Goal: Task Accomplishment & Management: Manage account settings

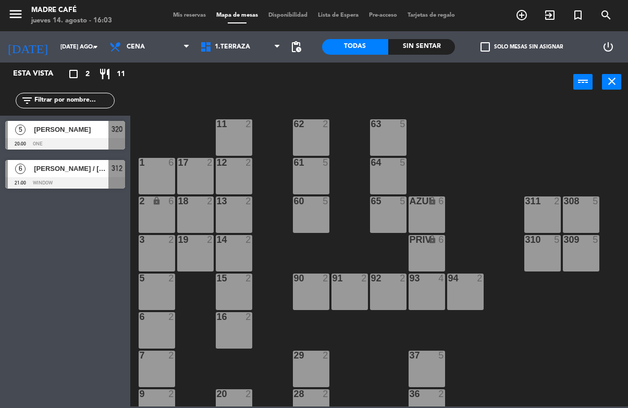
click at [82, 172] on span "[PERSON_NAME] / [PERSON_NAME]" at bounding box center [71, 168] width 75 height 11
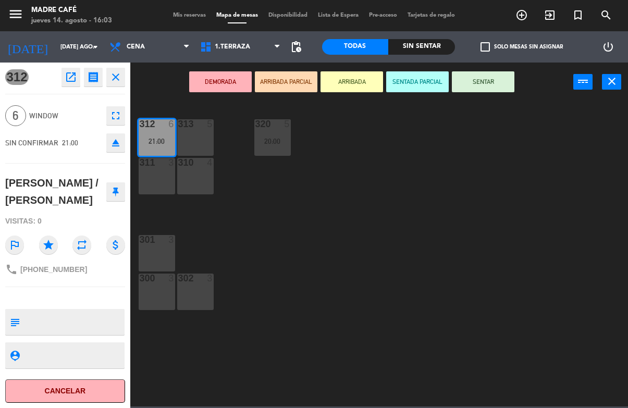
click at [78, 78] on button "open_in_new" at bounding box center [70, 77] width 19 height 19
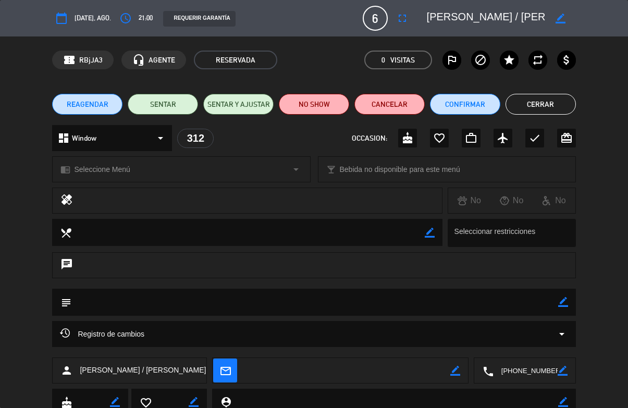
click at [397, 27] on button "fullscreen" at bounding box center [402, 18] width 19 height 19
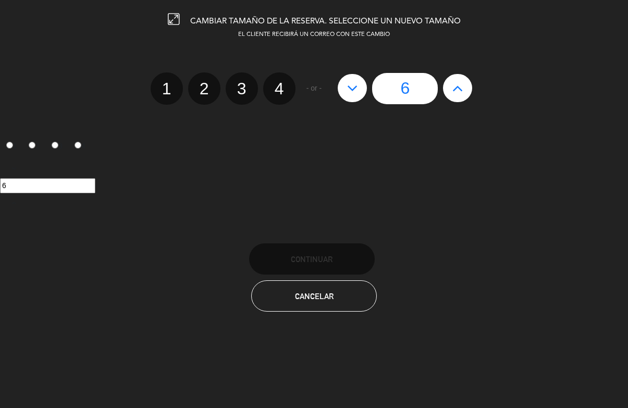
click at [471, 88] on button at bounding box center [457, 88] width 29 height 28
type input "7"
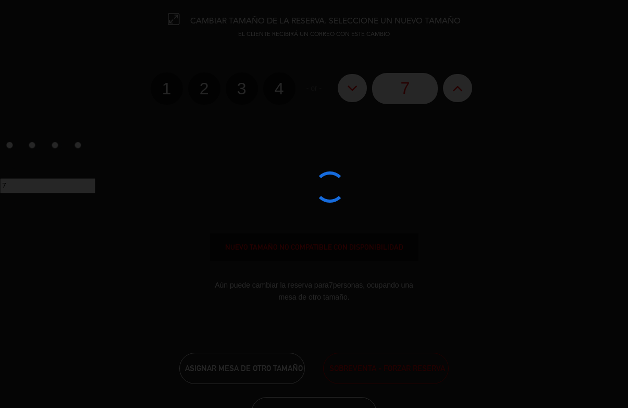
click at [454, 89] on div at bounding box center [314, 204] width 628 height 408
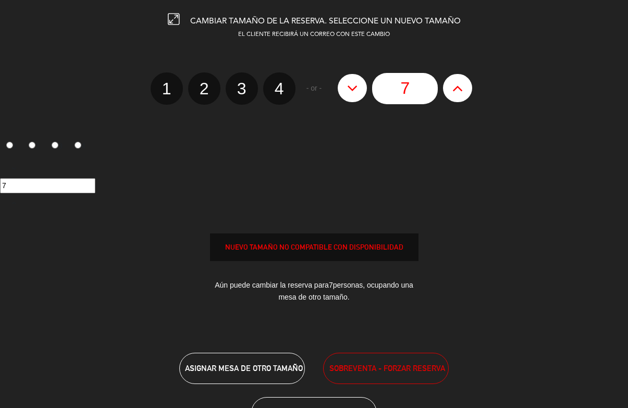
click at [453, 93] on icon at bounding box center [457, 88] width 11 height 17
type input "8"
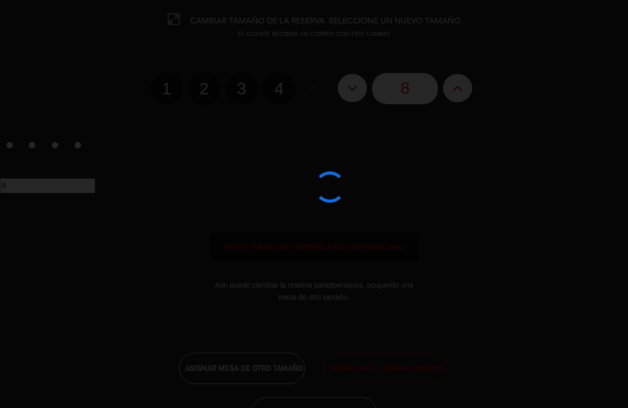
click at [454, 89] on icon at bounding box center [457, 88] width 11 height 17
type input "9"
click at [456, 91] on icon at bounding box center [457, 88] width 11 height 17
type input "10"
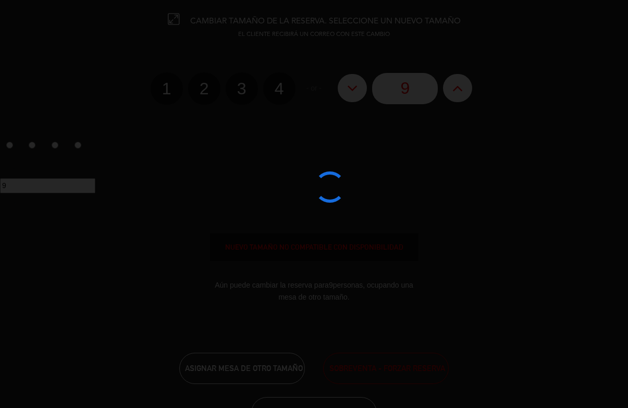
type input "10"
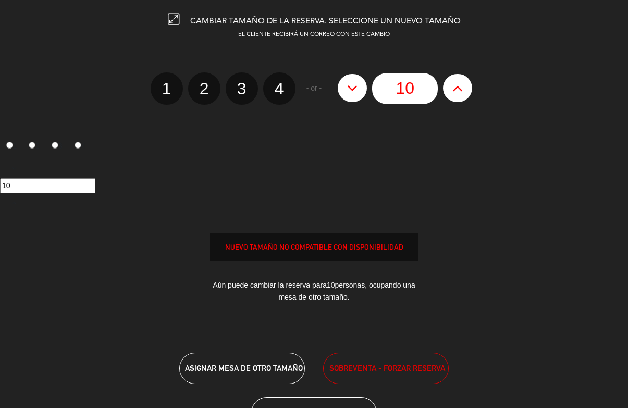
click at [394, 364] on span "SOBREVENTA - FORZAR RESERVA" at bounding box center [387, 368] width 116 height 12
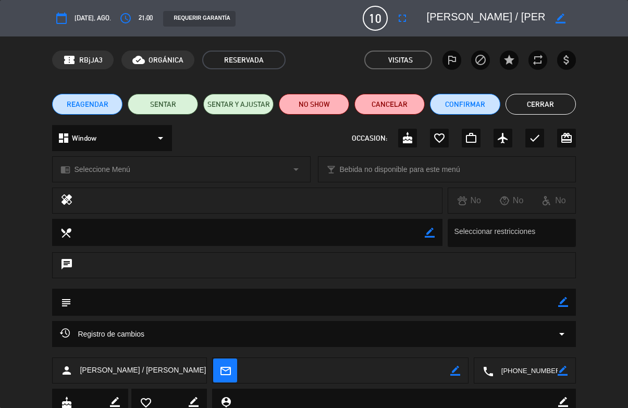
click at [537, 113] on button "Cerrar" at bounding box center [540, 104] width 70 height 21
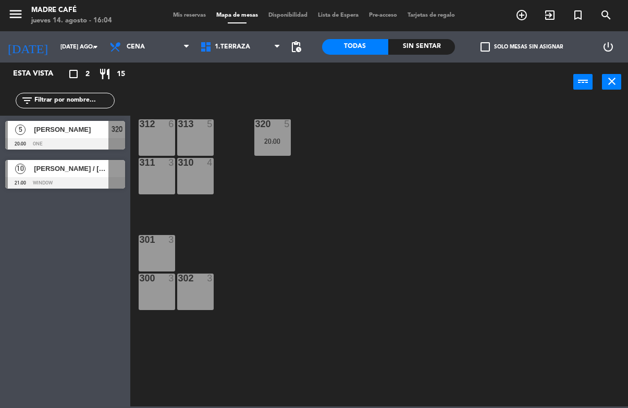
click at [59, 52] on input "[DATE] ago." at bounding box center [94, 47] width 78 height 17
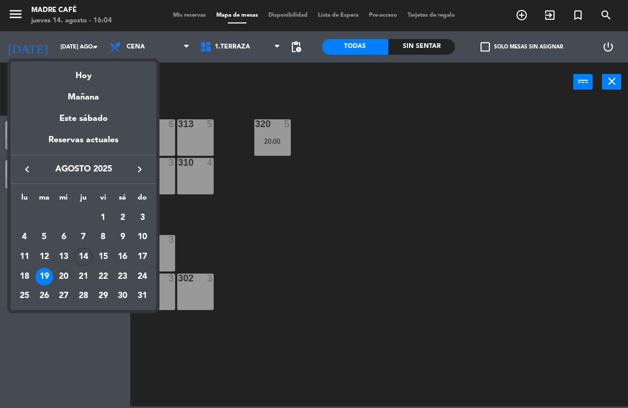
click at [86, 260] on div "14" at bounding box center [84, 257] width 18 height 18
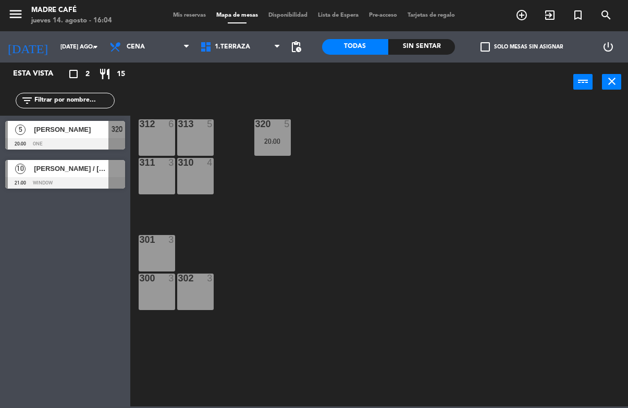
type input "jue. 14 ago."
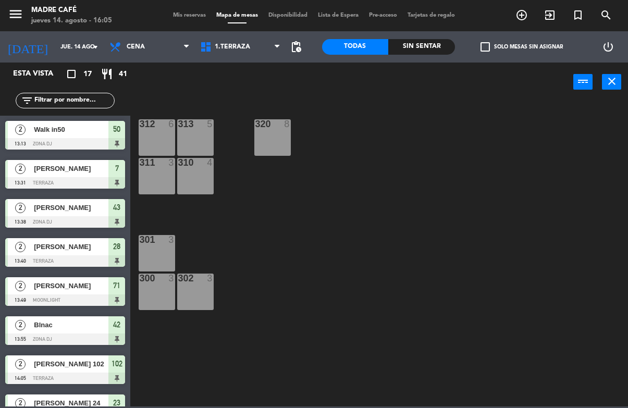
click at [74, 106] on input "text" at bounding box center [73, 100] width 81 height 11
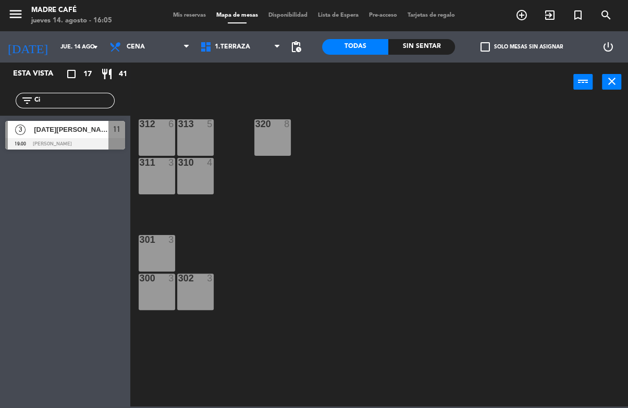
type input "C"
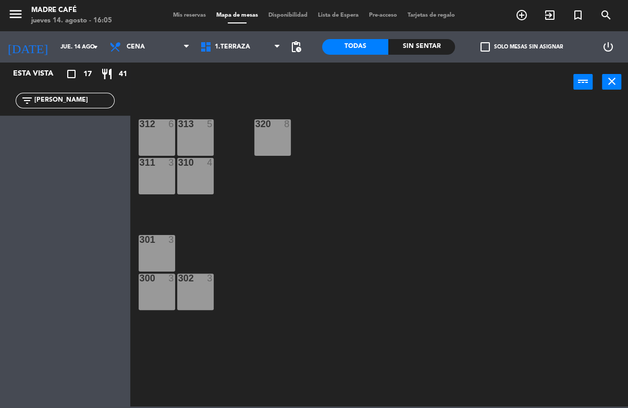
type input "J"
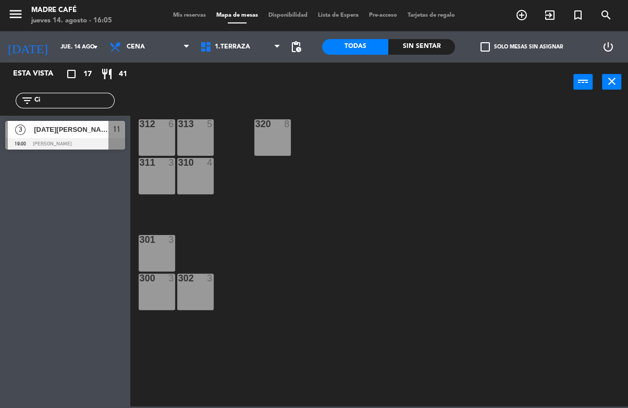
type input "C"
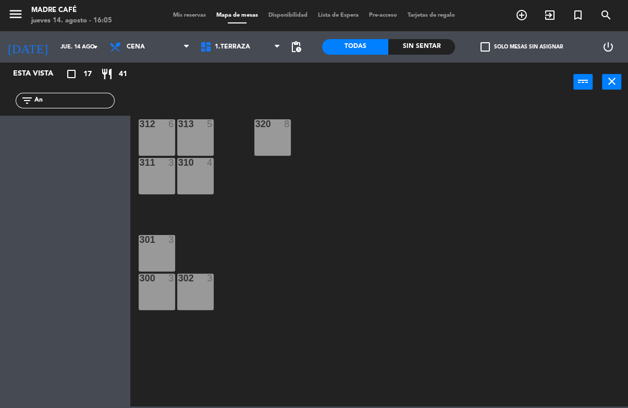
type input "A"
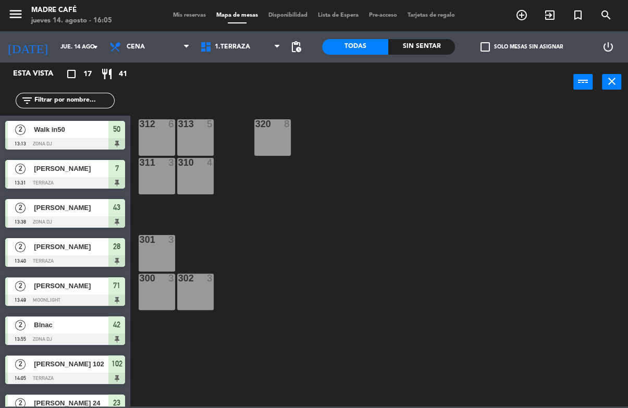
click at [403, 108] on div "312 6 313 5 320 8 311 3 310 4 301 3 300 3 302 3" at bounding box center [382, 254] width 491 height 306
click at [544, 24] on span "exit_to_app" at bounding box center [550, 15] width 28 height 18
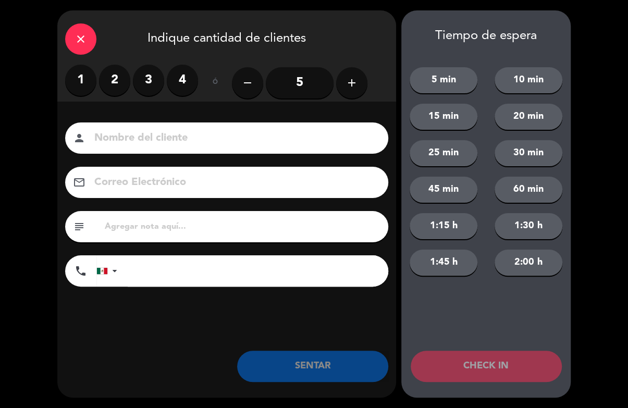
click at [156, 72] on label "3" at bounding box center [148, 80] width 31 height 31
click at [154, 135] on input at bounding box center [233, 138] width 281 height 18
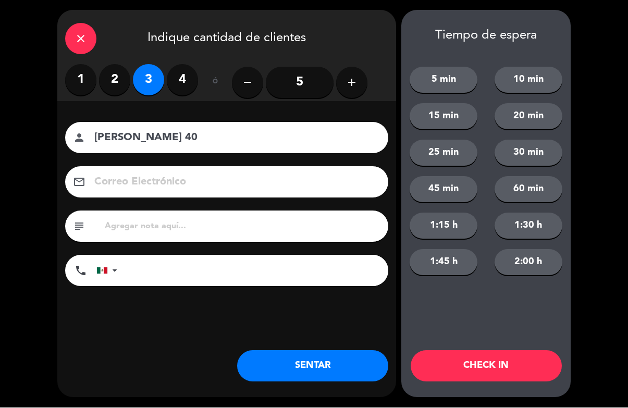
type input "[PERSON_NAME] 40"
click at [502, 370] on button "CHECK IN" at bounding box center [486, 366] width 151 height 31
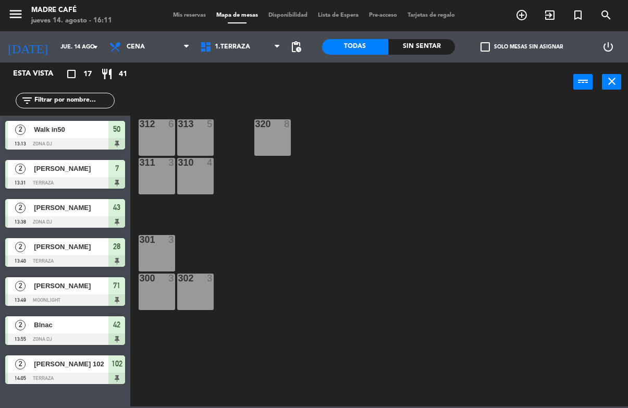
click at [542, 18] on span "exit_to_app" at bounding box center [550, 15] width 28 height 18
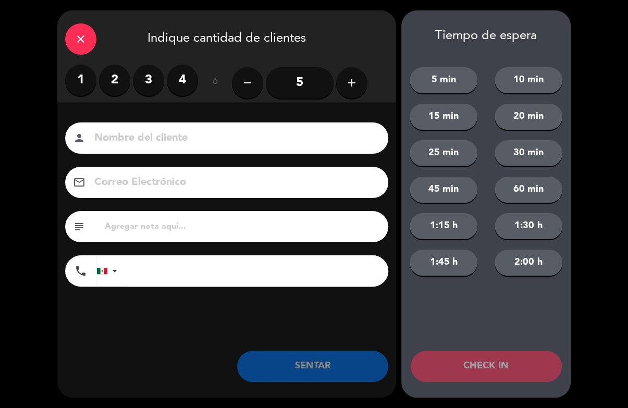
click at [116, 81] on label "2" at bounding box center [114, 80] width 31 height 31
click at [159, 141] on input at bounding box center [233, 138] width 281 height 18
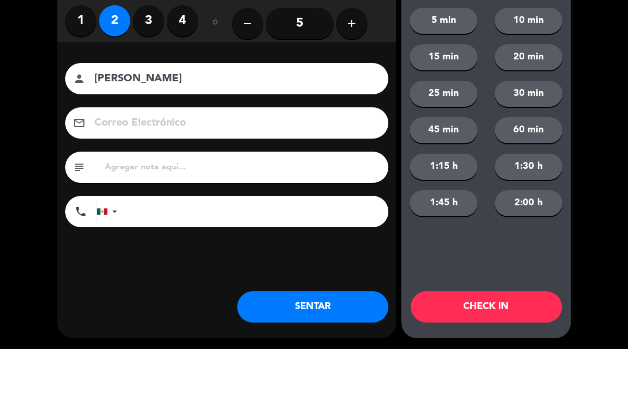
click at [180, 129] on input "[PERSON_NAME]" at bounding box center [233, 138] width 281 height 18
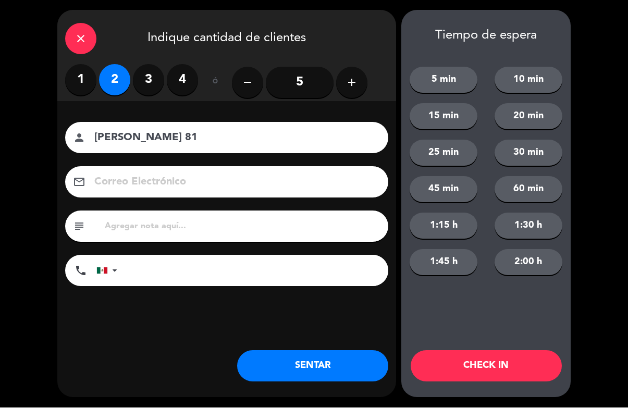
type input "[PERSON_NAME] 81"
click at [502, 361] on button "CHECK IN" at bounding box center [486, 366] width 151 height 31
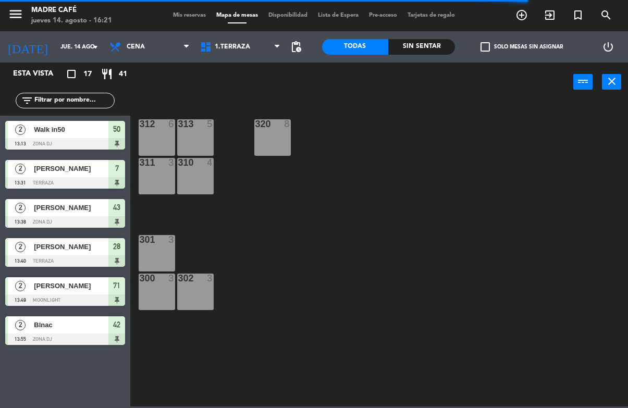
click at [528, 15] on icon "exit_to_app" at bounding box center [521, 15] width 13 height 13
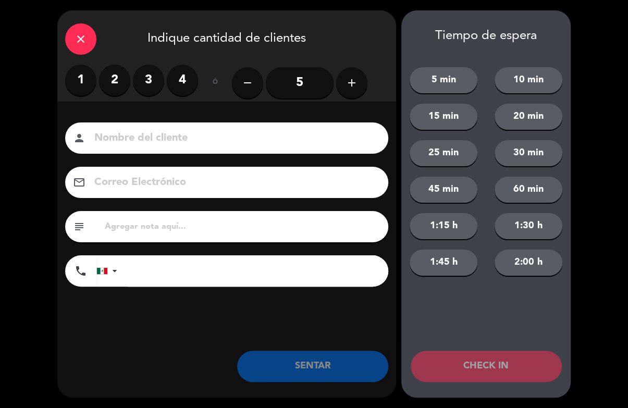
click at [118, 79] on label "2" at bounding box center [114, 80] width 31 height 31
click at [192, 147] on input at bounding box center [233, 138] width 281 height 18
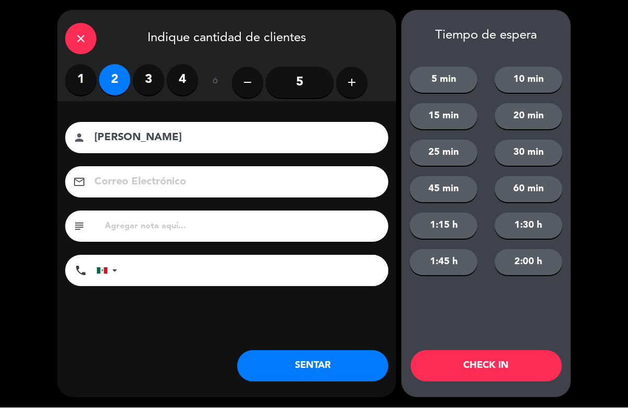
type input "[PERSON_NAME]"
click at [501, 361] on button "CHECK IN" at bounding box center [486, 366] width 151 height 31
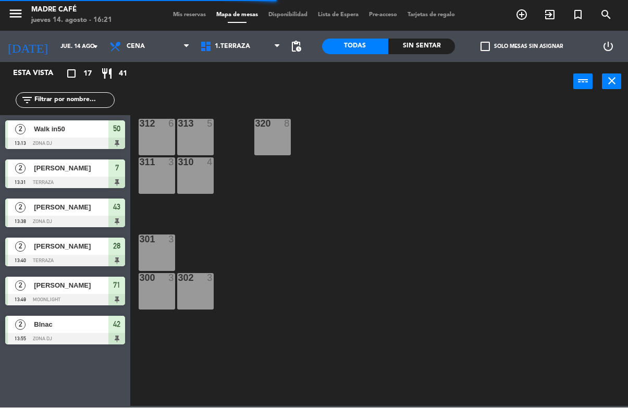
click at [528, 10] on icon "exit_to_app" at bounding box center [521, 15] width 13 height 13
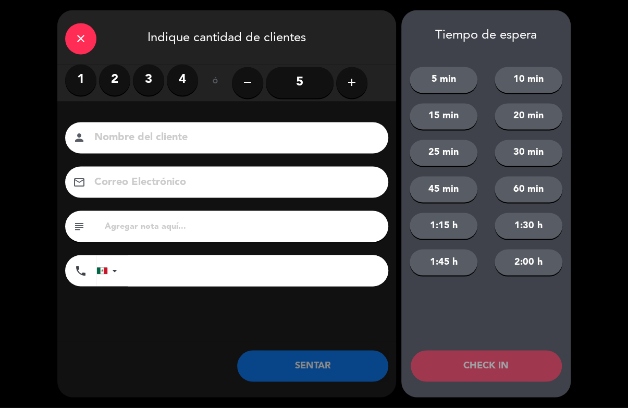
click at [308, 76] on input "5" at bounding box center [300, 82] width 68 height 31
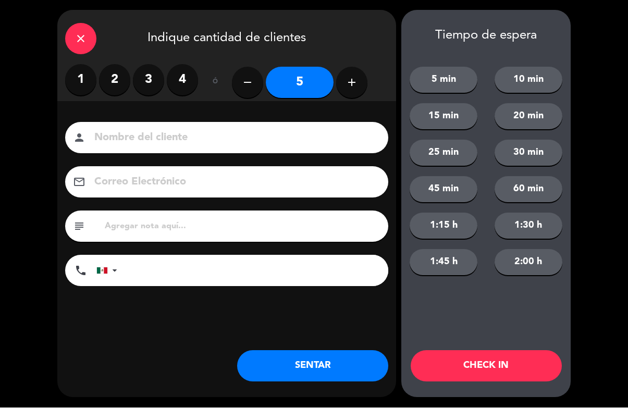
click at [251, 146] on input at bounding box center [233, 138] width 281 height 18
type input "Mario"
click at [505, 376] on button "CHECK IN" at bounding box center [486, 366] width 151 height 31
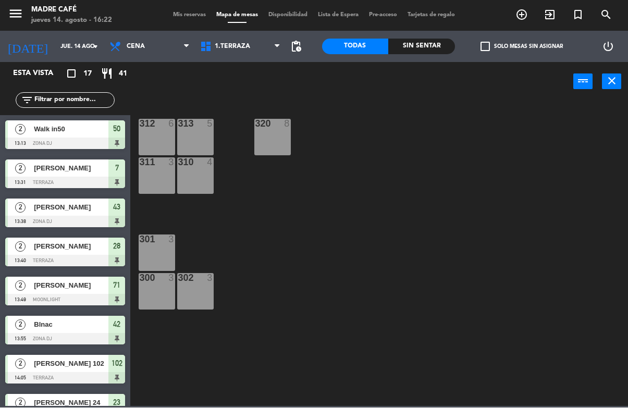
click at [69, 105] on input "text" at bounding box center [73, 100] width 81 height 11
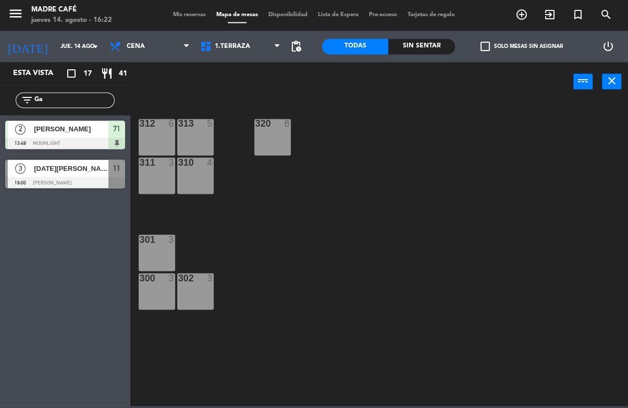
type input "Ga"
click at [462, 123] on div "312 6 313 5 320 8 311 3 310 4 301 3 300 3 302 3" at bounding box center [382, 254] width 491 height 306
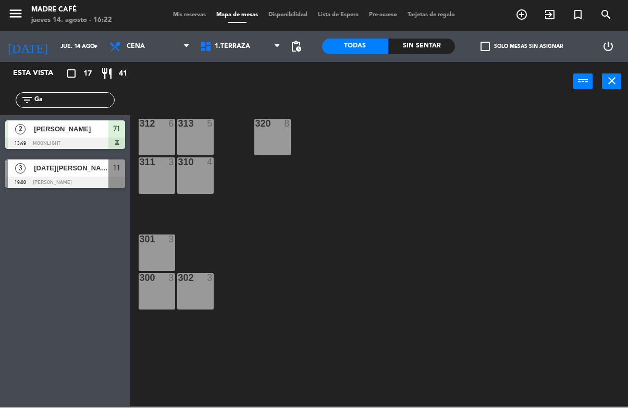
click at [79, 116] on div "2 [PERSON_NAME] 13:49 Moonlight 71" at bounding box center [65, 135] width 130 height 39
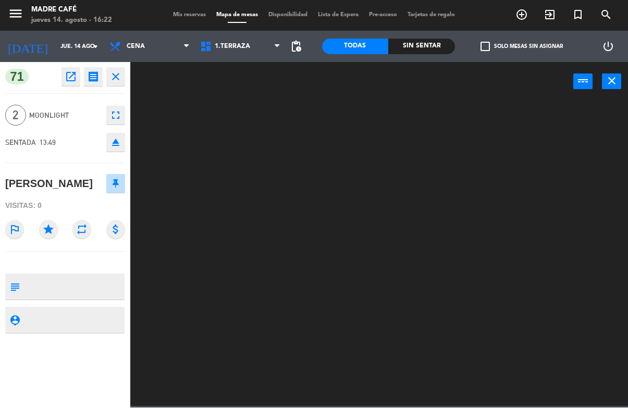
click at [124, 81] on button "close" at bounding box center [115, 77] width 19 height 19
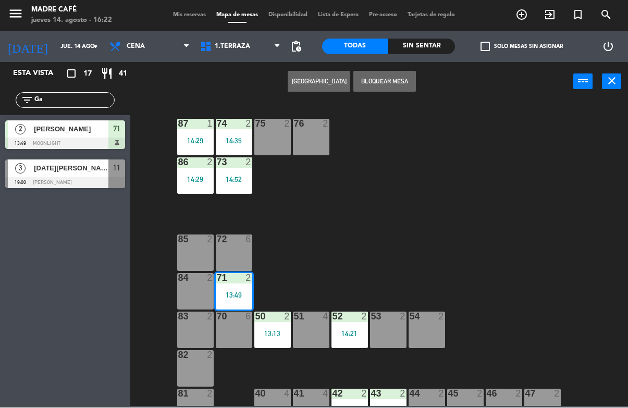
click at [94, 102] on input "Ga" at bounding box center [73, 100] width 81 height 11
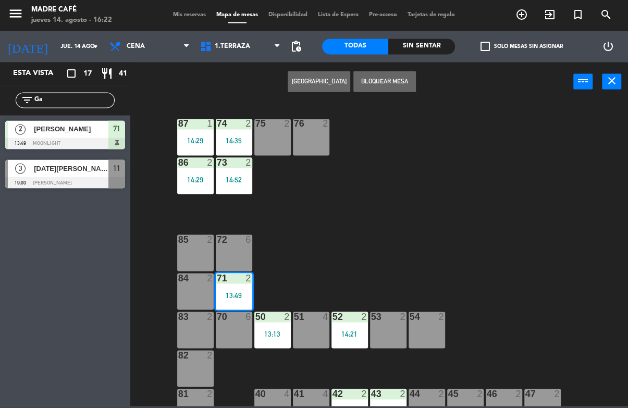
type input "G"
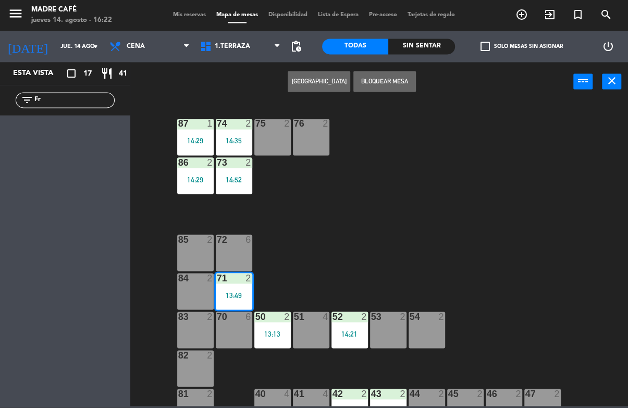
type input "F"
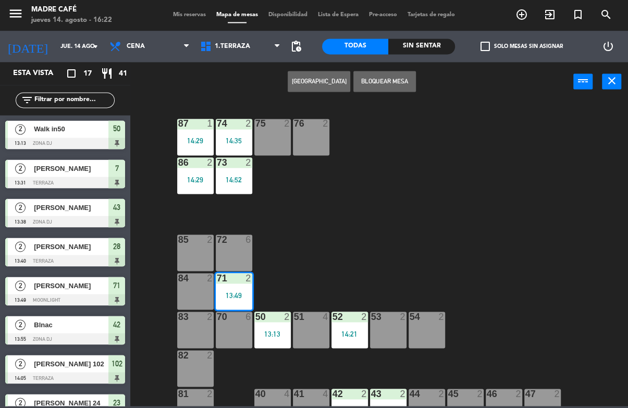
click at [76, 103] on input "text" at bounding box center [73, 100] width 81 height 11
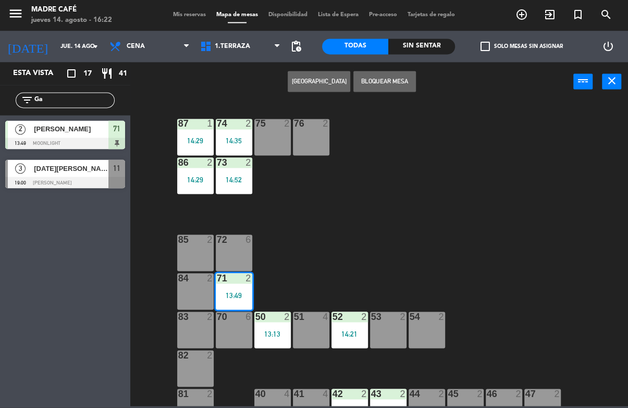
click at [394, 137] on div "87 1 14:29 74 2 14:35 75 2 76 2 86 2 14:29 73 2 14:52 72 6 85 2 71 2 13:49 84 2…" at bounding box center [382, 254] width 491 height 306
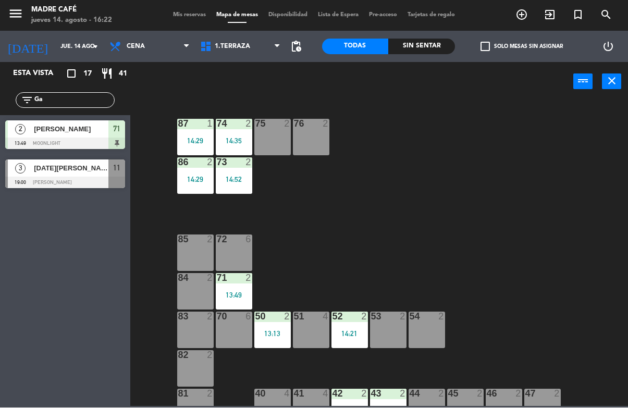
click at [84, 106] on input "Ga" at bounding box center [73, 100] width 81 height 11
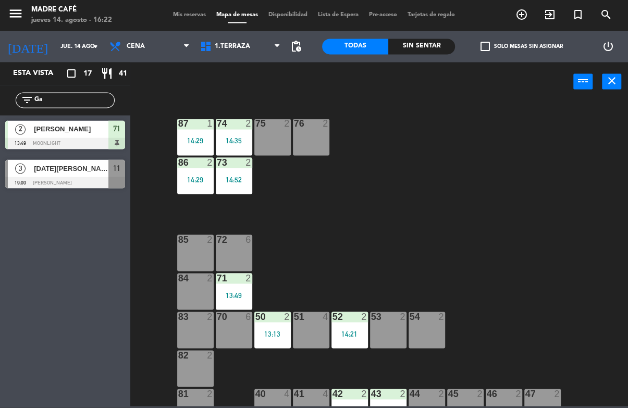
type input "G"
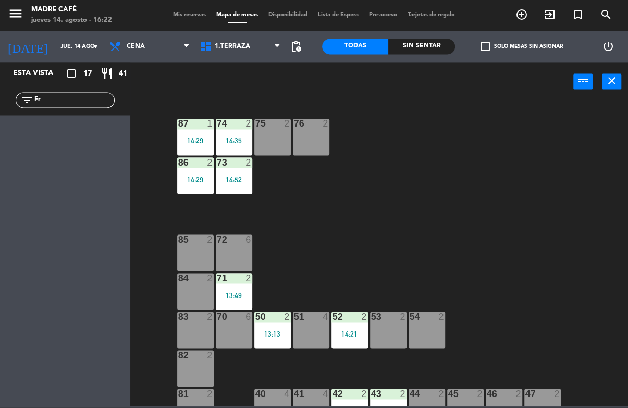
type input "F"
click at [92, 103] on input "Fran" at bounding box center [73, 100] width 81 height 11
type input "F"
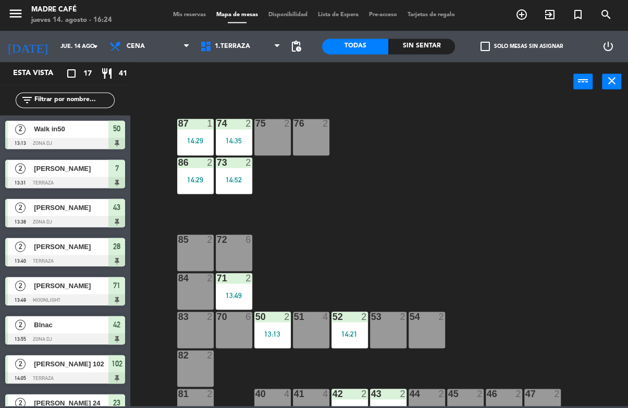
click at [528, 17] on icon "exit_to_app" at bounding box center [521, 15] width 13 height 13
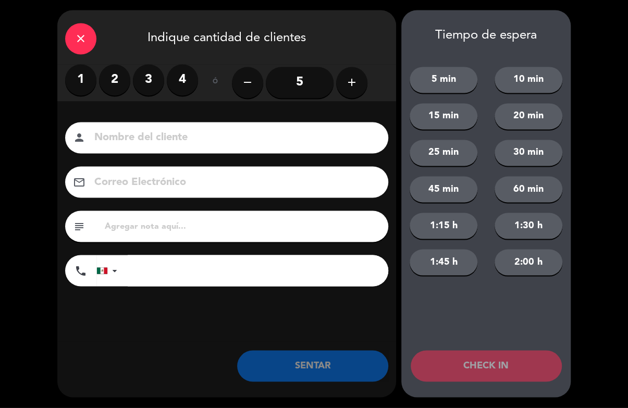
click at [117, 81] on label "2" at bounding box center [114, 80] width 31 height 31
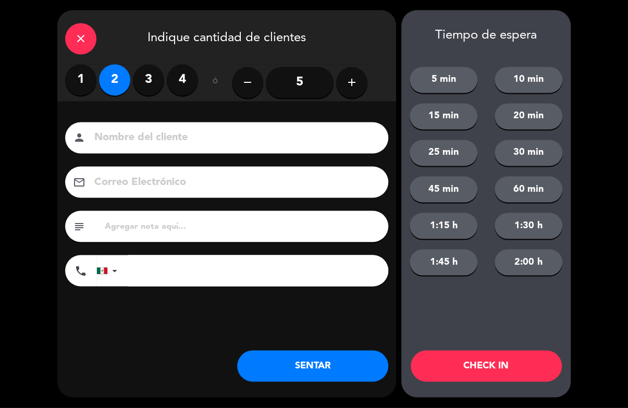
click at [171, 139] on input at bounding box center [233, 138] width 281 height 18
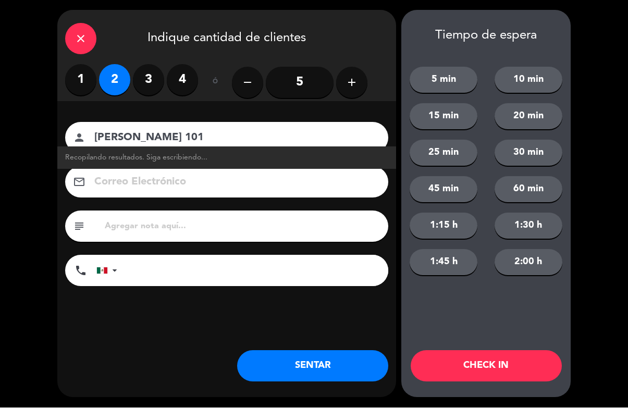
type input "[PERSON_NAME] 101"
click at [487, 365] on button "CHECK IN" at bounding box center [486, 366] width 151 height 31
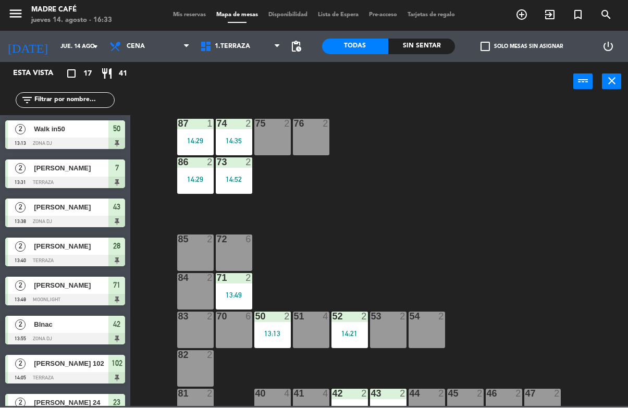
click at [528, 17] on icon "exit_to_app" at bounding box center [521, 15] width 13 height 13
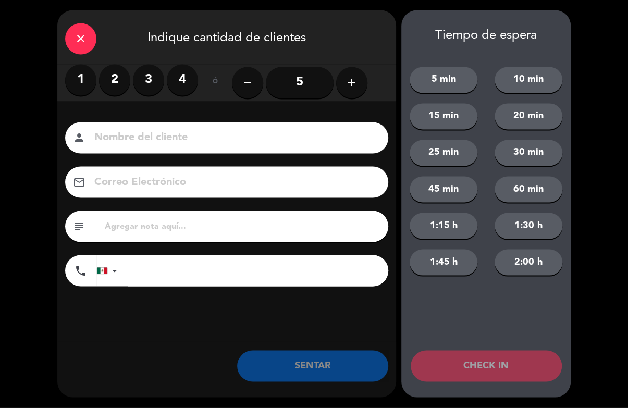
click at [114, 82] on label "2" at bounding box center [114, 80] width 31 height 31
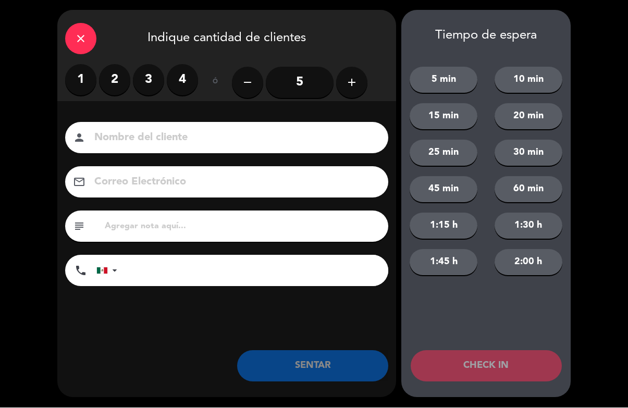
click at [147, 146] on input at bounding box center [233, 138] width 281 height 18
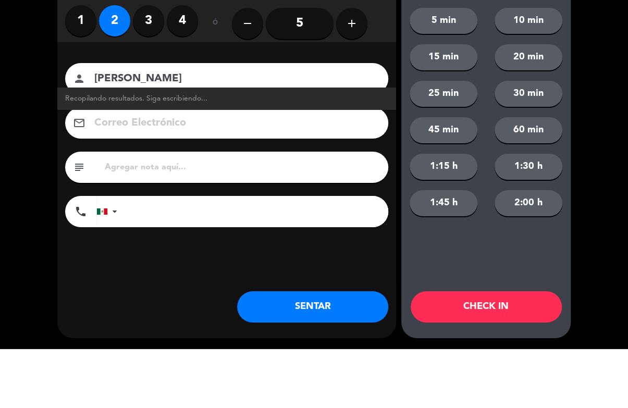
click at [182, 129] on input "[PERSON_NAME]" at bounding box center [233, 138] width 281 height 18
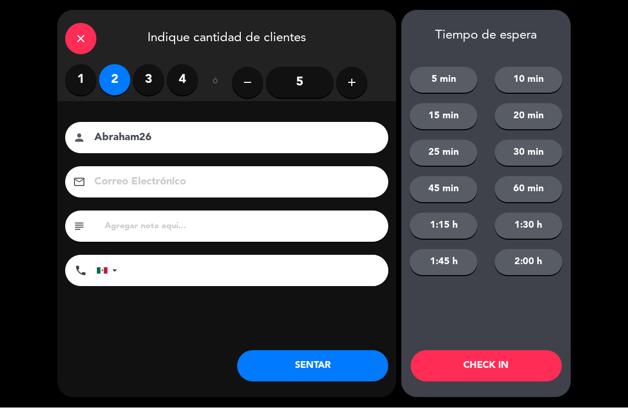
type input "Abraham26"
click at [478, 365] on button "CHECK IN" at bounding box center [486, 366] width 151 height 31
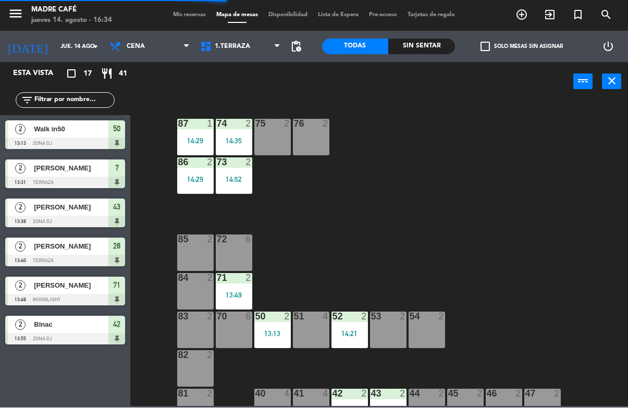
click at [488, 370] on div "87 1 14:29 74 2 14:35 75 2 76 2 86 2 14:29 73 2 14:52 72 6 85 2 71 2 13:49 84 2…" at bounding box center [382, 254] width 491 height 306
click at [528, 16] on icon "exit_to_app" at bounding box center [521, 15] width 13 height 13
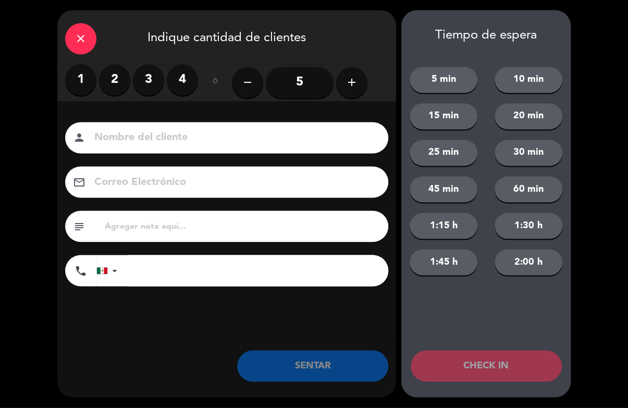
click at [117, 78] on label "2" at bounding box center [114, 80] width 31 height 31
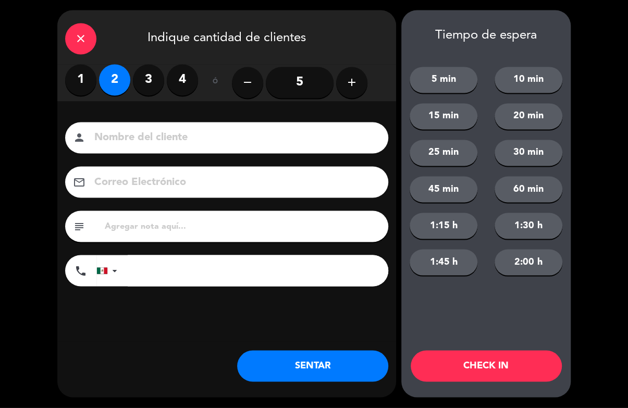
click at [199, 144] on input at bounding box center [233, 138] width 281 height 18
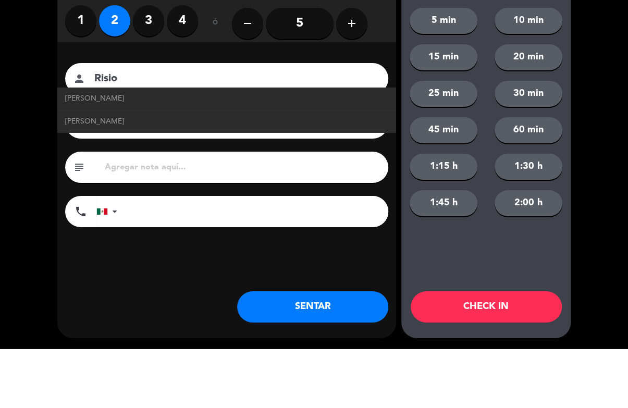
click at [188, 129] on input "Risio" at bounding box center [233, 138] width 281 height 18
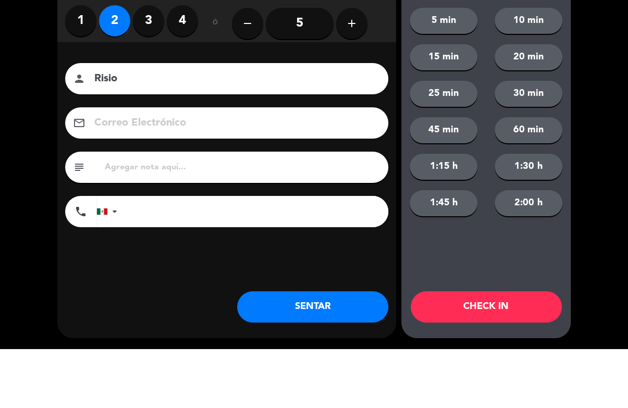
click at [158, 129] on input "Risio" at bounding box center [233, 138] width 281 height 18
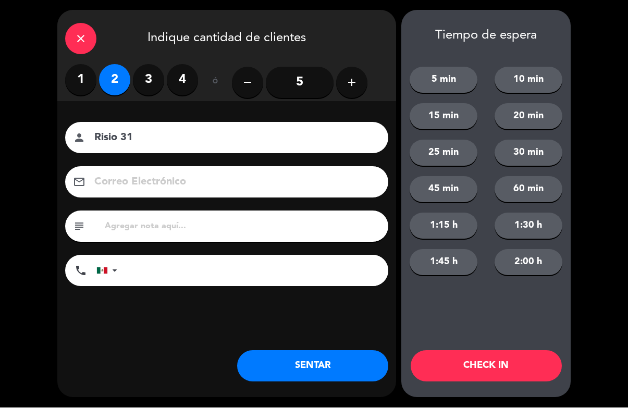
type input "Risio 31"
click at [487, 379] on button "CHECK IN" at bounding box center [486, 366] width 151 height 31
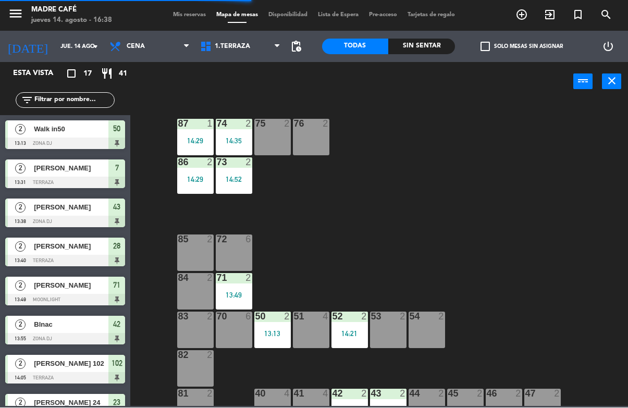
click at [541, 21] on span "exit_to_app" at bounding box center [550, 15] width 28 height 18
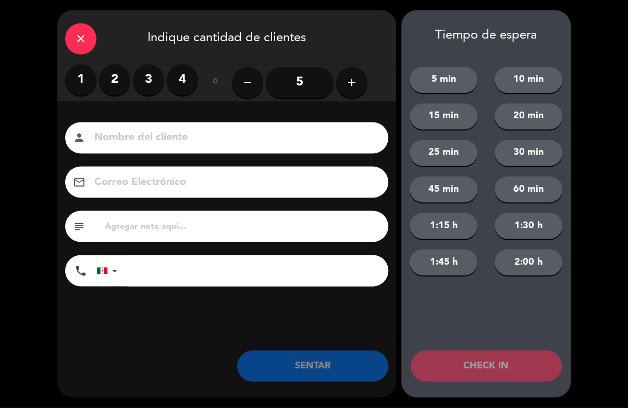
click at [89, 77] on label "1" at bounding box center [80, 80] width 31 height 31
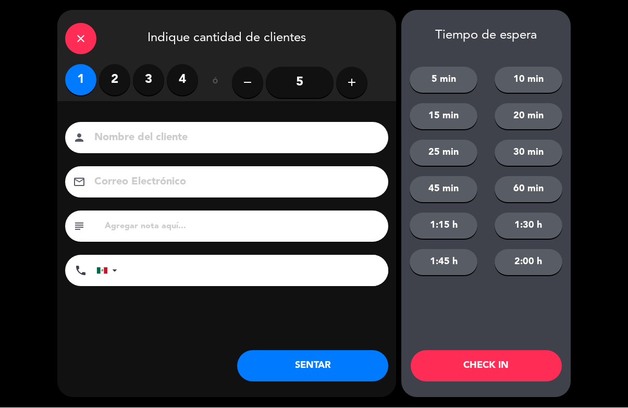
click at [164, 145] on input at bounding box center [233, 138] width 281 height 18
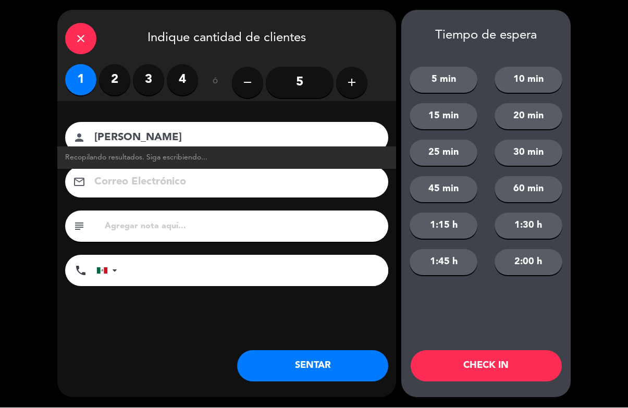
click at [199, 142] on input "[PERSON_NAME]" at bounding box center [233, 138] width 281 height 18
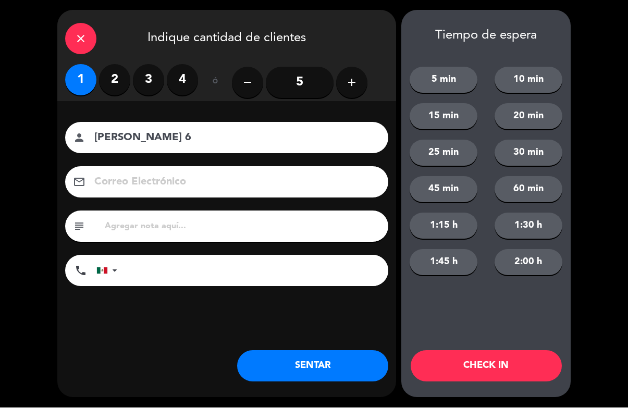
type input "[PERSON_NAME] 6"
click at [500, 365] on button "CHECK IN" at bounding box center [486, 366] width 151 height 31
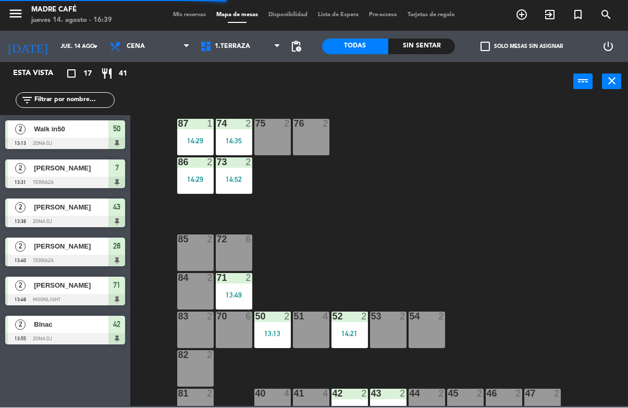
click at [528, 13] on icon "exit_to_app" at bounding box center [521, 15] width 13 height 13
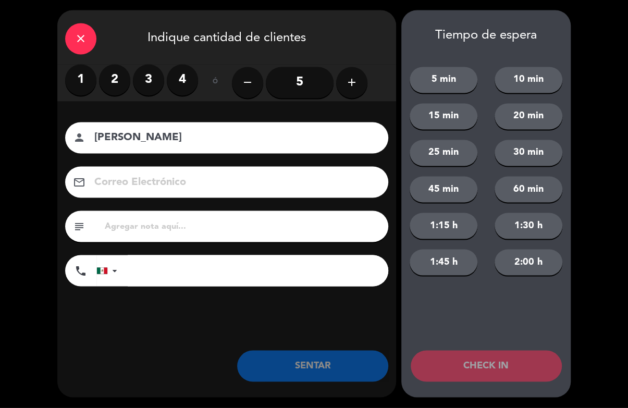
click at [113, 84] on label "2" at bounding box center [114, 80] width 31 height 31
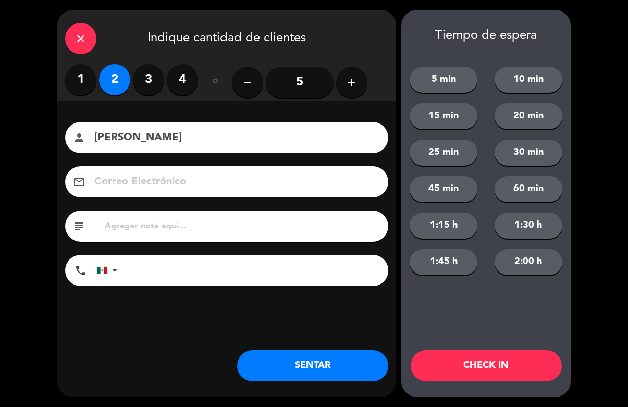
click at [144, 142] on input "[PERSON_NAME]" at bounding box center [233, 138] width 281 height 18
type input "[PERSON_NAME]"
click at [484, 360] on button "CHECK IN" at bounding box center [486, 366] width 151 height 31
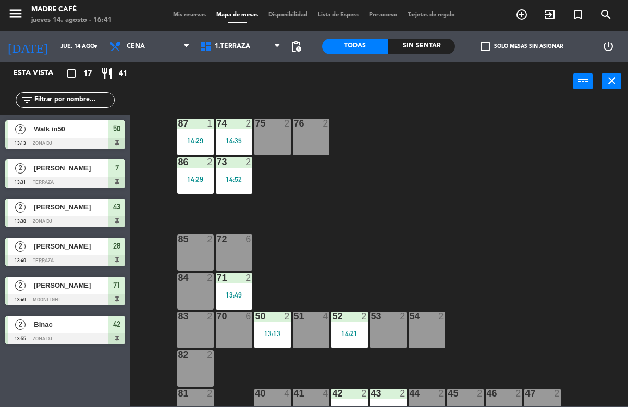
click at [82, 106] on input "text" at bounding box center [73, 100] width 81 height 11
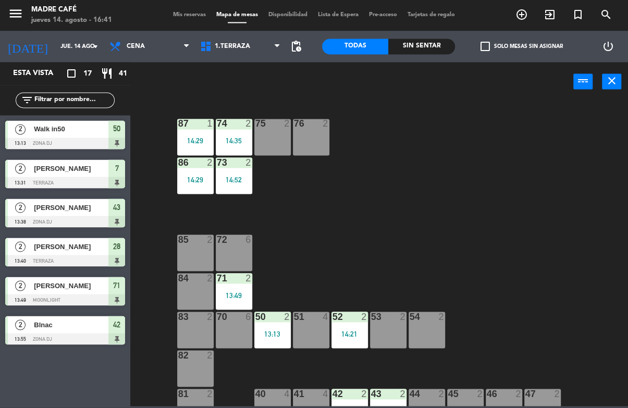
click at [131, 51] on span "Cena" at bounding box center [149, 46] width 91 height 23
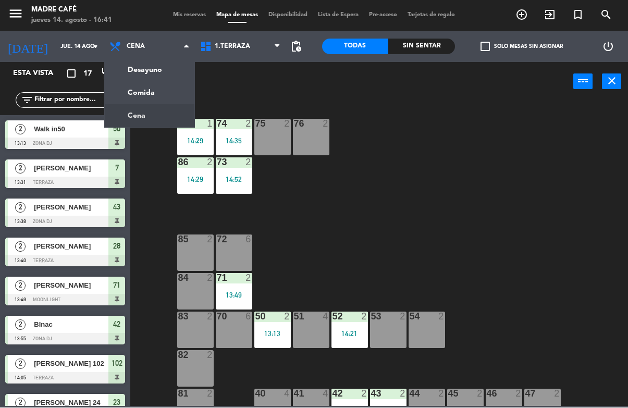
click at [142, 102] on ng-component "menu Madre Café jueves 14. agosto - 16:41 Mis reservas Mapa de mesas Disponibil…" at bounding box center [314, 203] width 628 height 406
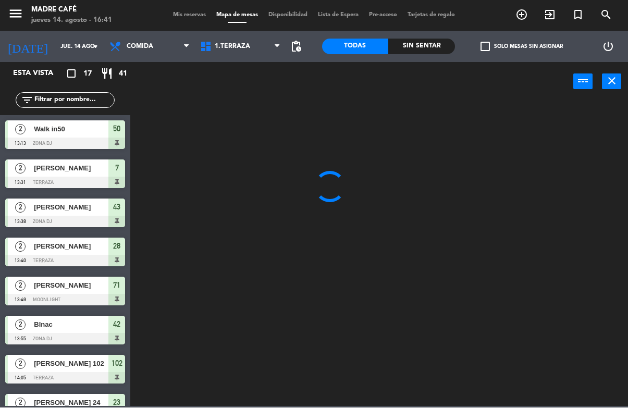
click at [83, 105] on input "text" at bounding box center [73, 100] width 81 height 11
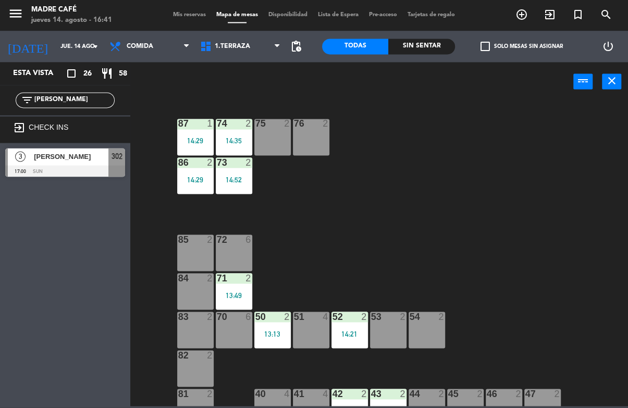
type input "[PERSON_NAME]"
click at [185, 97] on div "power_input close" at bounding box center [351, 83] width 443 height 40
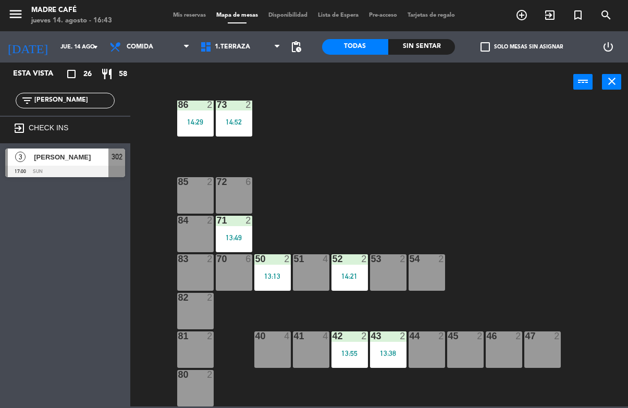
scroll to position [58, 0]
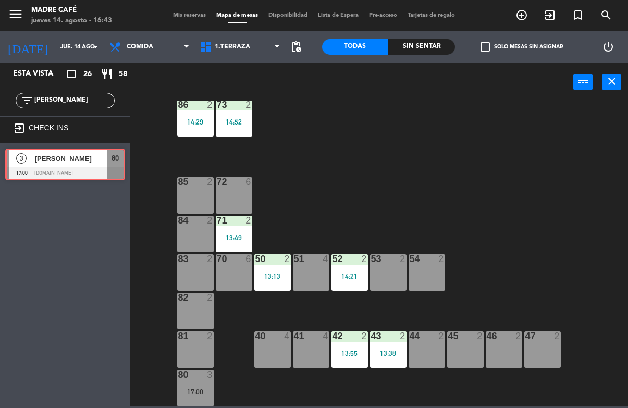
click at [192, 403] on div "80 3 17:00" at bounding box center [195, 388] width 36 height 36
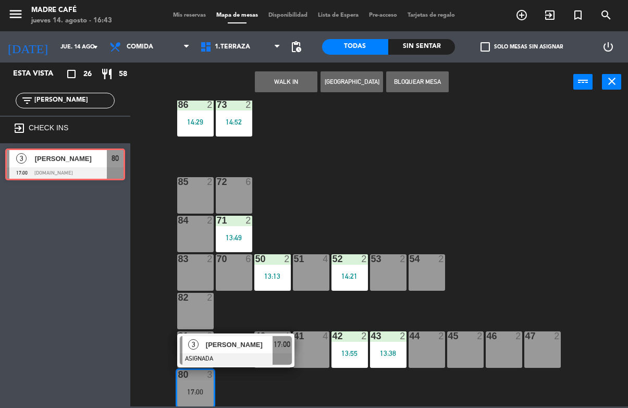
click at [218, 357] on div at bounding box center [236, 358] width 112 height 11
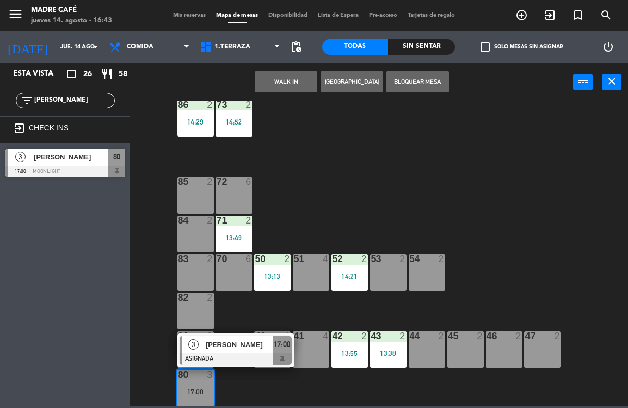
click at [211, 364] on div at bounding box center [236, 358] width 112 height 11
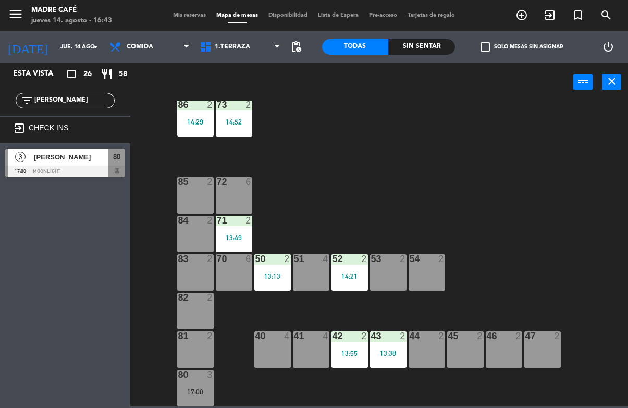
click at [193, 402] on div "80 3 17:00" at bounding box center [195, 388] width 36 height 36
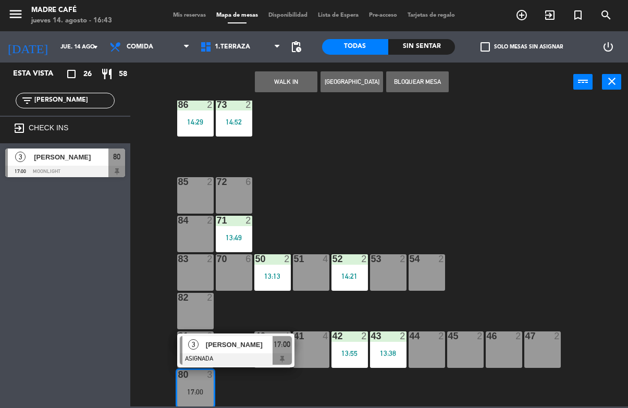
click at [241, 350] on span "[PERSON_NAME]" at bounding box center [239, 344] width 67 height 11
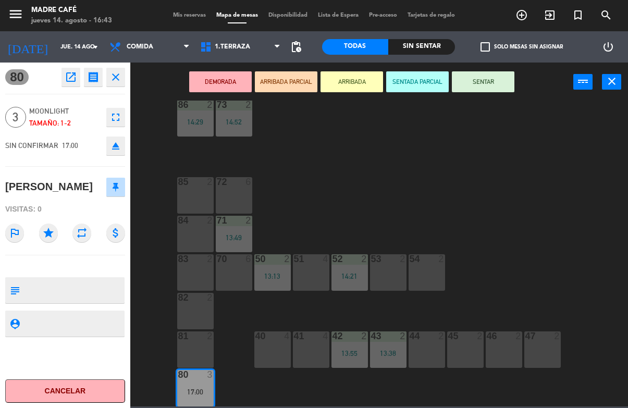
click at [493, 80] on button "SENTAR" at bounding box center [483, 81] width 63 height 21
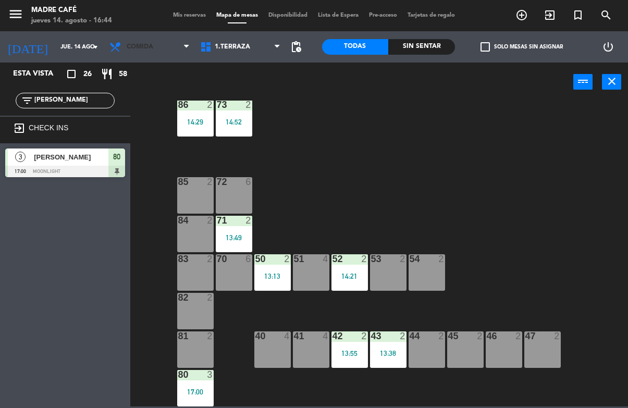
click at [128, 50] on span "Comida" at bounding box center [140, 46] width 27 height 7
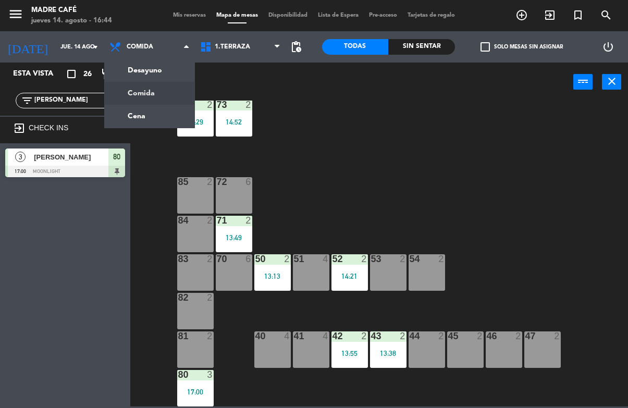
click at [146, 119] on ng-component "menu Madre Café jueves 14. agosto - 16:44 Mis reservas Mapa de mesas Disponibil…" at bounding box center [314, 203] width 628 height 406
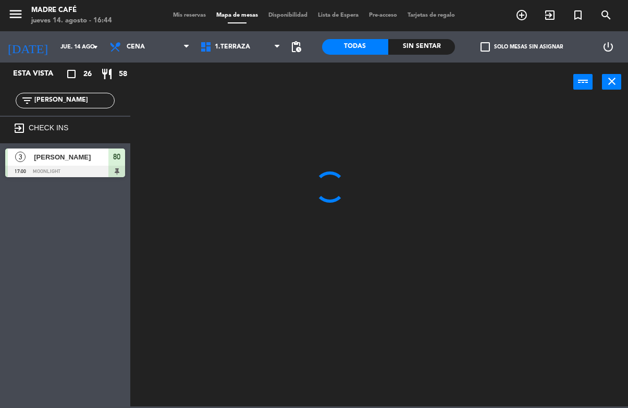
scroll to position [0, 0]
click at [198, 13] on span "Mis reservas" at bounding box center [189, 16] width 43 height 6
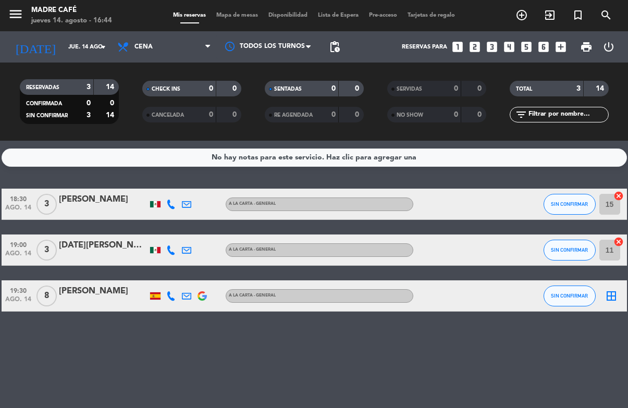
click at [187, 13] on span "Mis reservas" at bounding box center [189, 16] width 43 height 6
click at [241, 14] on span "Mapa de mesas" at bounding box center [237, 16] width 52 height 6
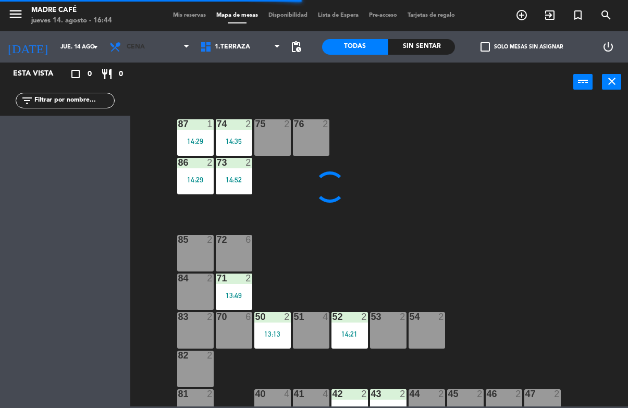
click at [127, 49] on span "Cena" at bounding box center [136, 46] width 18 height 7
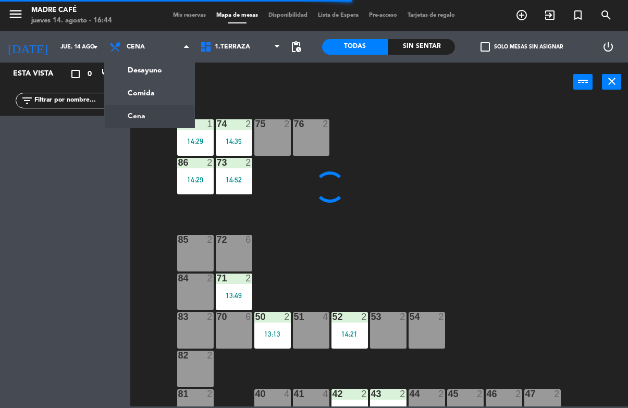
click at [146, 103] on ng-component "menu Madre Café jueves 14. agosto - 16:44 Mis reservas Mapa de mesas Disponibil…" at bounding box center [314, 203] width 628 height 406
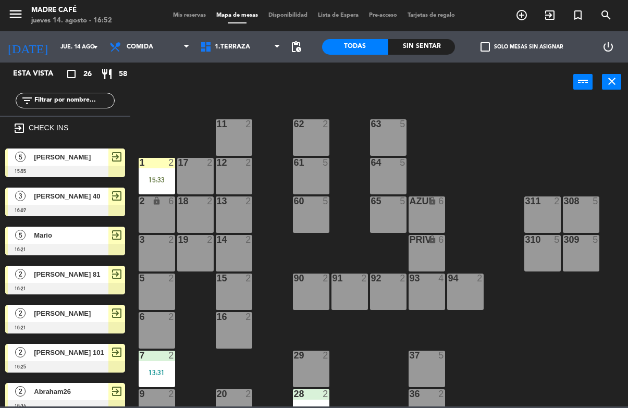
scroll to position [127, 0]
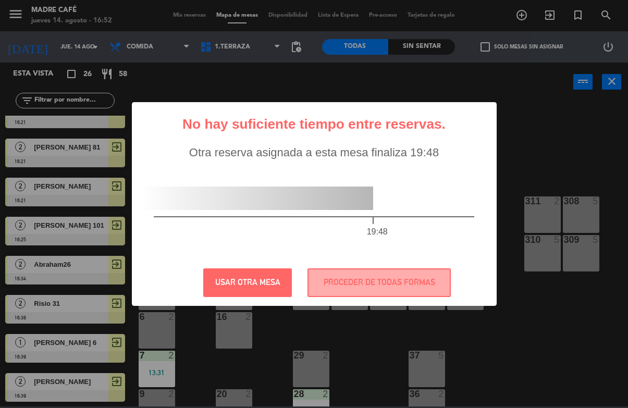
click at [256, 289] on button "USAR OTRA MESA" at bounding box center [247, 282] width 89 height 29
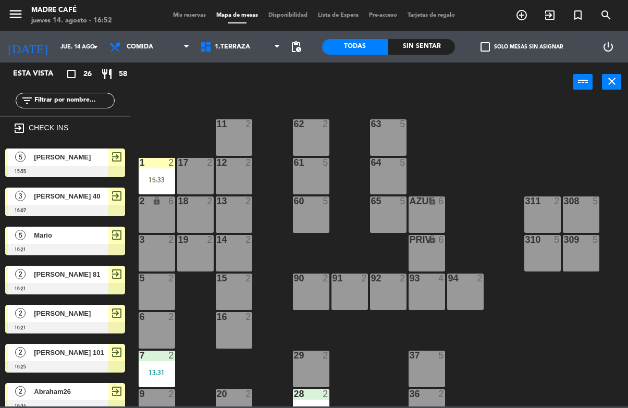
scroll to position [0, 0]
click at [155, 170] on div "1 2 15:33" at bounding box center [157, 176] width 36 height 36
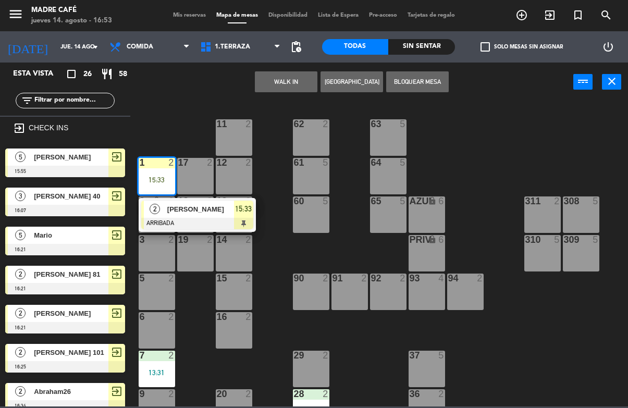
click at [195, 213] on span "[PERSON_NAME]" at bounding box center [200, 209] width 67 height 11
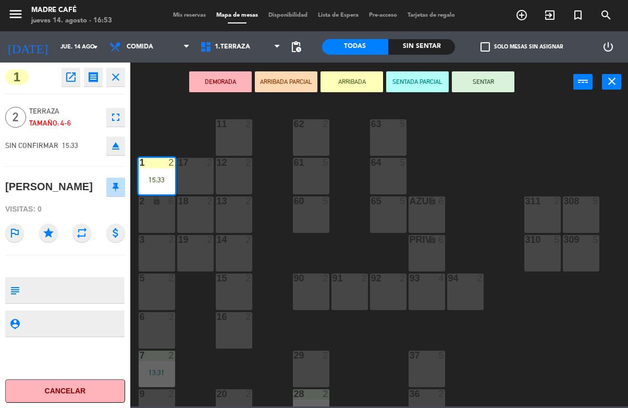
click at [479, 88] on button "SENTAR" at bounding box center [483, 81] width 63 height 21
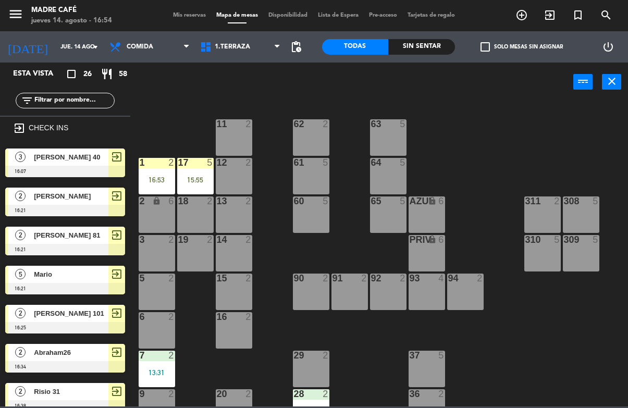
scroll to position [127, 0]
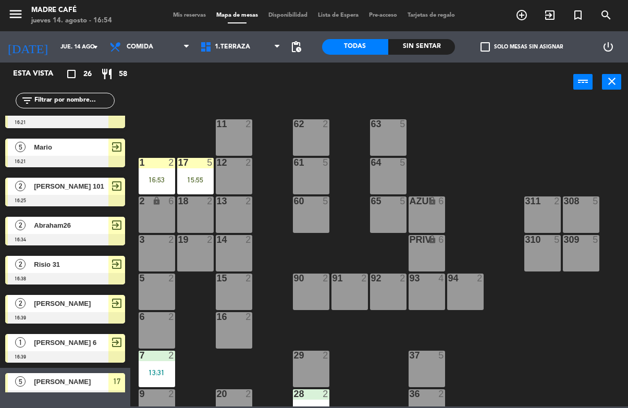
click at [202, 176] on div "15:55" at bounding box center [195, 179] width 36 height 7
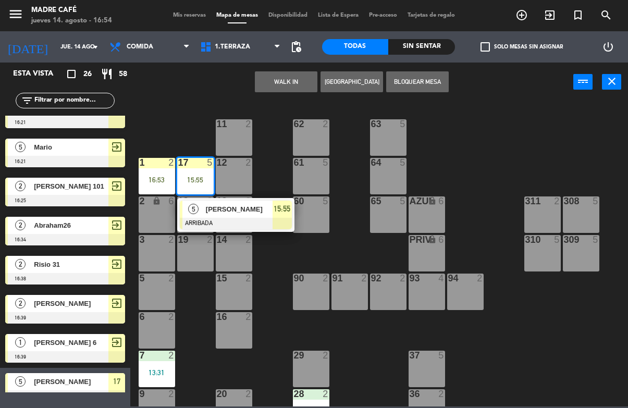
click at [231, 226] on div at bounding box center [236, 223] width 112 height 11
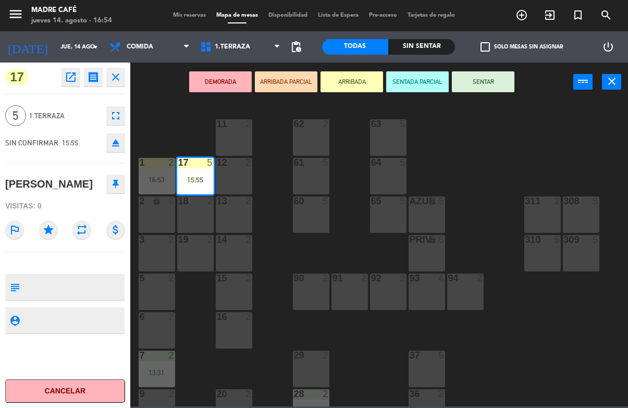
click at [494, 82] on button "SENTAR" at bounding box center [483, 81] width 63 height 21
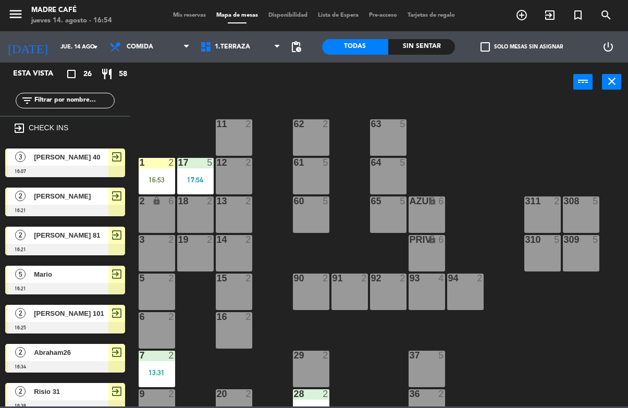
scroll to position [0, 0]
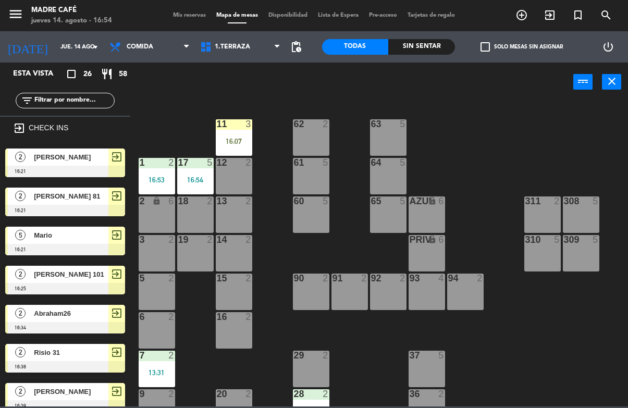
click at [238, 140] on div "16:07" at bounding box center [234, 141] width 36 height 7
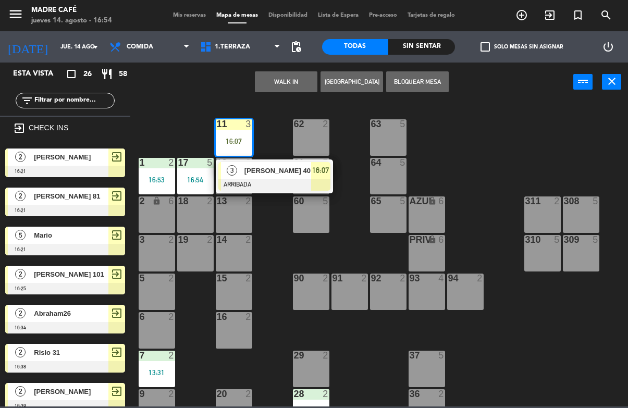
click at [259, 178] on div "[PERSON_NAME] 40" at bounding box center [277, 170] width 68 height 17
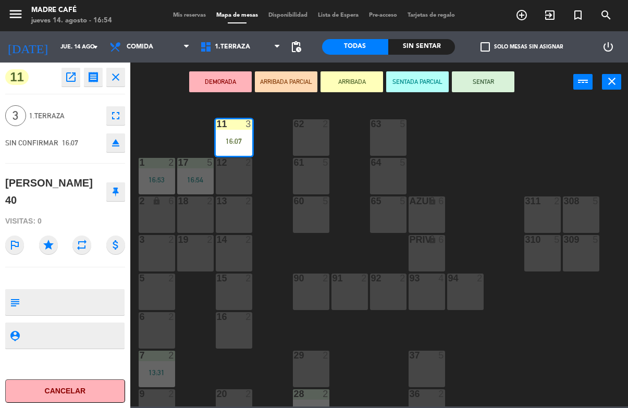
click at [482, 81] on button "SENTAR" at bounding box center [483, 81] width 63 height 21
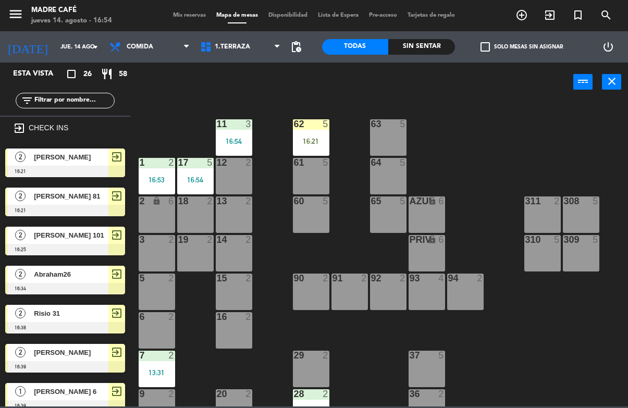
click at [311, 143] on div "16:21" at bounding box center [311, 141] width 36 height 7
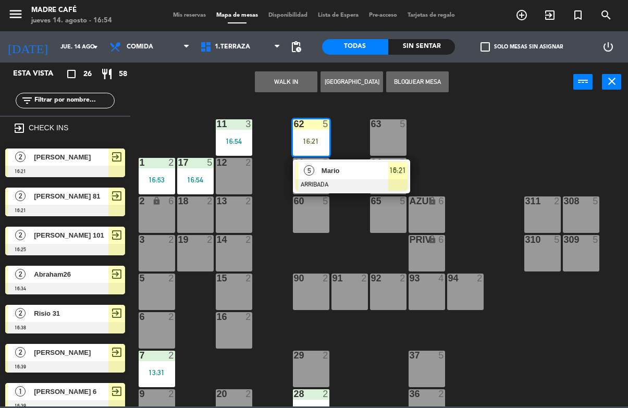
click at [336, 180] on div at bounding box center [351, 184] width 112 height 11
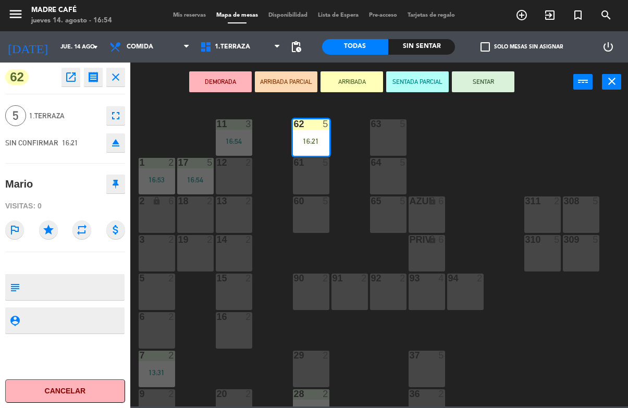
click at [484, 86] on button "SENTAR" at bounding box center [483, 81] width 63 height 21
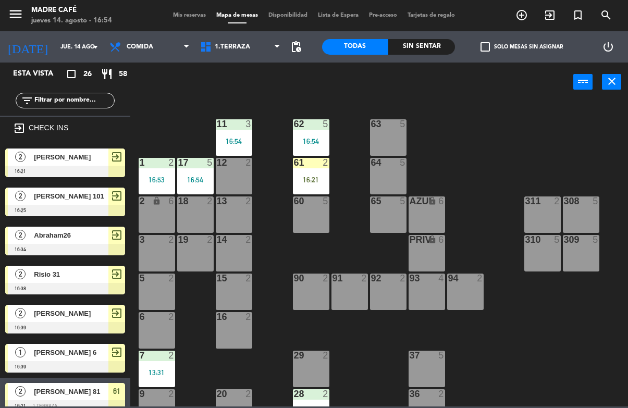
click at [317, 183] on div "16:21" at bounding box center [311, 179] width 36 height 7
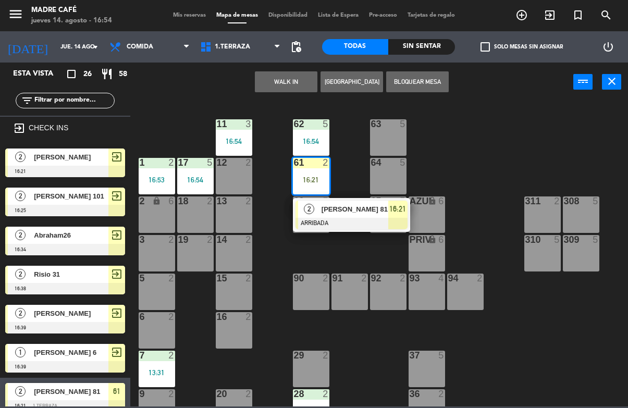
click at [339, 211] on span "[PERSON_NAME] 81" at bounding box center [354, 209] width 67 height 11
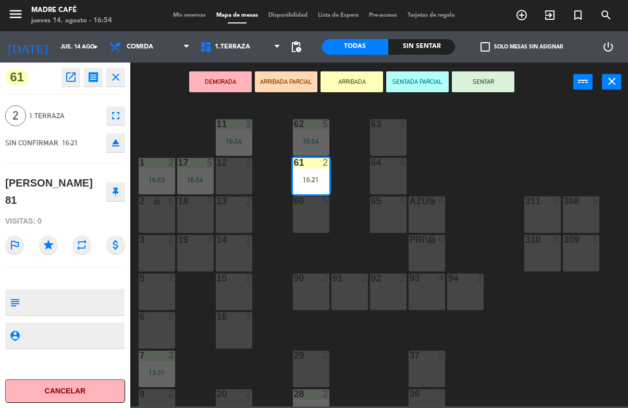
click at [487, 90] on button "SENTAR" at bounding box center [483, 81] width 63 height 21
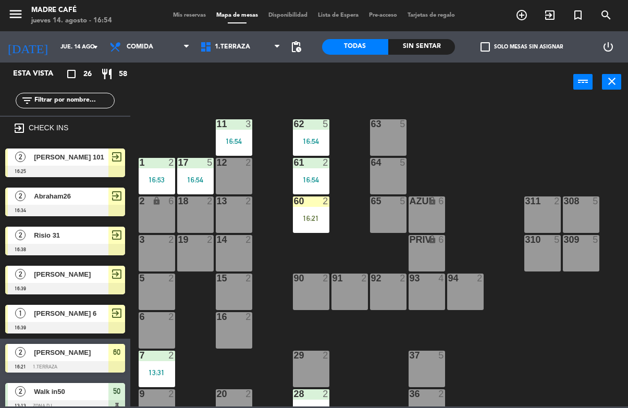
click at [304, 222] on div "16:21" at bounding box center [311, 218] width 36 height 7
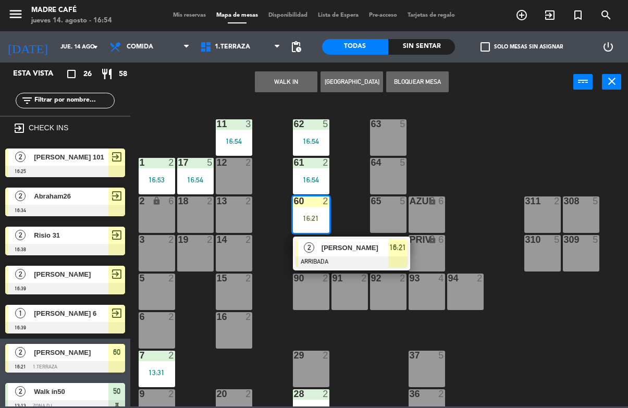
click at [349, 253] on span "[PERSON_NAME]" at bounding box center [354, 247] width 67 height 11
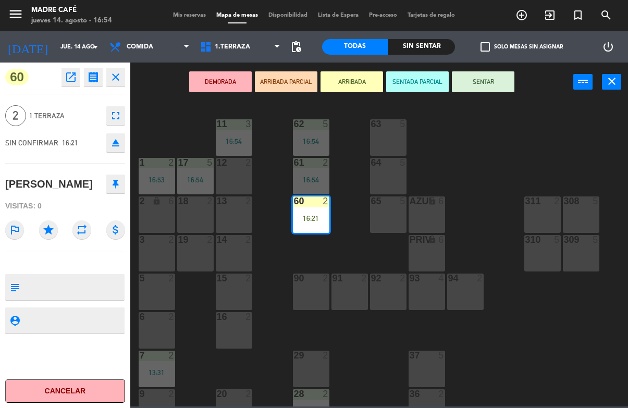
click at [487, 84] on button "SENTAR" at bounding box center [483, 81] width 63 height 21
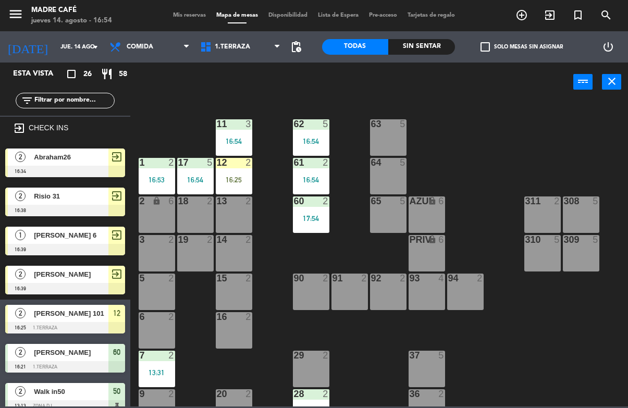
click at [236, 172] on div "12 2 16:25" at bounding box center [234, 176] width 36 height 36
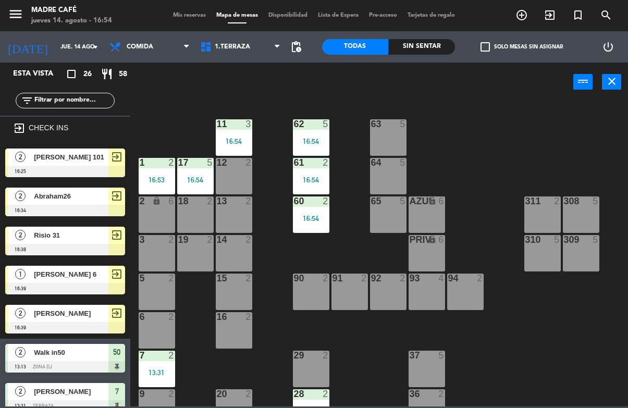
click at [260, 214] on div "11 3 16:54 63 5 62 5 16:54 12 2 1 2 16:53 61 2 16:54 64 5 17 5 16:54 13 2 2 loc…" at bounding box center [382, 254] width 491 height 306
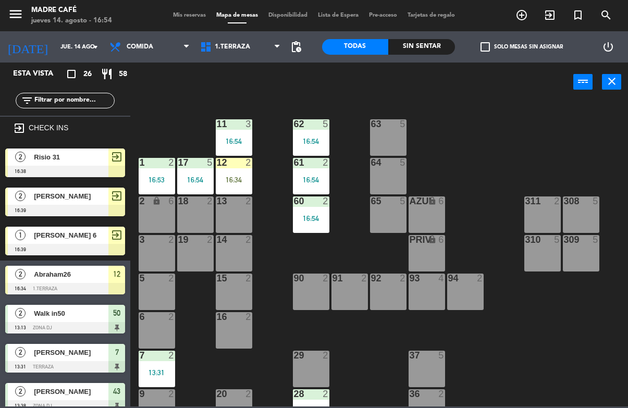
click at [244, 183] on div "16:34" at bounding box center [234, 179] width 36 height 7
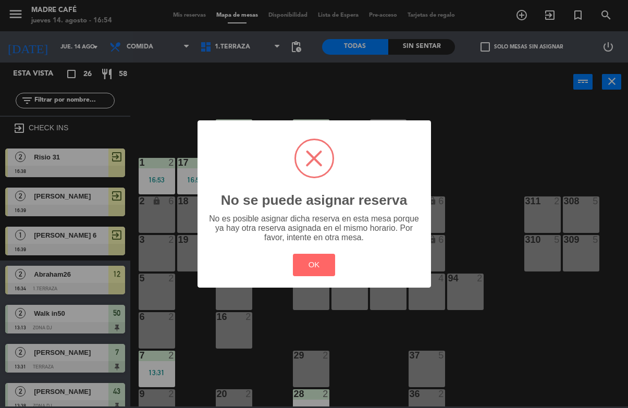
click at [321, 263] on button "OK" at bounding box center [314, 265] width 42 height 22
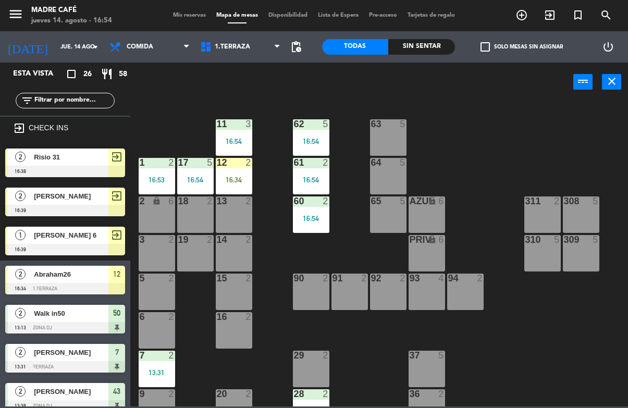
click at [230, 174] on div "12 2 16:34" at bounding box center [234, 176] width 36 height 36
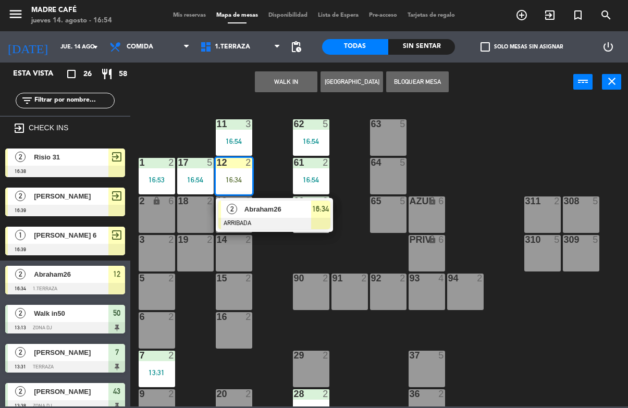
click at [271, 220] on div at bounding box center [274, 223] width 112 height 11
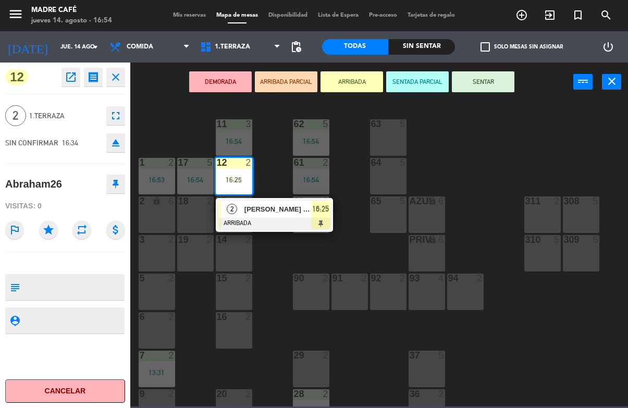
click at [482, 79] on button "SENTAR" at bounding box center [483, 81] width 63 height 21
click at [500, 81] on button "SENTAR" at bounding box center [483, 81] width 63 height 21
click at [502, 77] on button "SENTAR" at bounding box center [483, 81] width 63 height 21
click at [502, 81] on button "SENTAR" at bounding box center [483, 81] width 63 height 21
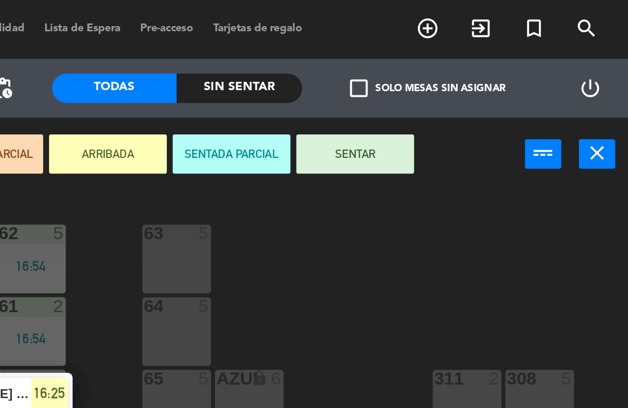
click at [452, 83] on button "SENTAR" at bounding box center [483, 81] width 63 height 21
click at [452, 78] on button "SENTAR" at bounding box center [483, 81] width 63 height 21
click at [452, 79] on button "SENTAR" at bounding box center [483, 81] width 63 height 21
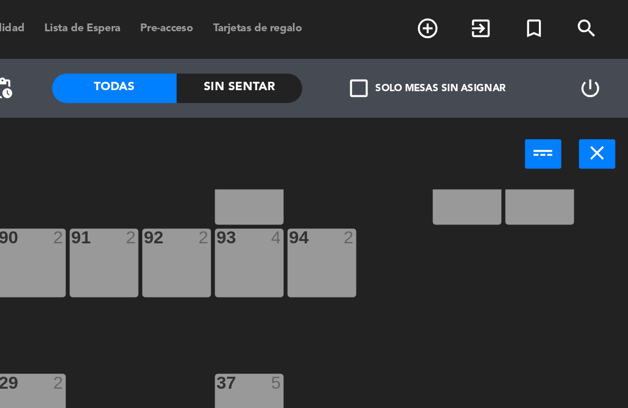
scroll to position [149, 0]
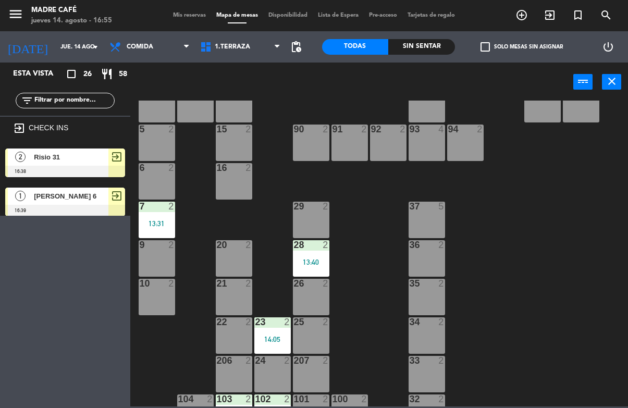
click at [162, 142] on div "5 2" at bounding box center [157, 143] width 36 height 36
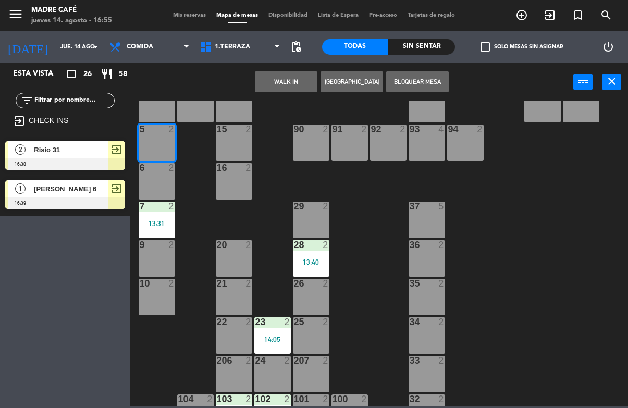
scroll to position [7, 0]
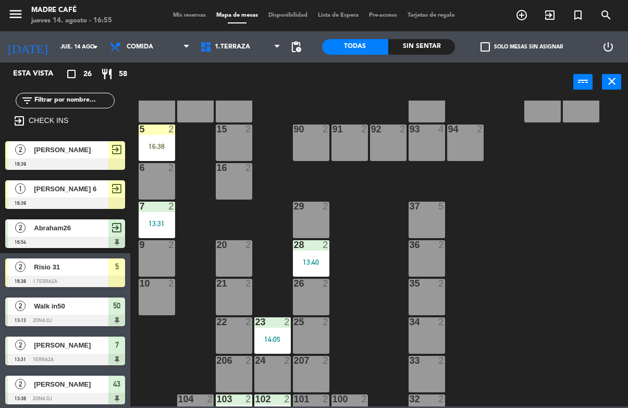
click at [166, 145] on div "16:38" at bounding box center [157, 146] width 36 height 7
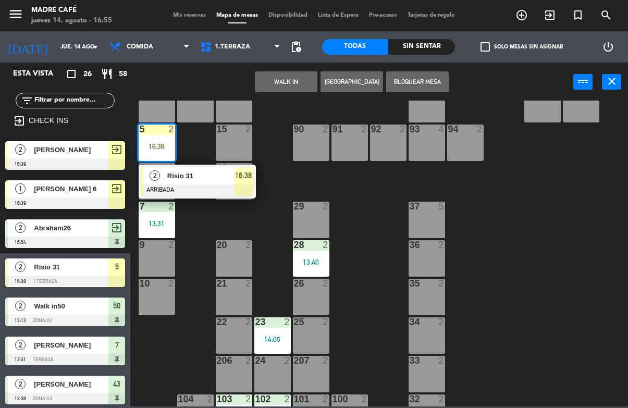
click at [220, 182] on div "Risio 31" at bounding box center [200, 175] width 68 height 17
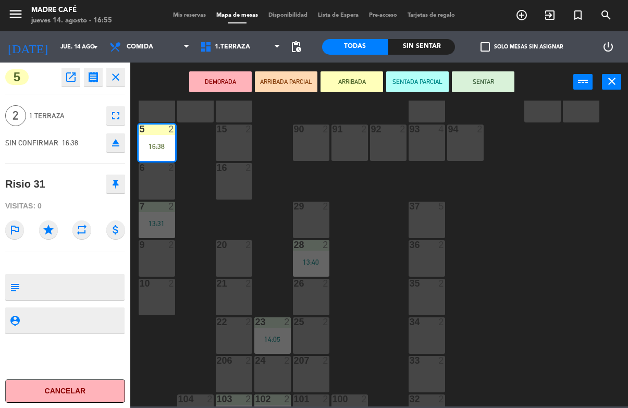
click at [493, 82] on button "SENTAR" at bounding box center [483, 81] width 63 height 21
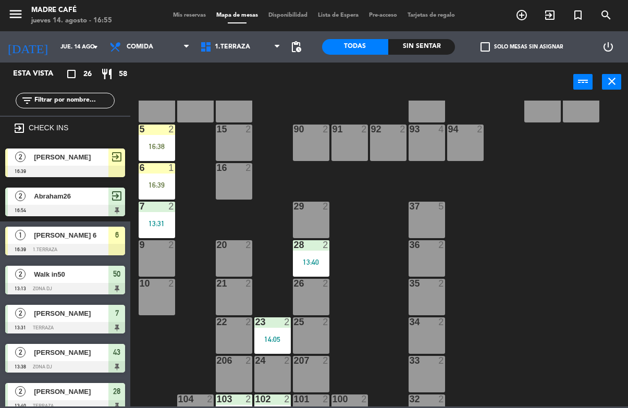
click at [166, 190] on div "6 1 16:39" at bounding box center [157, 181] width 36 height 36
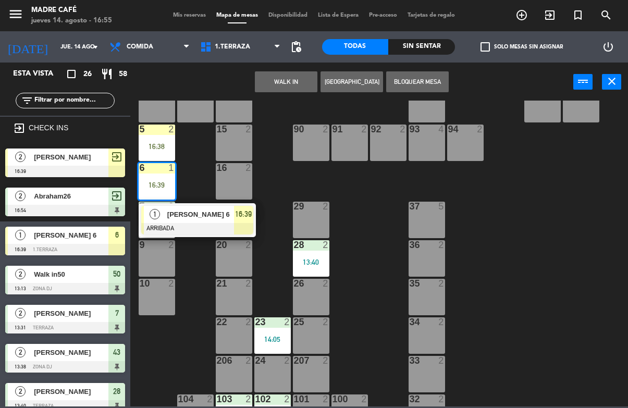
click at [216, 223] on div at bounding box center [197, 228] width 112 height 11
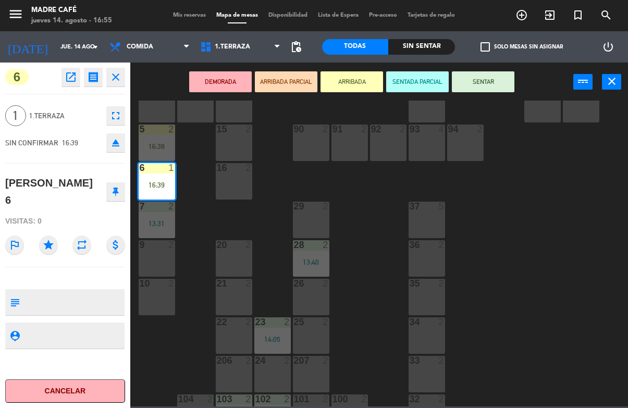
click at [492, 90] on button "SENTAR" at bounding box center [483, 81] width 63 height 21
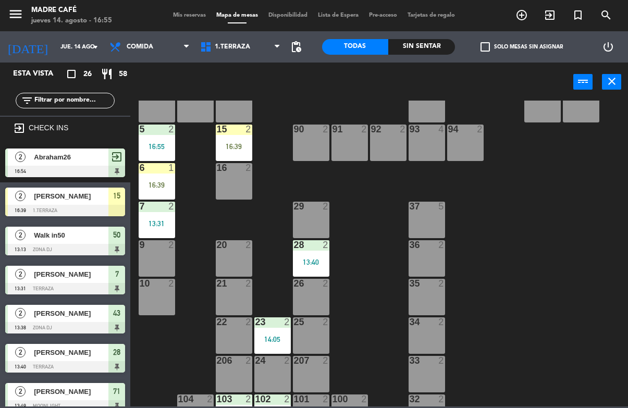
click at [241, 145] on div "16:39" at bounding box center [234, 146] width 36 height 7
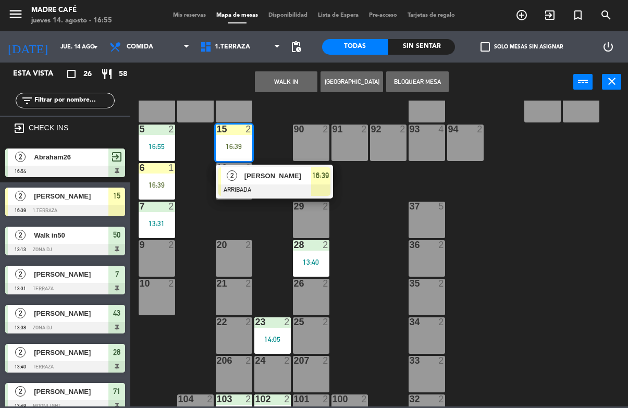
click at [266, 188] on div at bounding box center [274, 189] width 112 height 11
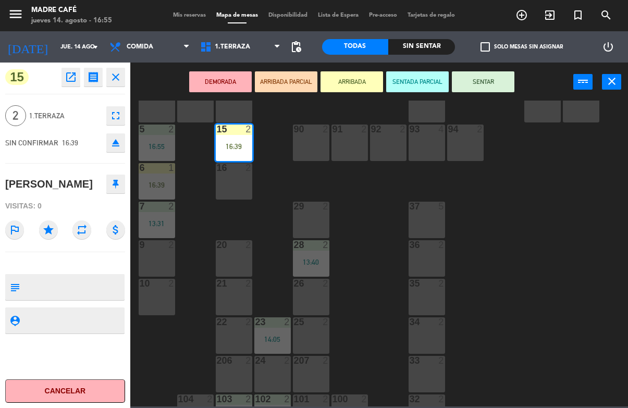
click at [492, 81] on button "SENTAR" at bounding box center [483, 81] width 63 height 21
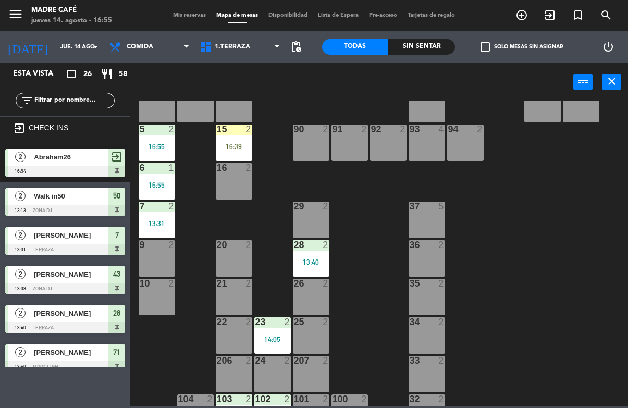
click at [361, 93] on div "power_input close" at bounding box center [351, 83] width 443 height 40
click at [145, 47] on span "Comida" at bounding box center [140, 46] width 27 height 7
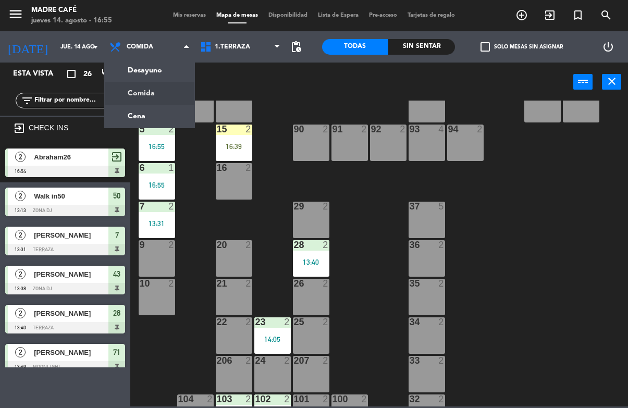
click at [158, 98] on ng-component "menu Madre Café jueves 14. agosto - 16:55 Mis reservas Mapa de mesas Disponibil…" at bounding box center [314, 203] width 628 height 406
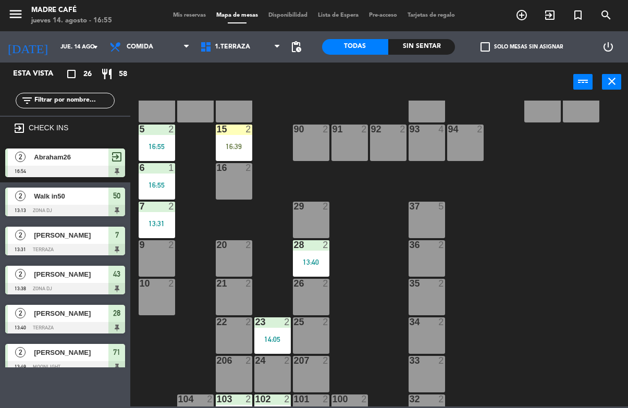
click at [237, 133] on div at bounding box center [233, 129] width 17 height 9
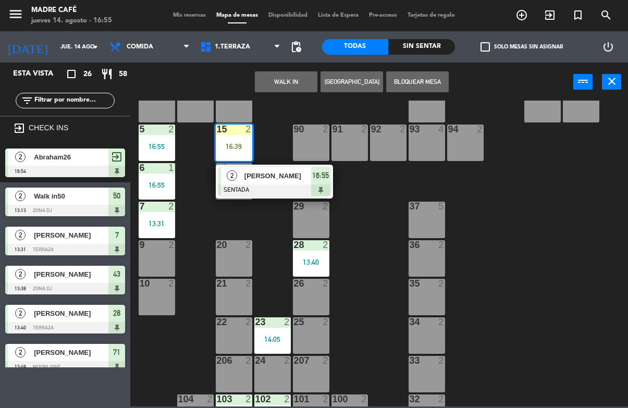
click at [290, 187] on div at bounding box center [274, 189] width 112 height 11
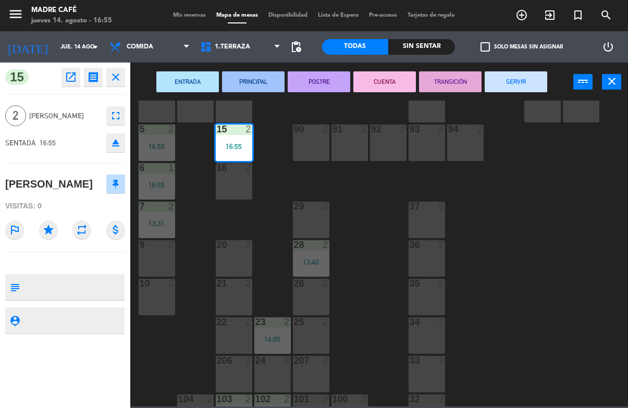
click at [523, 78] on button "SERVIR" at bounding box center [516, 81] width 63 height 21
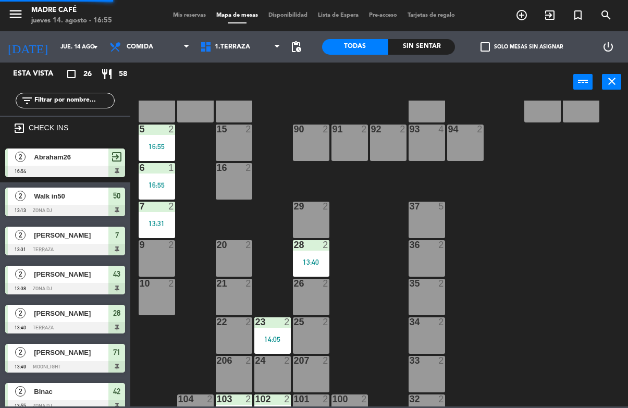
scroll to position [213, 0]
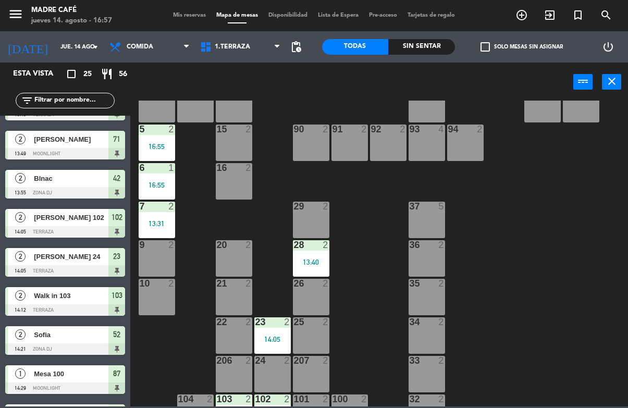
click at [528, 15] on icon "exit_to_app" at bounding box center [521, 15] width 13 height 13
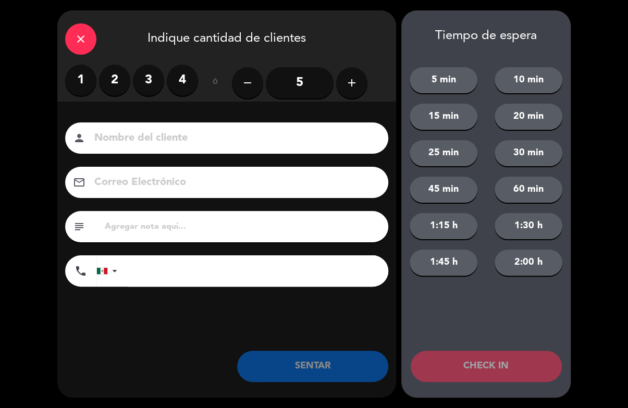
click at [109, 88] on label "2" at bounding box center [114, 80] width 31 height 31
click at [150, 131] on input at bounding box center [233, 138] width 281 height 18
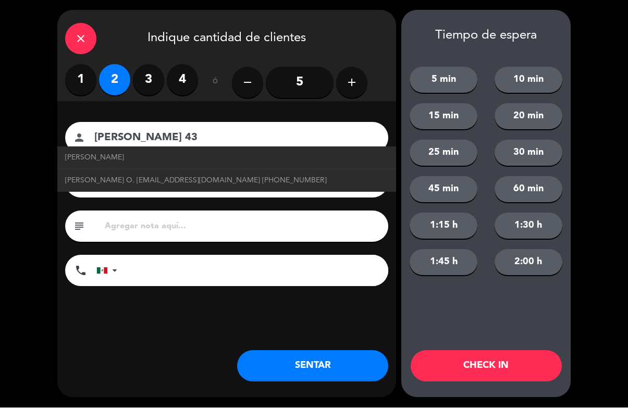
type input "[PERSON_NAME] 43"
click at [489, 356] on button "CHECK IN" at bounding box center [486, 366] width 151 height 31
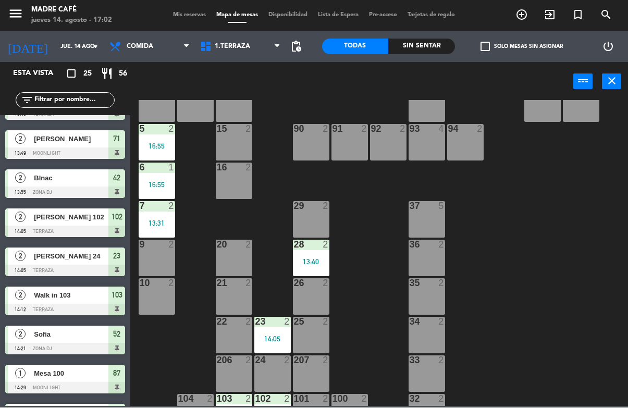
click at [541, 23] on span "exit_to_app" at bounding box center [550, 15] width 28 height 18
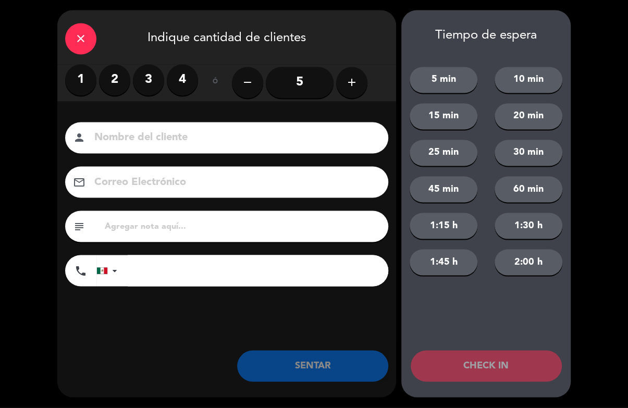
click at [86, 31] on div "close" at bounding box center [80, 38] width 31 height 31
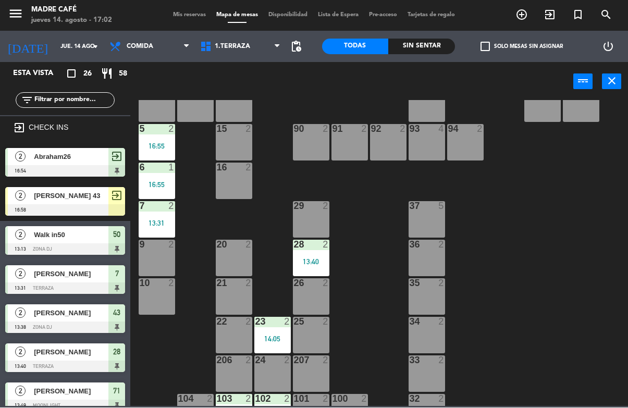
scroll to position [0, 0]
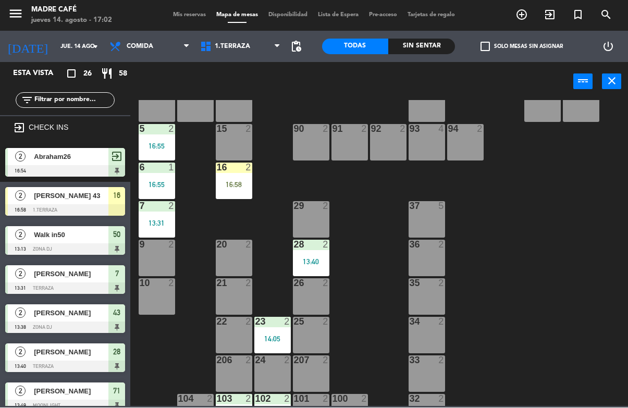
click at [240, 178] on div "16 2 16:58" at bounding box center [234, 181] width 36 height 36
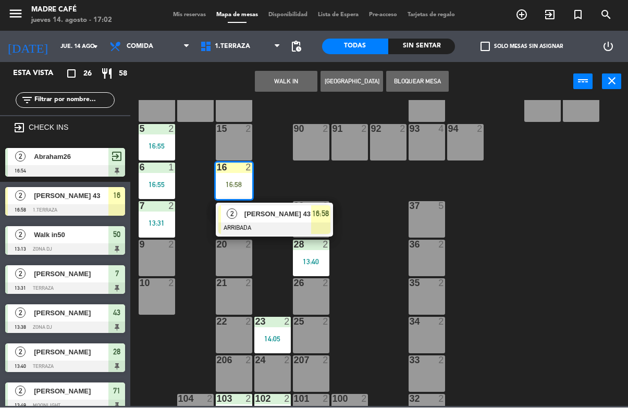
click at [247, 227] on div at bounding box center [274, 228] width 112 height 11
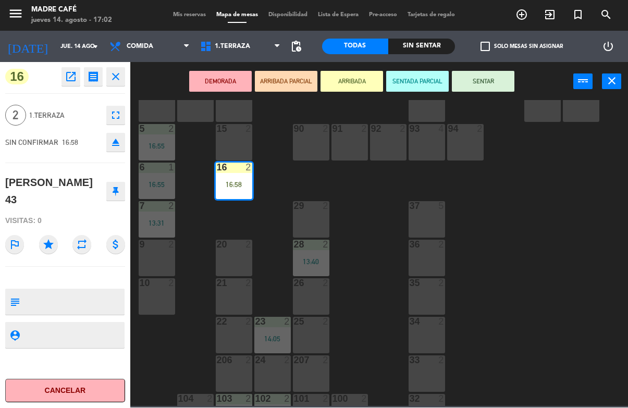
click at [501, 77] on button "SENTAR" at bounding box center [483, 81] width 63 height 21
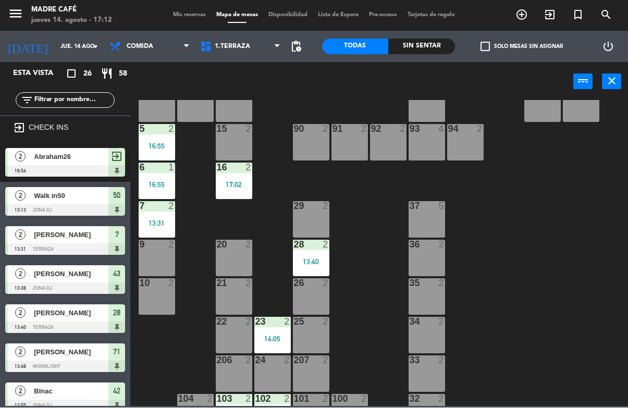
click at [556, 16] on span "exit_to_app" at bounding box center [550, 15] width 28 height 18
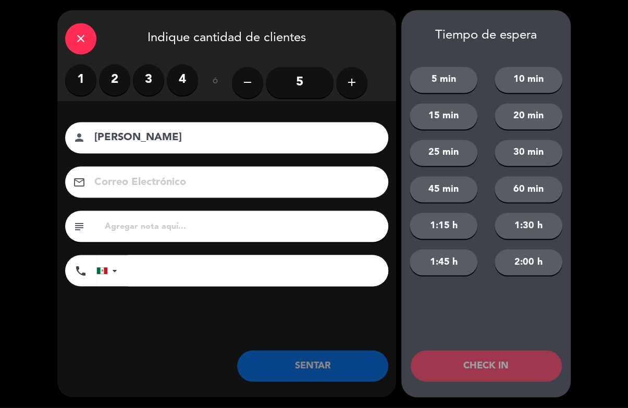
type input "[PERSON_NAME]"
click at [109, 73] on label "2" at bounding box center [114, 80] width 31 height 31
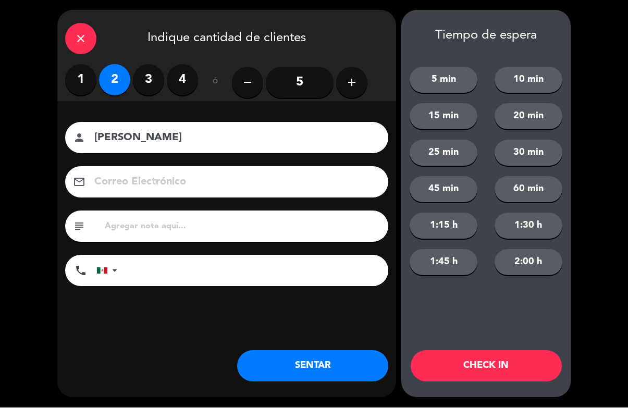
click at [518, 360] on button "CHECK IN" at bounding box center [486, 366] width 151 height 31
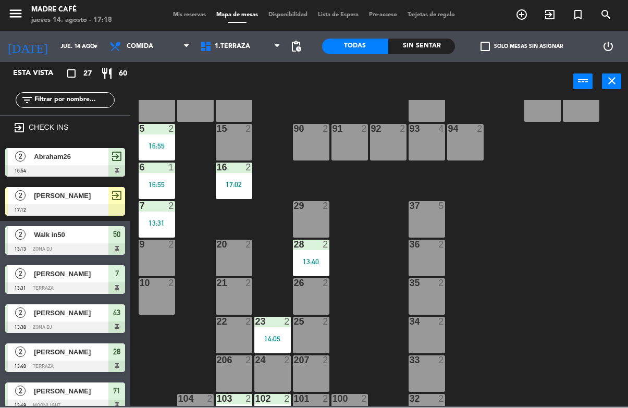
click at [77, 44] on input "jue. 14 ago." at bounding box center [94, 47] width 78 height 17
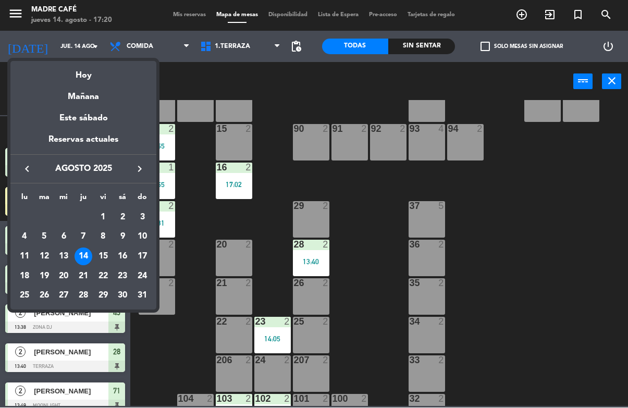
click at [574, 359] on div at bounding box center [314, 204] width 628 height 408
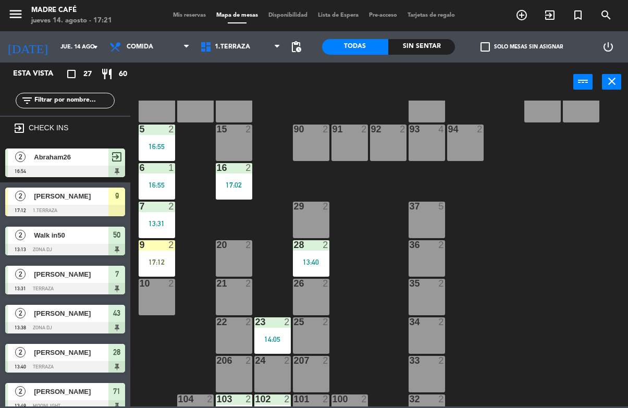
click at [160, 252] on div "9 2 17:12" at bounding box center [157, 258] width 36 height 36
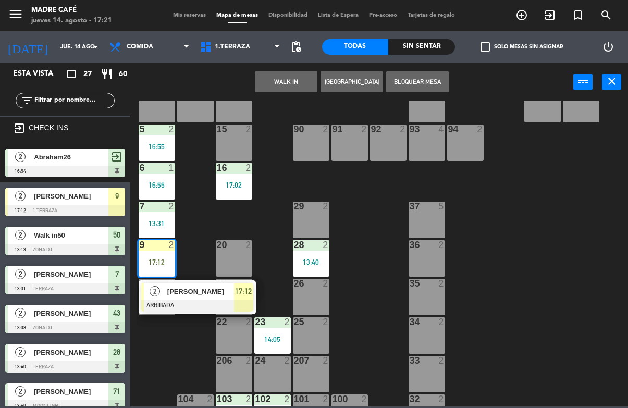
click at [230, 298] on div "[PERSON_NAME]" at bounding box center [200, 291] width 68 height 17
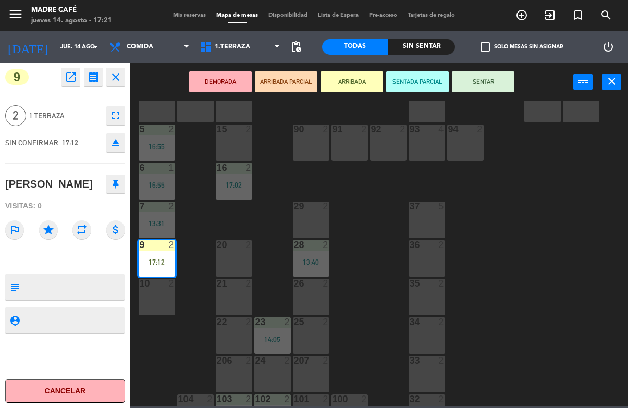
click at [472, 82] on button "SENTAR" at bounding box center [483, 81] width 63 height 21
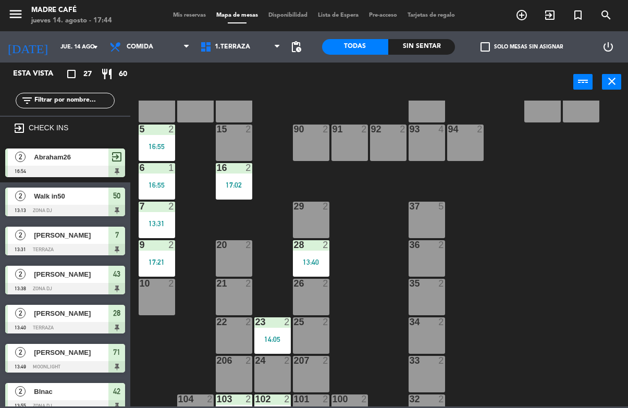
click at [528, 11] on icon "exit_to_app" at bounding box center [521, 15] width 13 height 13
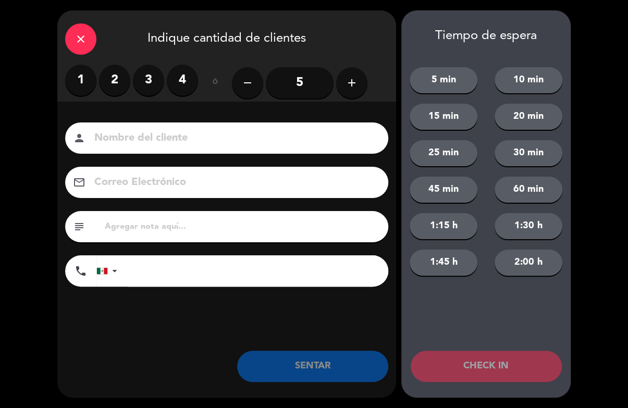
click at [154, 89] on label "3" at bounding box center [148, 80] width 31 height 31
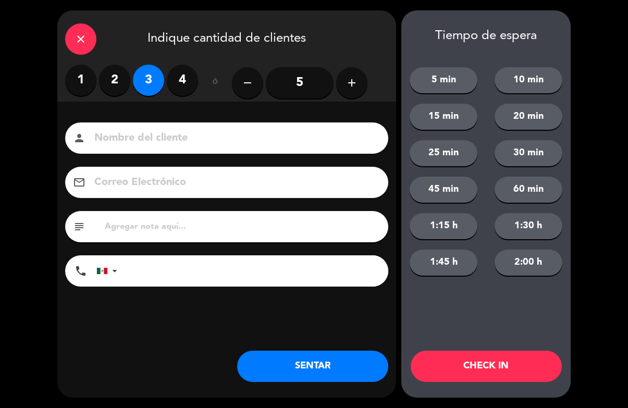
click at [235, 147] on input at bounding box center [233, 138] width 281 height 18
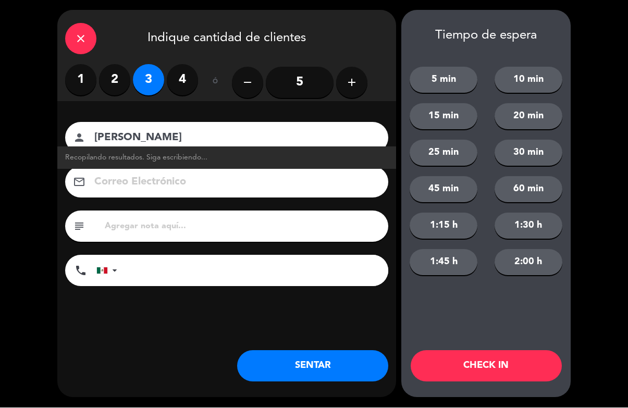
type input "[PERSON_NAME]"
click at [487, 373] on button "CHECK IN" at bounding box center [486, 366] width 151 height 31
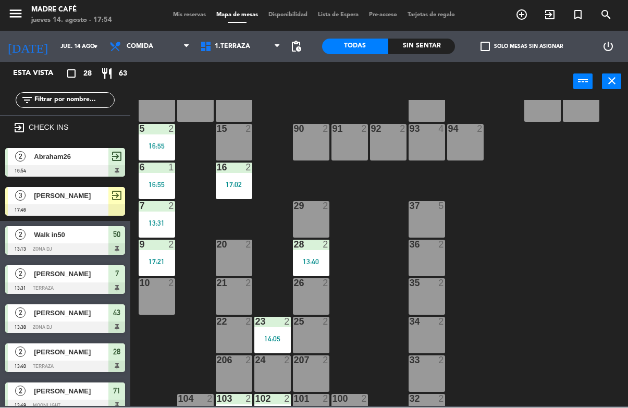
click at [541, 17] on span "exit_to_app" at bounding box center [550, 15] width 28 height 18
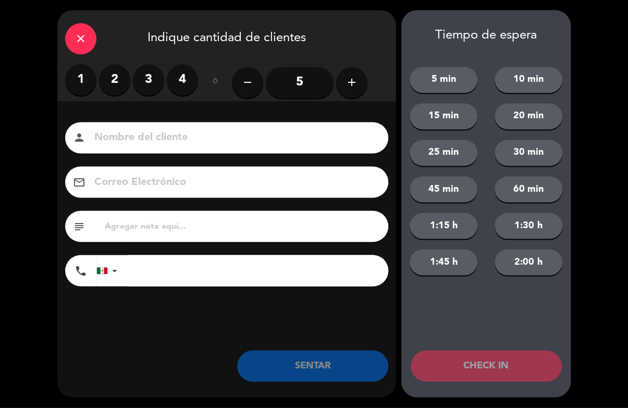
click at [101, 78] on label "2" at bounding box center [114, 80] width 31 height 31
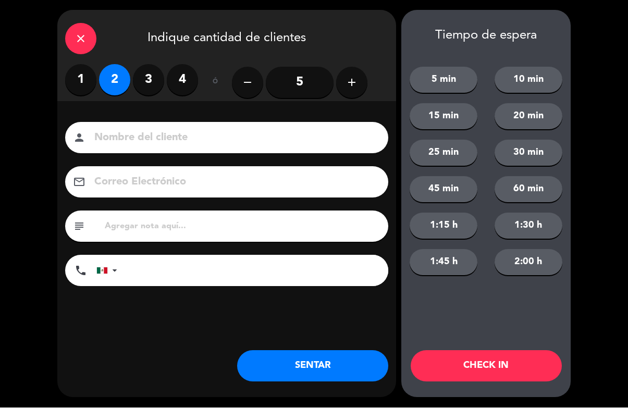
click at [147, 146] on input at bounding box center [233, 138] width 281 height 18
type input "[PERSON_NAME]"
click at [539, 373] on button "CHECK IN" at bounding box center [486, 366] width 151 height 31
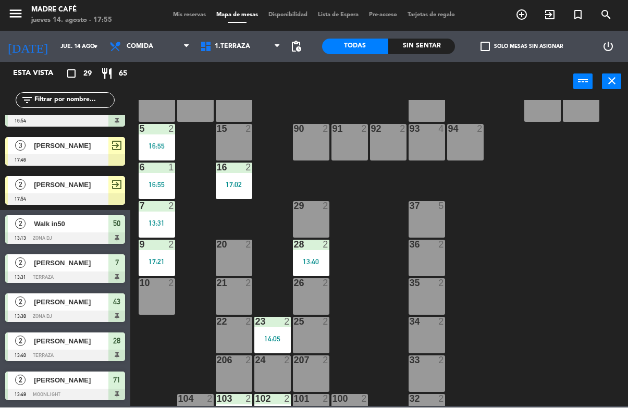
scroll to position [42, 0]
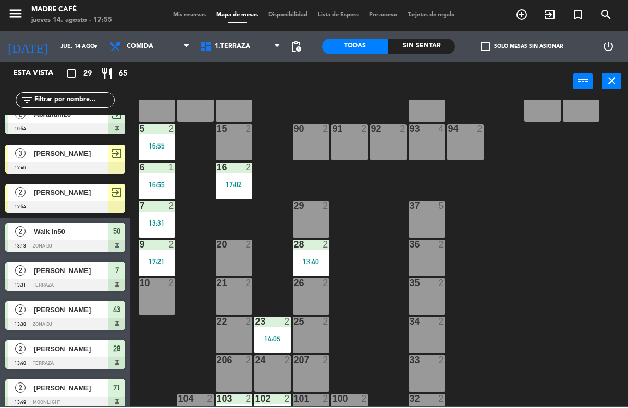
click at [251, 147] on div "15 2" at bounding box center [234, 143] width 36 height 36
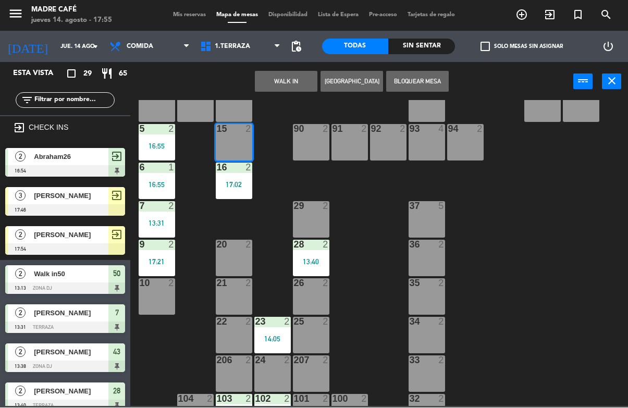
scroll to position [0, 0]
click at [79, 101] on input "text" at bounding box center [73, 100] width 81 height 11
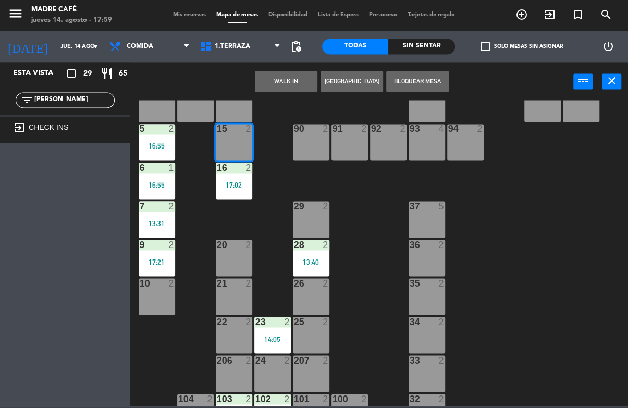
type input "[PERSON_NAME]"
click at [130, 44] on span "Comida" at bounding box center [140, 46] width 27 height 7
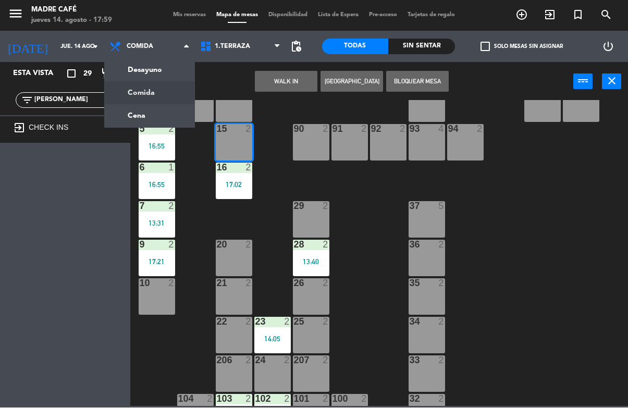
click at [147, 112] on ng-component "menu Madre Café jueves 14. agosto - 17:59 Mis reservas Mapa de mesas Disponibil…" at bounding box center [314, 203] width 628 height 406
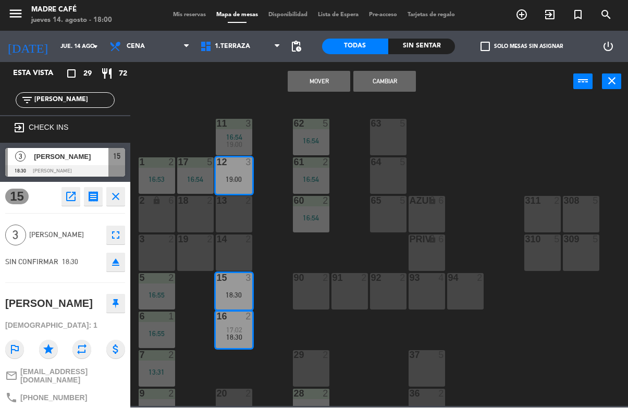
click at [249, 188] on div "12 3 19:00" at bounding box center [234, 176] width 36 height 36
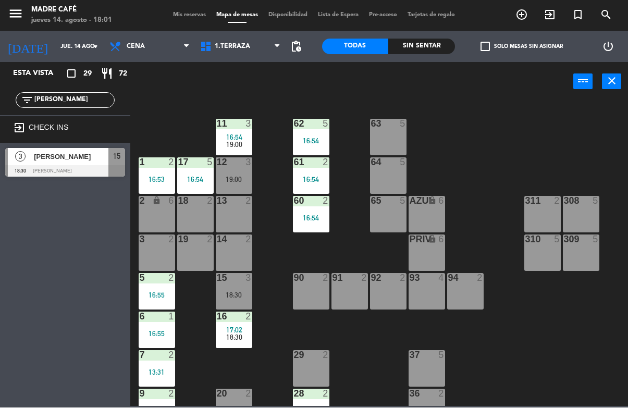
click at [88, 162] on div "[PERSON_NAME]" at bounding box center [71, 157] width 76 height 17
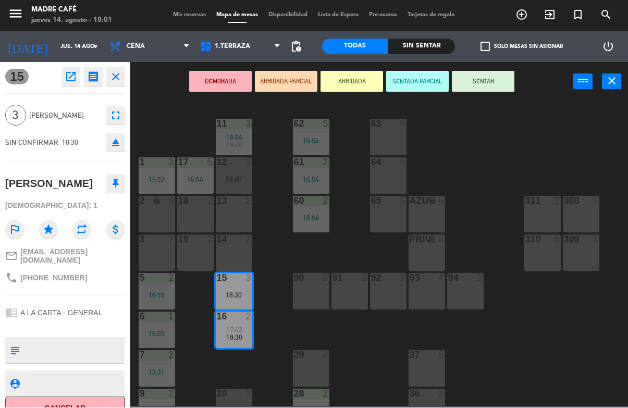
click at [498, 82] on button "SENTAR" at bounding box center [483, 81] width 63 height 21
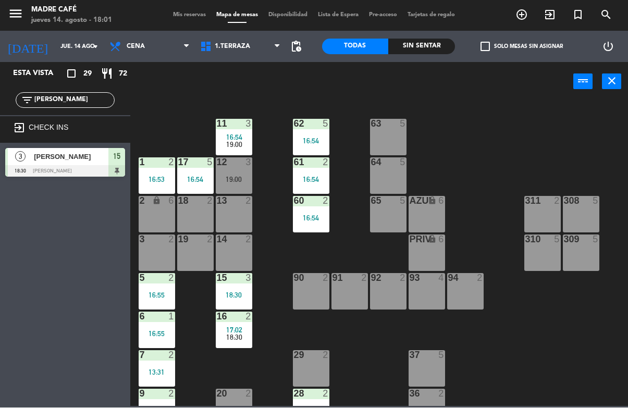
click at [494, 157] on div "11 3 16:54 19:00 63 5 62 5 16:54 12 3 19:00 1 2 16:53 61 2 16:54 64 5 17 5 16:5…" at bounding box center [382, 254] width 491 height 306
click at [493, 166] on div "11 3 16:54 19:00 63 5 62 5 16:54 12 3 19:00 1 2 16:53 61 2 16:54 64 5 17 5 16:5…" at bounding box center [382, 254] width 491 height 306
click at [539, 116] on div "11 3 16:54 19:00 63 5 62 5 16:54 12 3 19:00 1 2 16:53 61 2 16:54 64 5 17 5 16:5…" at bounding box center [382, 254] width 491 height 306
click at [575, 356] on div "11 3 16:54 19:00 63 5 62 5 16:54 12 3 19:00 1 2 16:53 61 2 16:54 64 5 17 5 16:5…" at bounding box center [382, 254] width 491 height 306
click at [97, 89] on div "filter_list [PERSON_NAME]" at bounding box center [65, 100] width 130 height 30
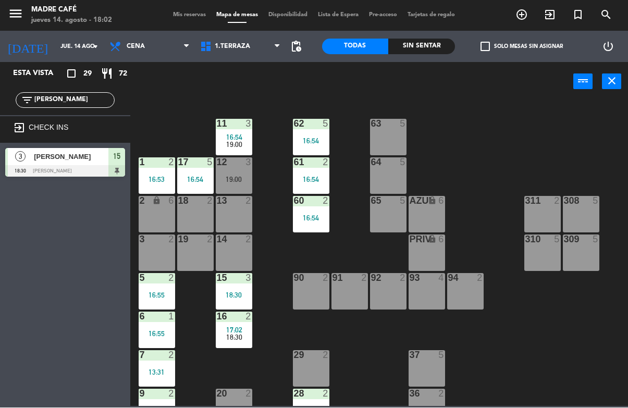
click at [98, 98] on input "[PERSON_NAME]" at bounding box center [73, 100] width 81 height 11
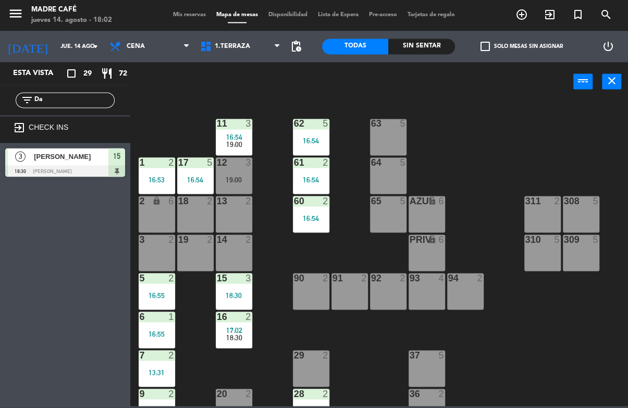
type input "D"
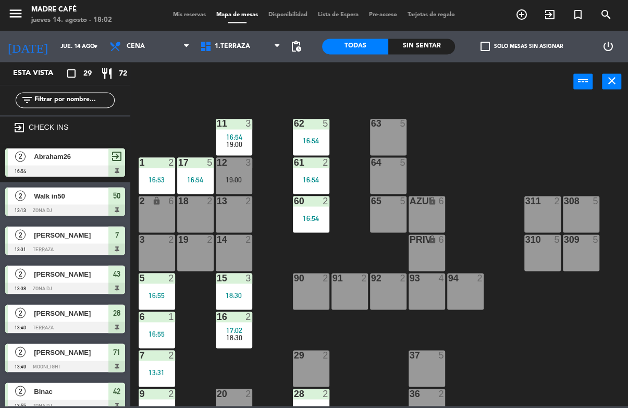
click at [559, 18] on span "exit_to_app" at bounding box center [550, 15] width 28 height 18
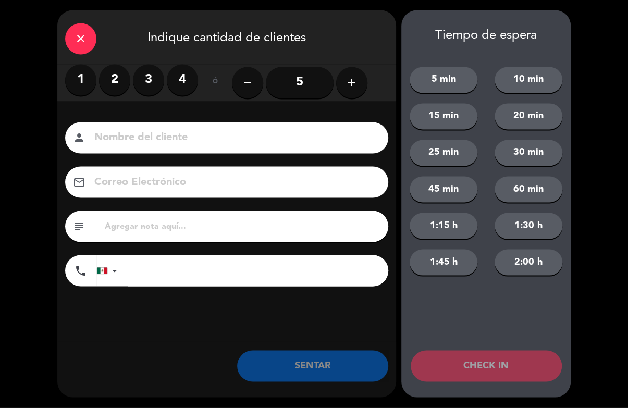
click at [87, 82] on label "1" at bounding box center [80, 80] width 31 height 31
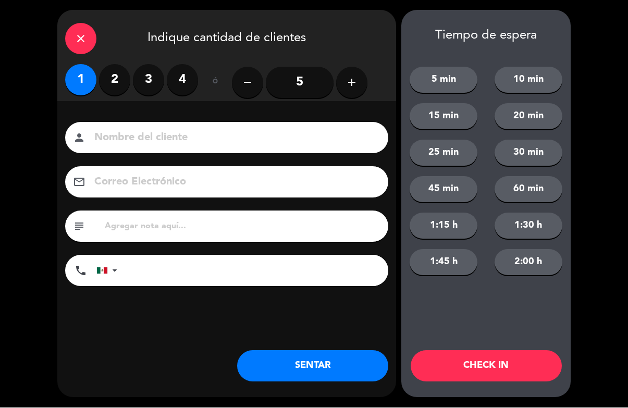
click at [217, 139] on input at bounding box center [233, 138] width 281 height 18
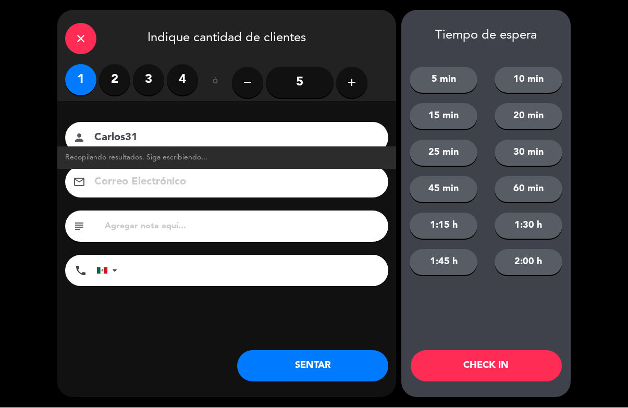
type input "Carlos31"
click at [489, 370] on button "CHECK IN" at bounding box center [486, 366] width 151 height 31
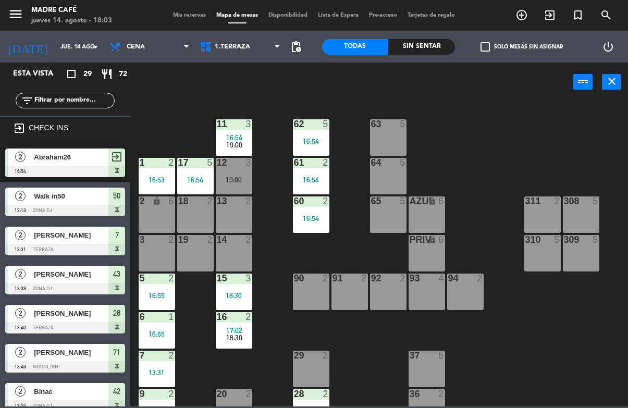
click at [560, 348] on div "11 3 16:54 19:00 63 5 62 5 16:54 12 3 19:00 1 2 16:53 61 2 16:54 64 5 17 5 16:5…" at bounding box center [382, 254] width 491 height 306
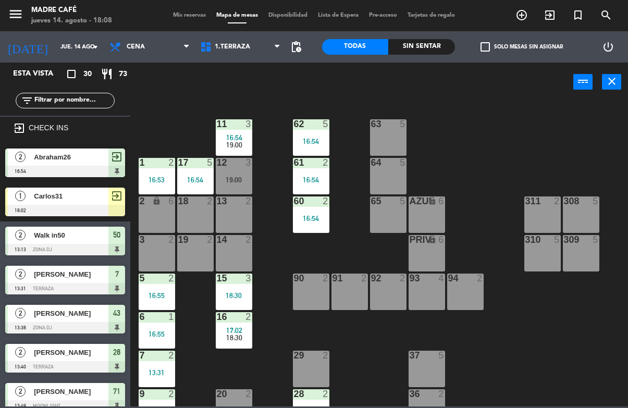
click at [90, 100] on input "text" at bounding box center [73, 100] width 81 height 11
type input "H"
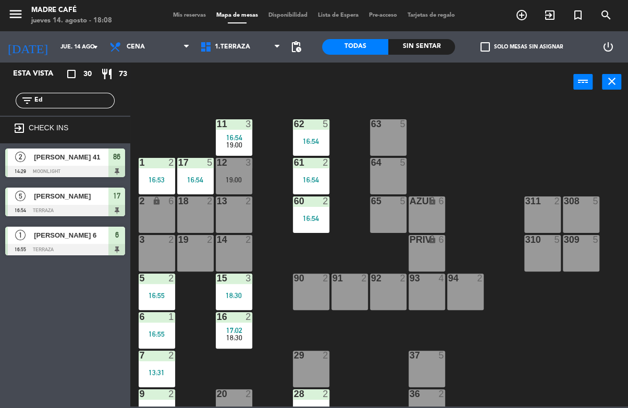
click at [451, 105] on div "11 3 16:54 19:00 63 5 62 5 16:54 12 3 19:00 1 2 16:53 61 2 16:54 64 5 17 5 16:5…" at bounding box center [382, 254] width 491 height 306
click at [73, 104] on input "Ed" at bounding box center [73, 100] width 81 height 11
type input "E"
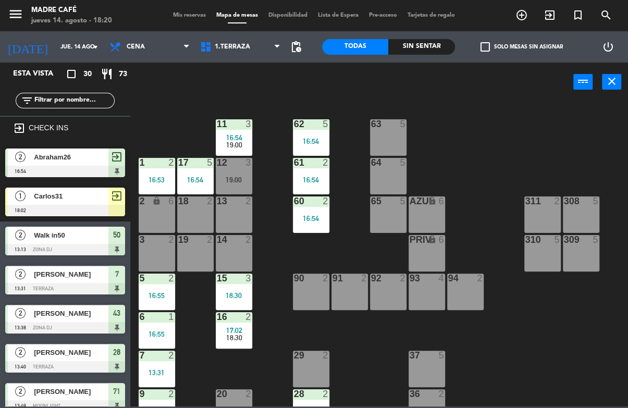
click at [549, 7] on span "exit_to_app" at bounding box center [550, 15] width 28 height 18
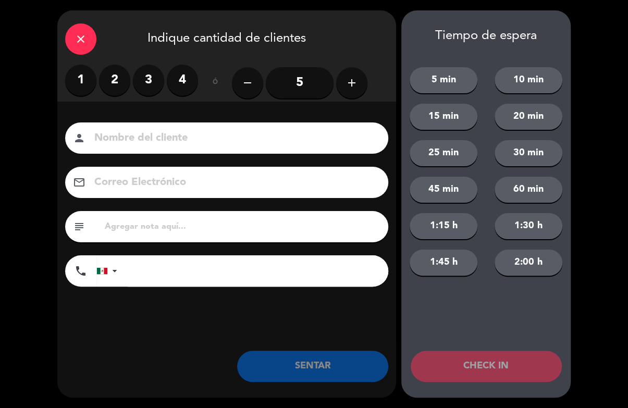
click at [110, 83] on label "2" at bounding box center [114, 80] width 31 height 31
click at [154, 144] on input at bounding box center [233, 138] width 281 height 18
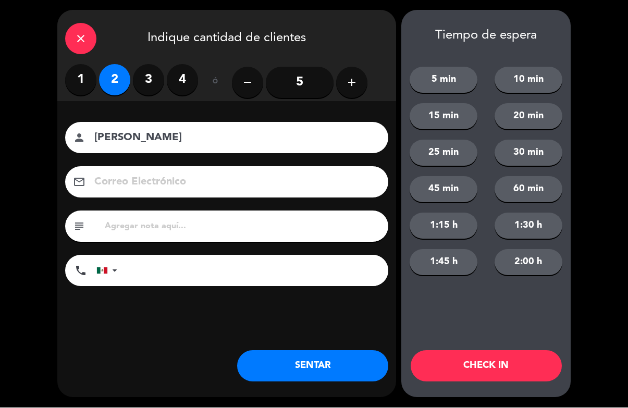
type input "[PERSON_NAME]"
click at [482, 374] on button "CHECK IN" at bounding box center [486, 366] width 151 height 31
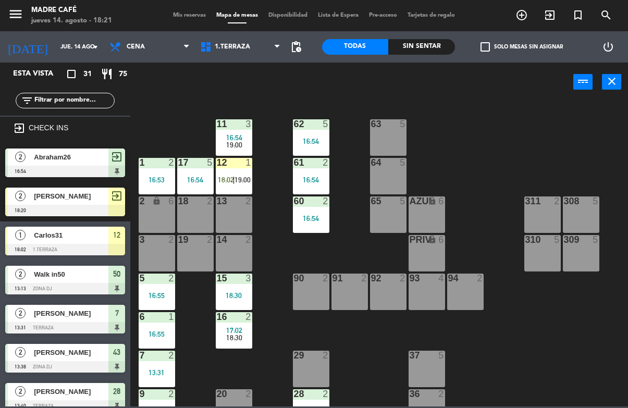
click at [232, 190] on div "12 1 18:02 | 19:00" at bounding box center [234, 176] width 36 height 36
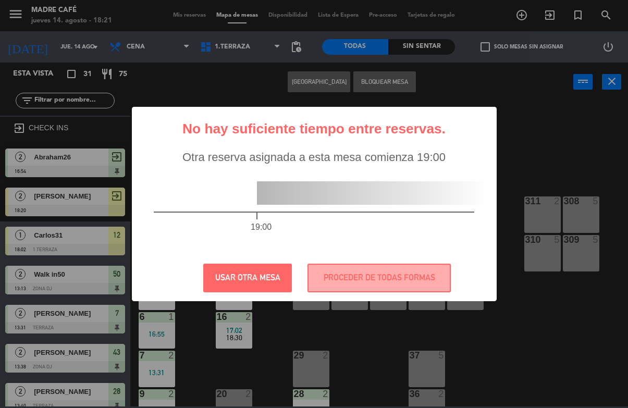
click at [532, 143] on div "? ! i No hay suficiente tiempo entre reservas. × Otra reserva asignada a esta m…" at bounding box center [314, 204] width 628 height 408
click at [249, 286] on button "USAR OTRA MESA" at bounding box center [247, 278] width 89 height 29
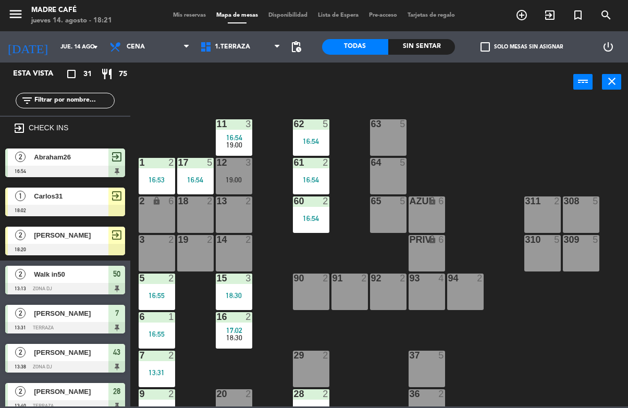
click at [96, 244] on div at bounding box center [65, 249] width 120 height 11
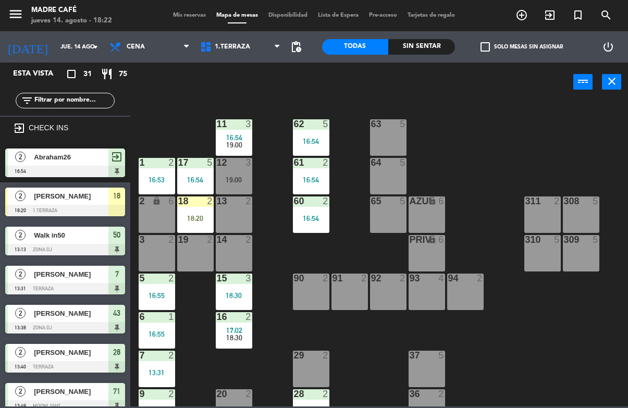
click at [203, 224] on div "18 2 18:20" at bounding box center [195, 214] width 36 height 36
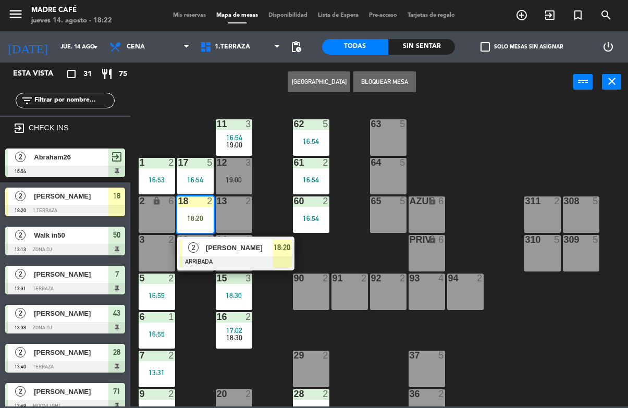
click at [254, 251] on span "[PERSON_NAME]" at bounding box center [239, 247] width 67 height 11
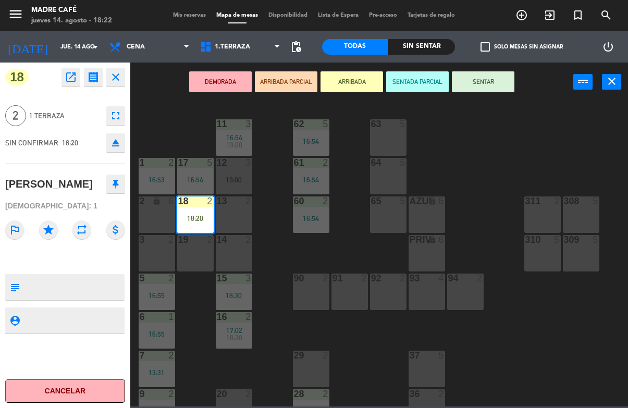
click at [488, 83] on button "SENTAR" at bounding box center [483, 81] width 63 height 21
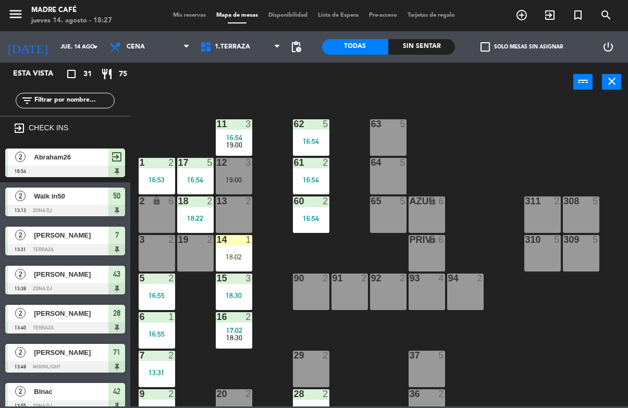
click at [559, 20] on span "exit_to_app" at bounding box center [550, 15] width 28 height 18
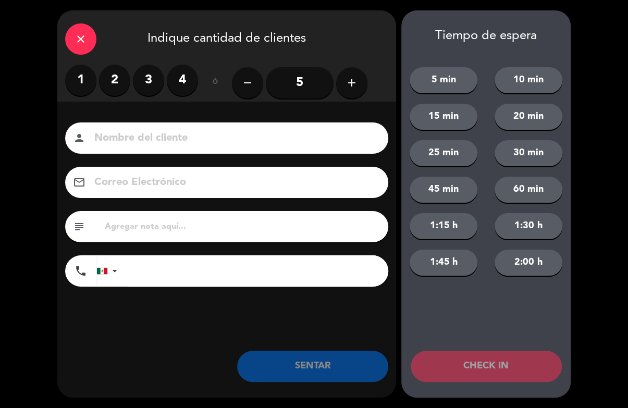
click at [107, 81] on label "2" at bounding box center [114, 80] width 31 height 31
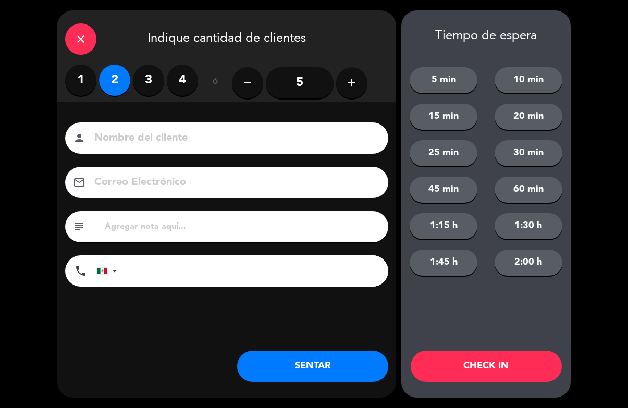
click at [149, 94] on label "3" at bounding box center [148, 80] width 31 height 31
click at [178, 141] on input at bounding box center [233, 138] width 281 height 18
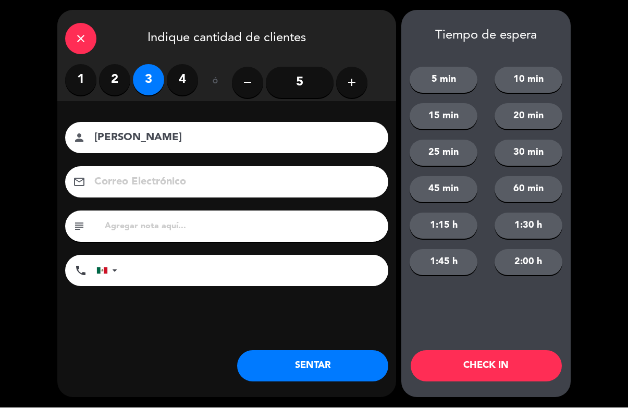
type input "[PERSON_NAME]"
click at [481, 367] on button "CHECK IN" at bounding box center [486, 366] width 151 height 31
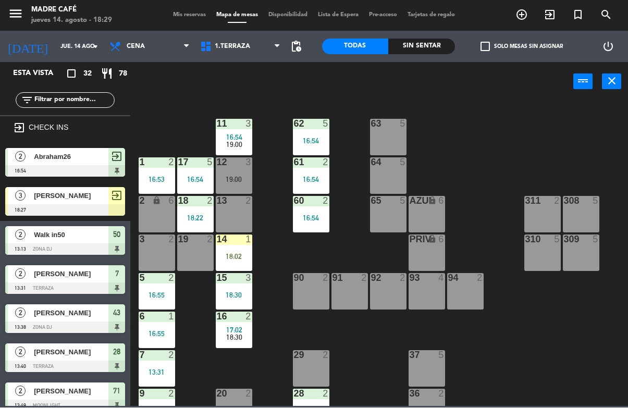
click at [243, 261] on div "14 1 18:02" at bounding box center [234, 253] width 36 height 36
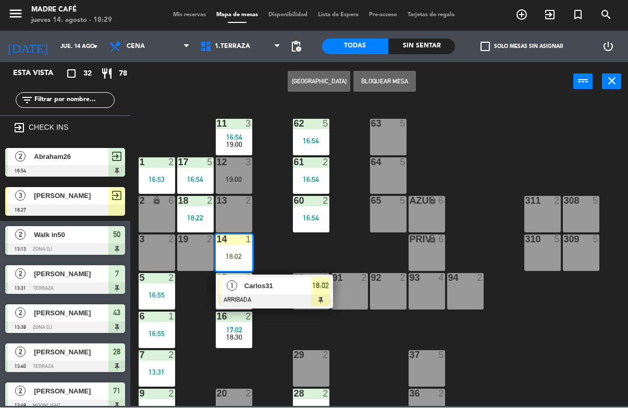
click at [290, 283] on span "Carlos31" at bounding box center [277, 286] width 67 height 11
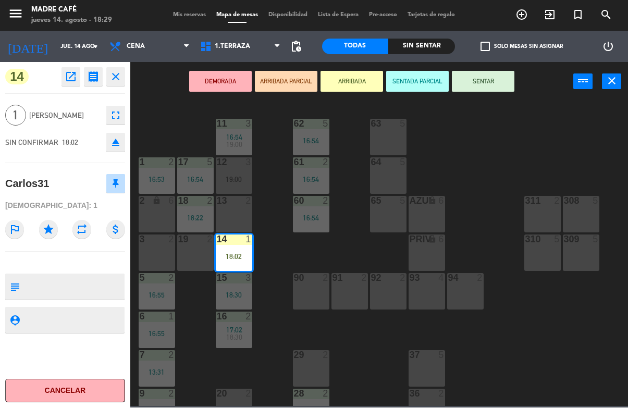
click at [484, 79] on button "SENTAR" at bounding box center [483, 81] width 63 height 21
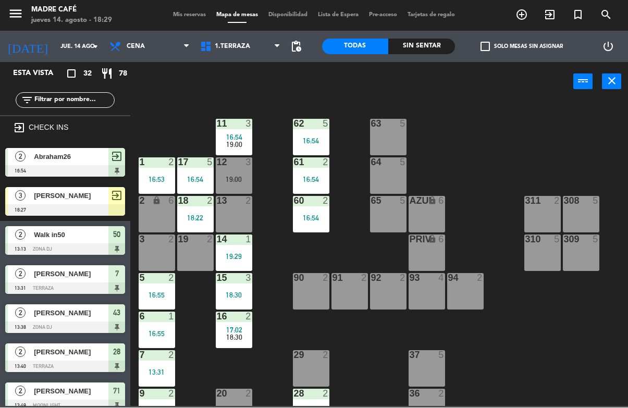
scroll to position [256, 0]
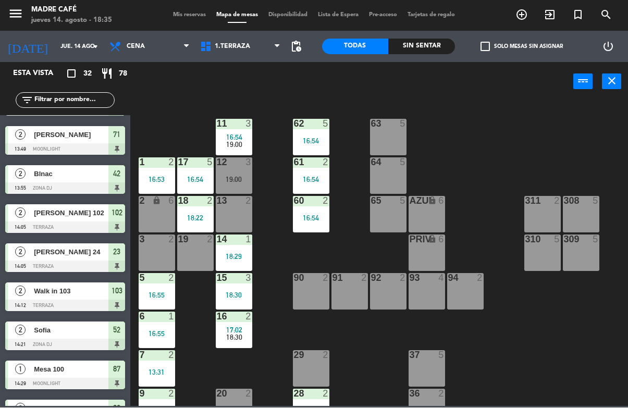
click at [70, 106] on input "text" at bounding box center [73, 100] width 81 height 11
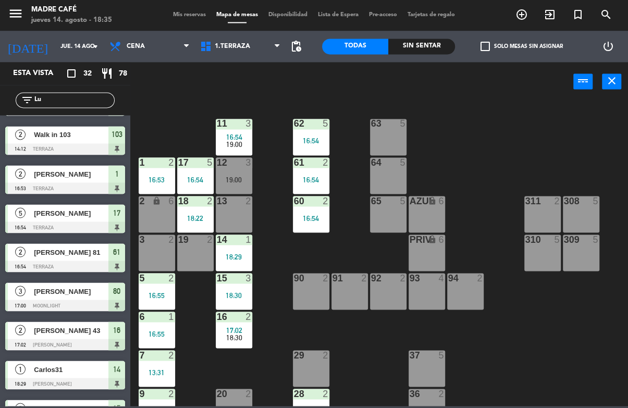
scroll to position [0, 0]
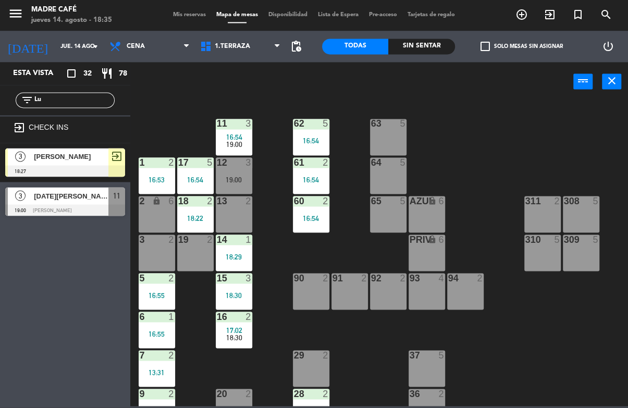
type input "Lu"
click at [469, 110] on div "11 3 16:54 19:00 63 5 62 5 16:54 12 3 19:00 1 2 16:53 61 2 16:54 64 5 17 5 16:5…" at bounding box center [382, 254] width 491 height 306
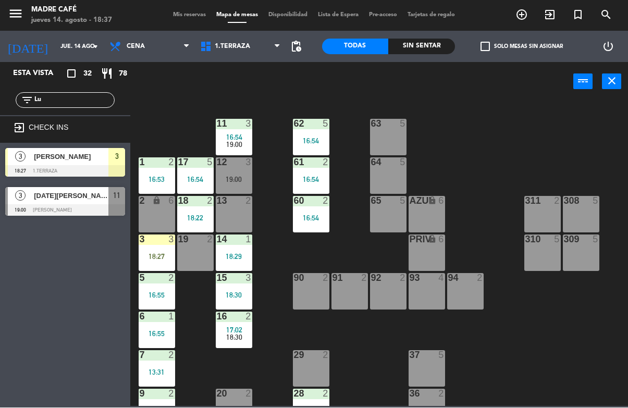
click at [168, 266] on div "3 3 18:27" at bounding box center [157, 253] width 36 height 36
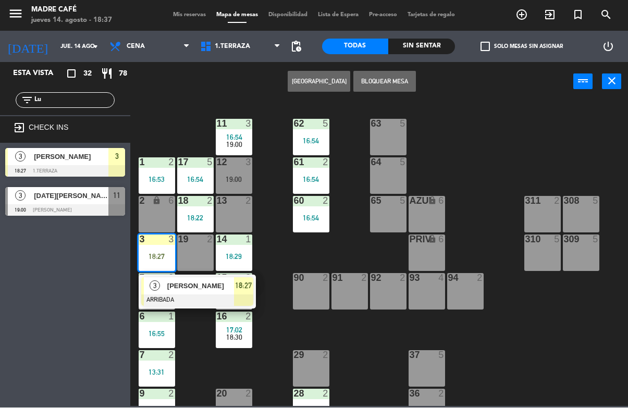
click at [194, 285] on span "[PERSON_NAME]" at bounding box center [200, 286] width 67 height 11
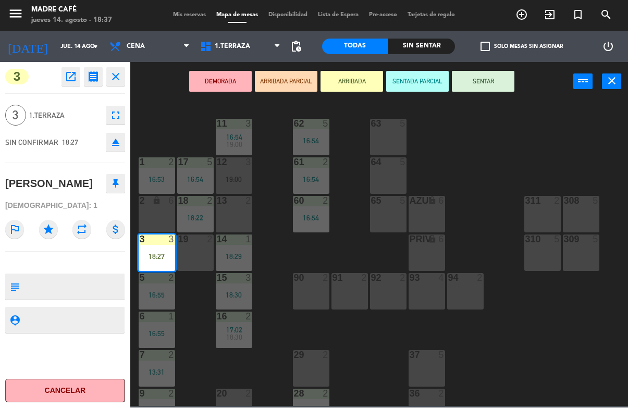
click at [469, 88] on button "SENTAR" at bounding box center [483, 81] width 63 height 21
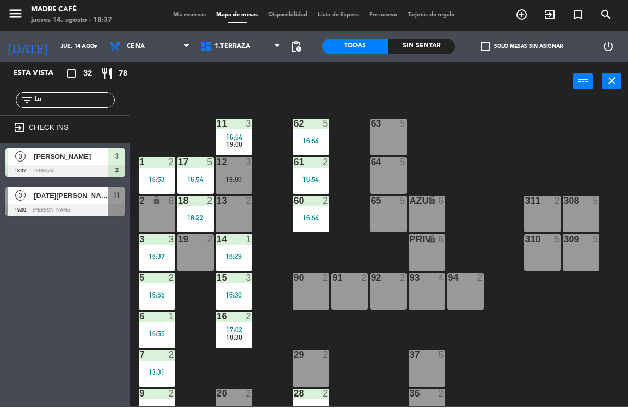
click at [64, 202] on div "[DATE][PERSON_NAME]" at bounding box center [71, 196] width 76 height 17
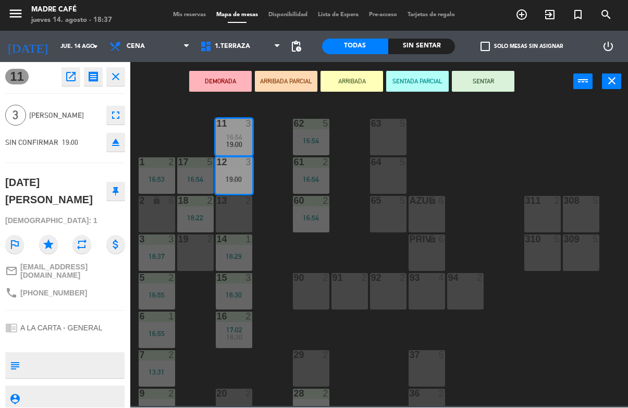
click at [487, 79] on button "SENTAR" at bounding box center [483, 81] width 63 height 21
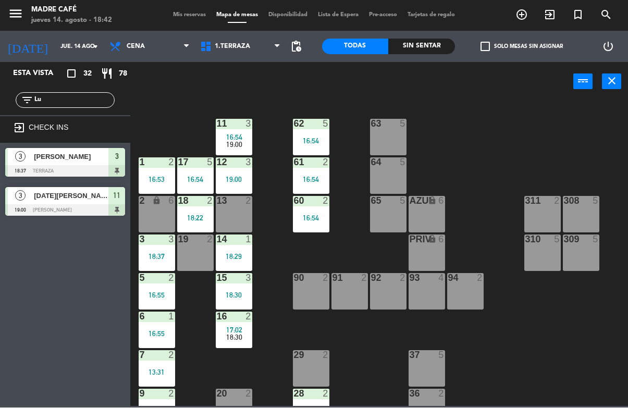
click at [555, 8] on span "exit_to_app" at bounding box center [550, 15] width 28 height 18
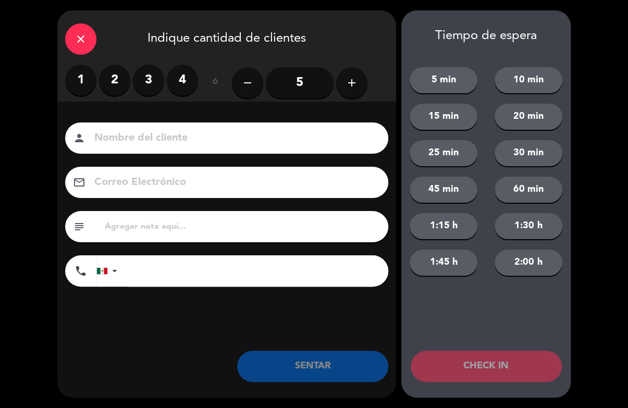
click at [120, 93] on label "2" at bounding box center [114, 80] width 31 height 31
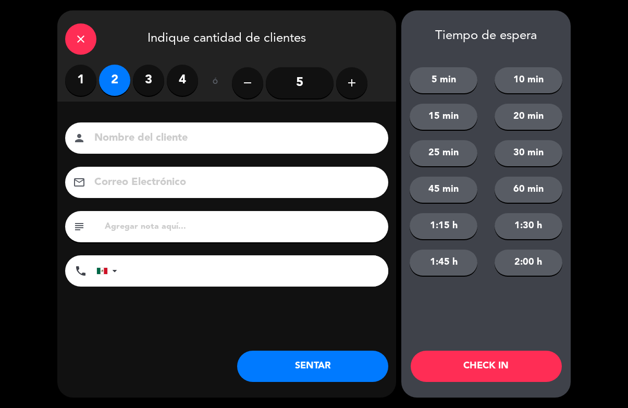
click at [248, 143] on input at bounding box center [233, 138] width 281 height 18
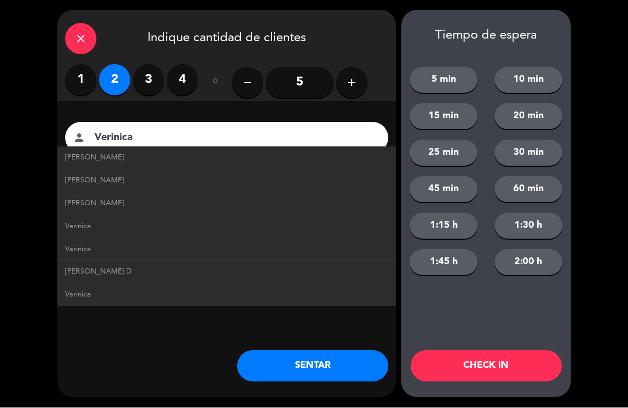
type input "Verinica"
click at [513, 363] on button "CHECK IN" at bounding box center [486, 366] width 151 height 31
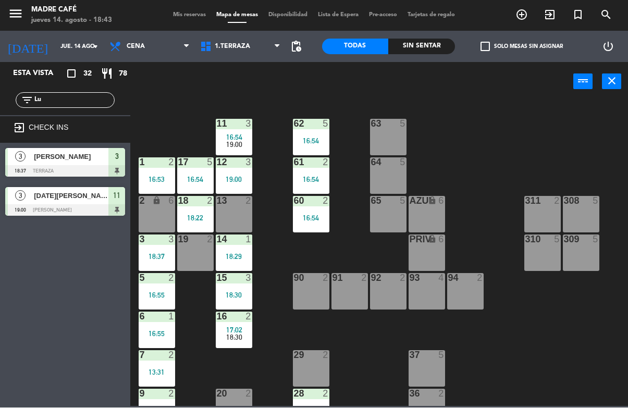
click at [80, 102] on input "Lu" at bounding box center [73, 100] width 81 height 11
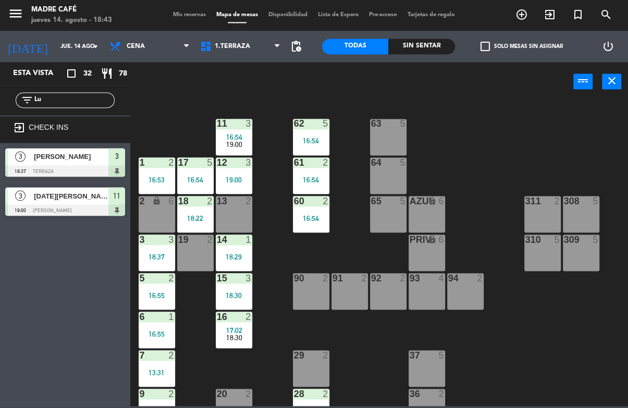
type input "L"
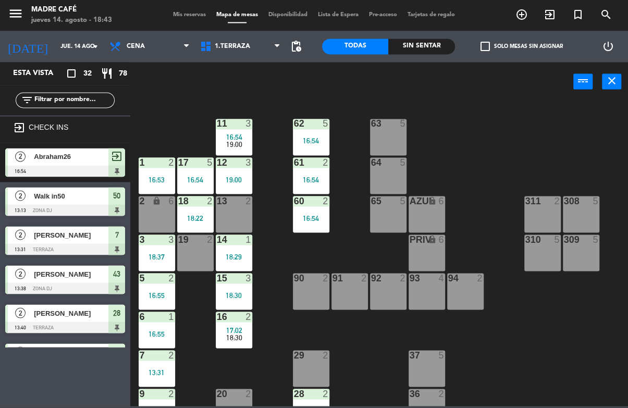
click at [487, 112] on div "11 3 16:54 19:00 63 5 62 5 16:54 12 3 19:00 1 2 16:53 61 2 16:54 64 5 17 5 16:5…" at bounding box center [382, 254] width 491 height 306
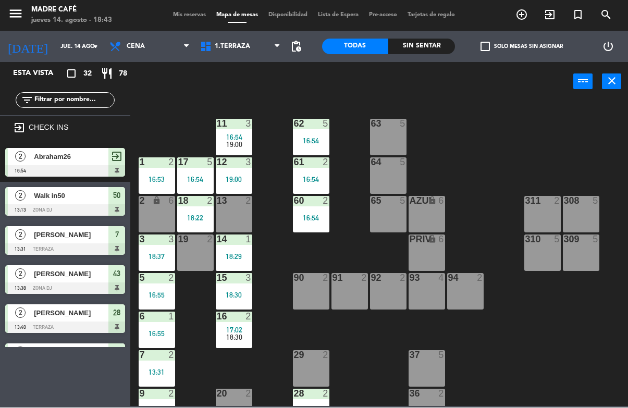
click at [89, 89] on div "filter_list" at bounding box center [65, 100] width 130 height 30
click at [86, 101] on input "text" at bounding box center [73, 100] width 81 height 11
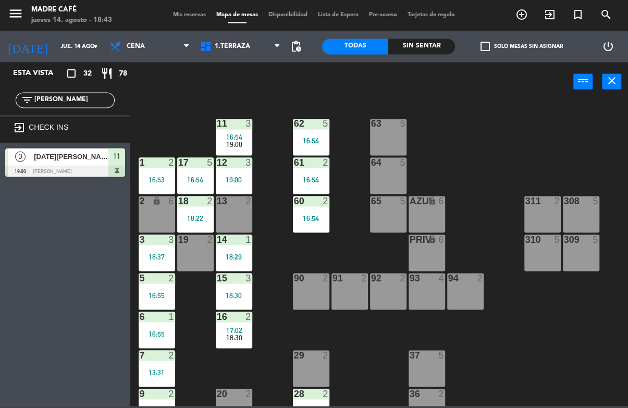
type input "[PERSON_NAME]"
click at [462, 132] on div "11 3 16:54 19:00 63 5 62 5 16:54 12 3 19:00 1 2 16:53 61 2 16:54 64 5 17 5 16:5…" at bounding box center [382, 254] width 491 height 306
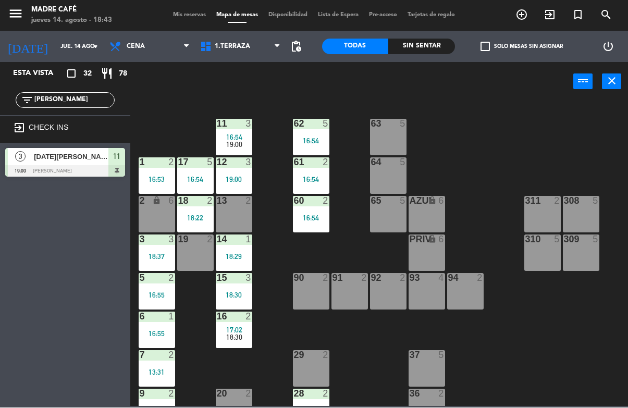
click at [100, 156] on span "[DATE][PERSON_NAME]" at bounding box center [71, 157] width 75 height 11
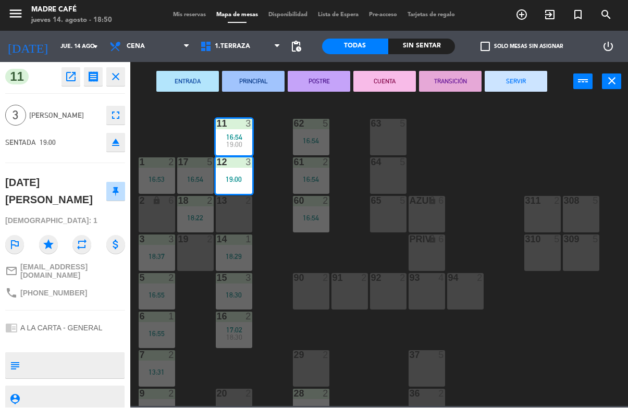
click at [122, 73] on button "close" at bounding box center [115, 77] width 19 height 19
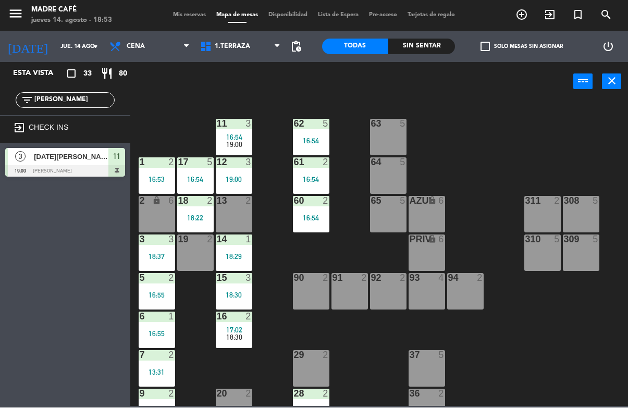
click at [61, 102] on input "[PERSON_NAME]" at bounding box center [73, 100] width 81 height 11
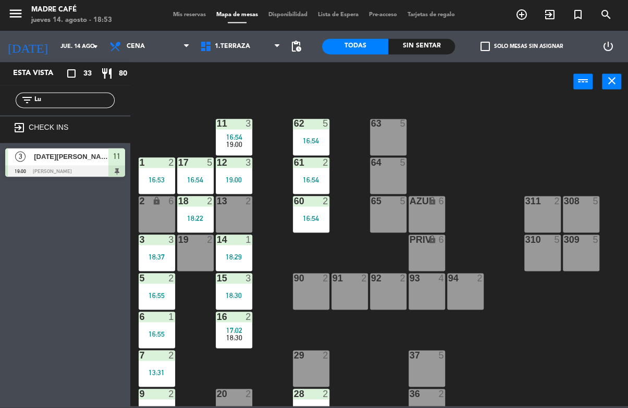
type input "L"
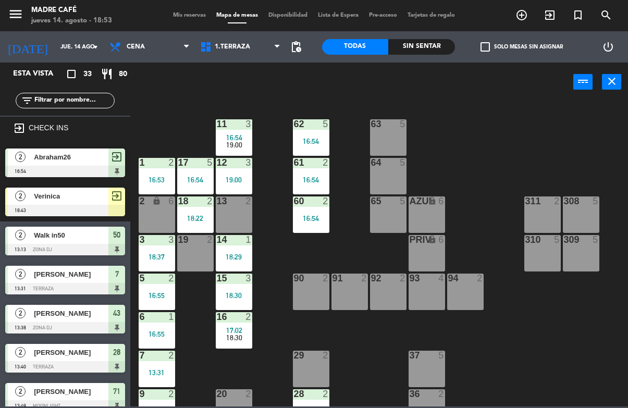
click at [539, 20] on span "exit_to_app" at bounding box center [550, 15] width 28 height 18
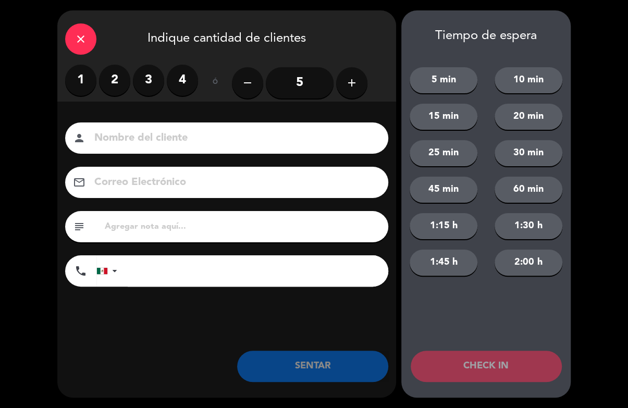
click at [145, 72] on label "3" at bounding box center [148, 80] width 31 height 31
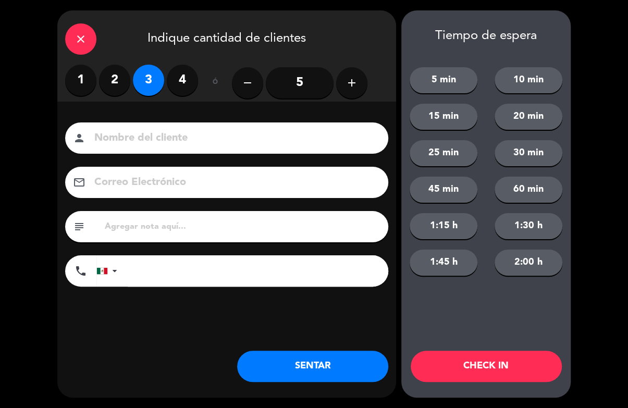
click at [166, 147] on input at bounding box center [233, 138] width 281 height 18
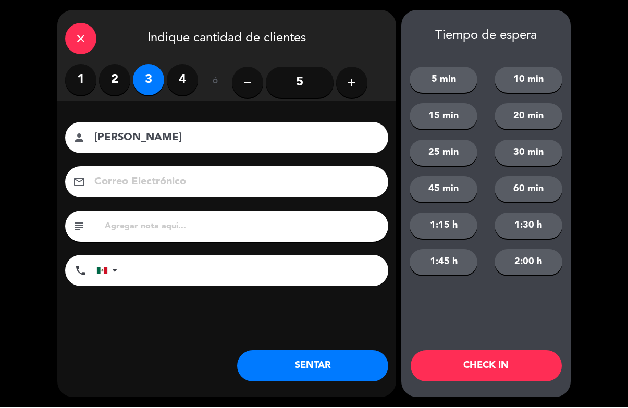
type input "[PERSON_NAME]"
click at [503, 355] on button "CHECK IN" at bounding box center [486, 366] width 151 height 31
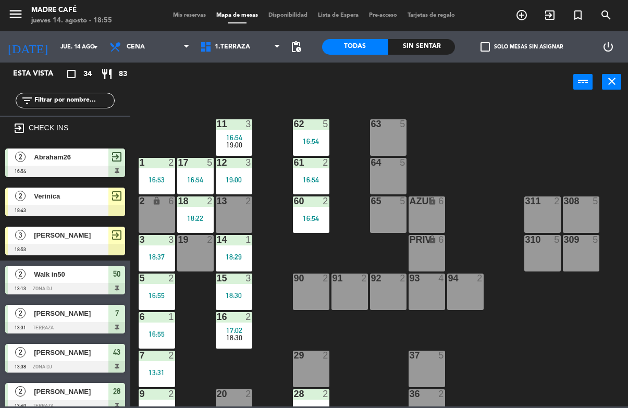
click at [528, 13] on icon "exit_to_app" at bounding box center [521, 15] width 13 height 13
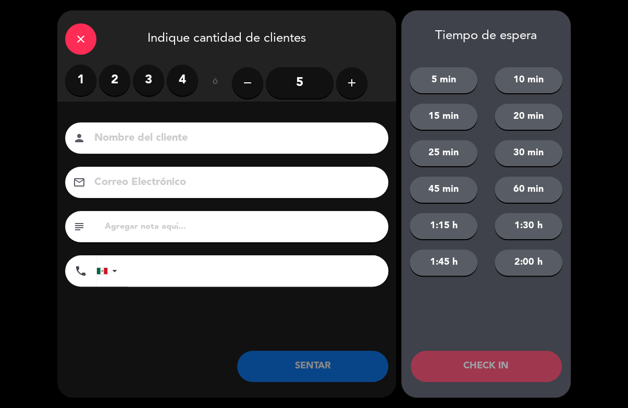
click at [113, 79] on label "2" at bounding box center [114, 80] width 31 height 31
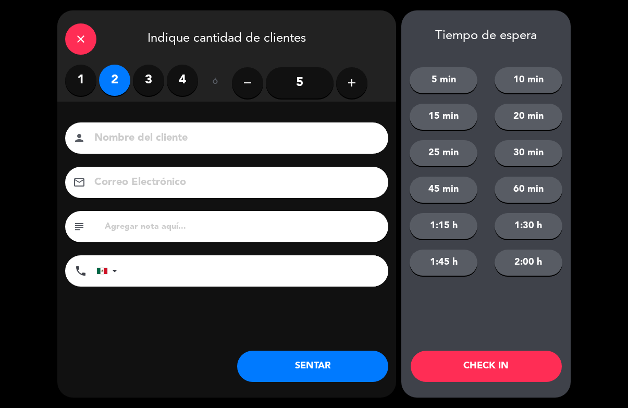
click at [197, 134] on input at bounding box center [233, 138] width 281 height 18
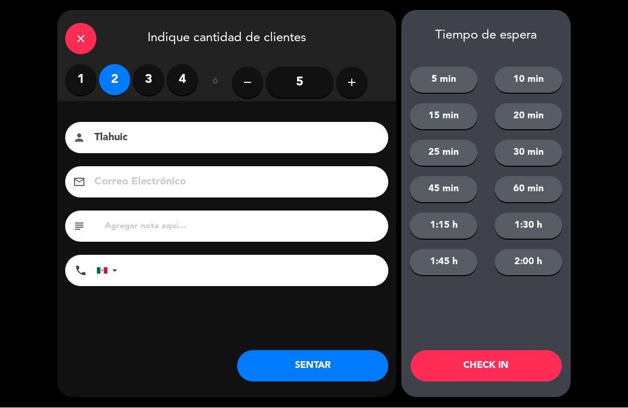
type input "Tlahuic"
click at [466, 360] on button "CHECK IN" at bounding box center [486, 366] width 151 height 31
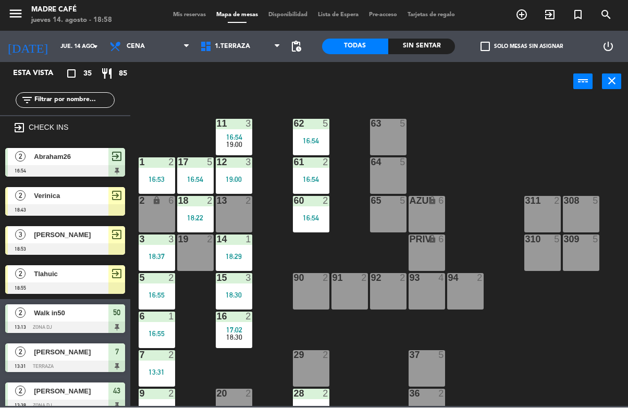
click at [551, 21] on span "exit_to_app" at bounding box center [550, 15] width 28 height 18
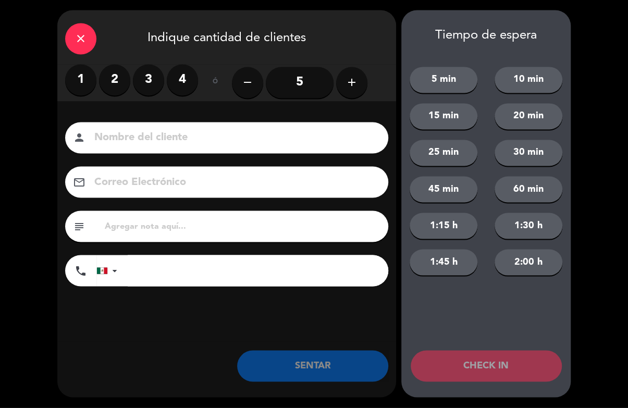
click at [151, 77] on label "3" at bounding box center [148, 80] width 31 height 31
click at [169, 134] on input at bounding box center [233, 138] width 281 height 18
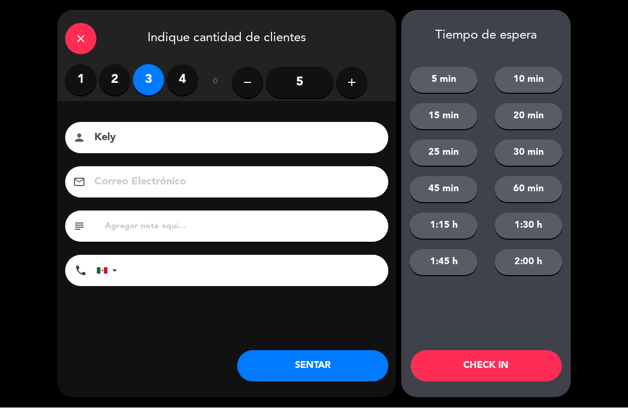
type input "Kely"
click at [471, 362] on button "CHECK IN" at bounding box center [486, 366] width 151 height 31
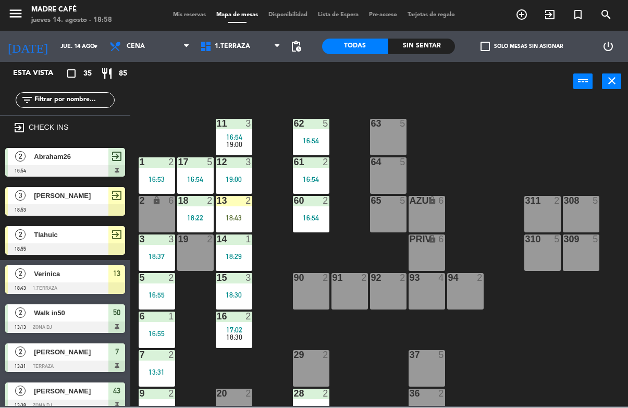
click at [244, 220] on div "18:43" at bounding box center [234, 218] width 36 height 7
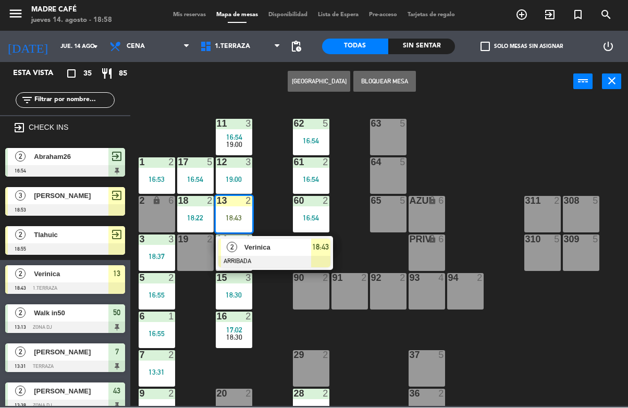
click at [274, 251] on span "Verinica" at bounding box center [277, 247] width 67 height 11
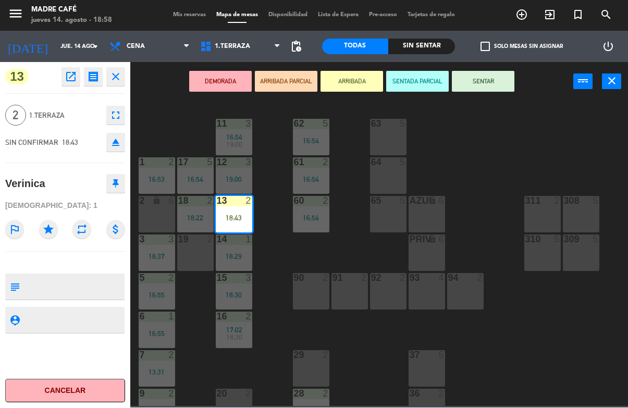
click at [479, 80] on button "SENTAR" at bounding box center [483, 81] width 63 height 21
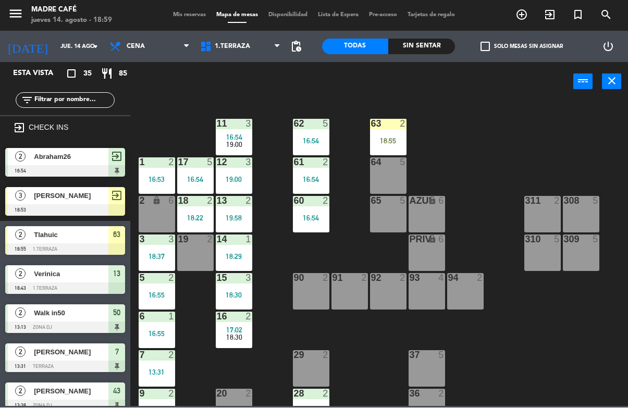
click at [402, 135] on div "63 2 18:55" at bounding box center [388, 137] width 36 height 36
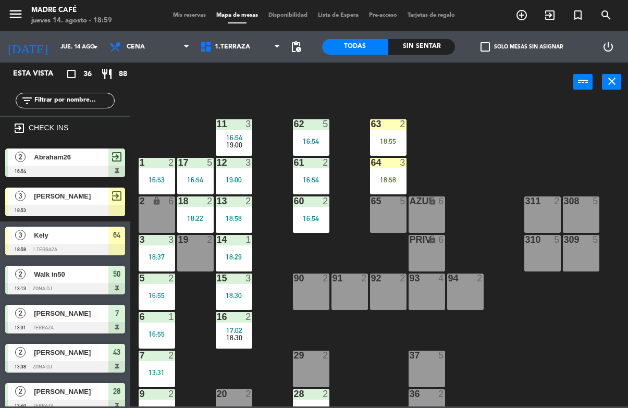
click at [388, 183] on div "18:58" at bounding box center [388, 179] width 36 height 7
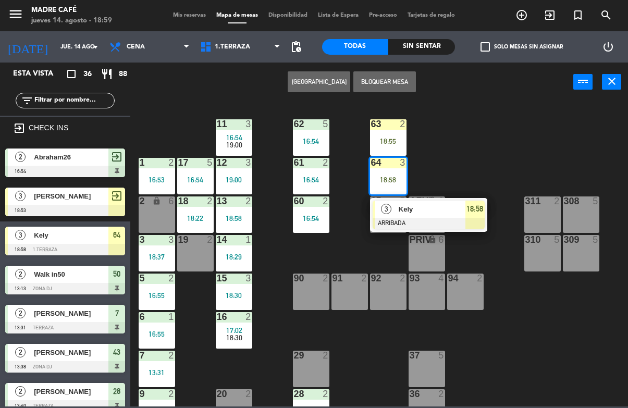
click at [429, 213] on span "Kely" at bounding box center [432, 209] width 67 height 11
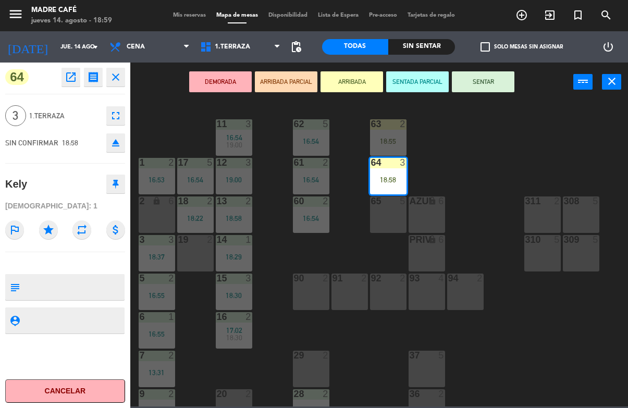
click at [487, 79] on button "SENTAR" at bounding box center [483, 81] width 63 height 21
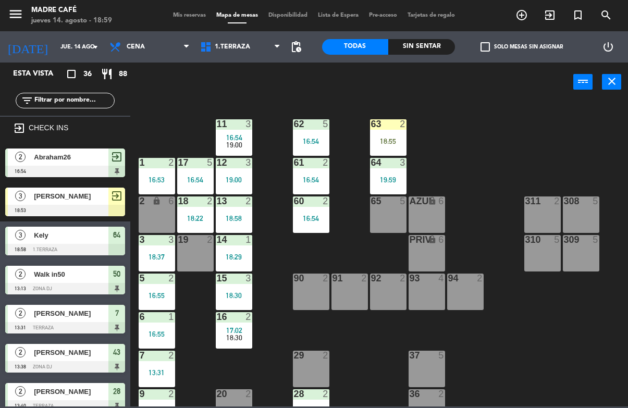
click at [387, 131] on div "63 2 18:55" at bounding box center [388, 137] width 36 height 36
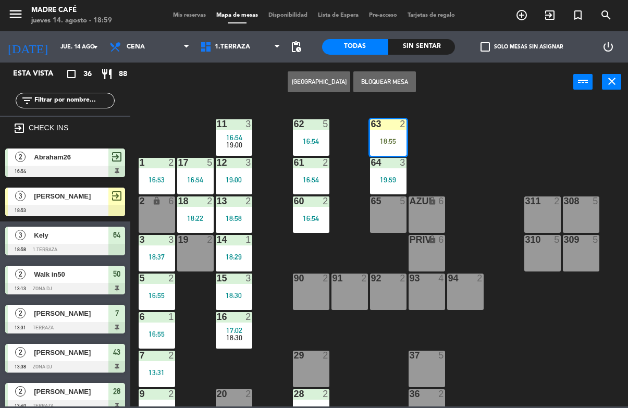
click at [386, 132] on div "63 2 18:55" at bounding box center [388, 137] width 36 height 36
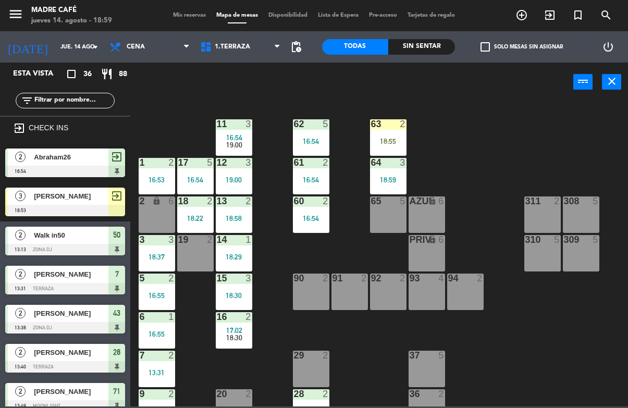
click at [386, 138] on div "18:55" at bounding box center [388, 141] width 36 height 7
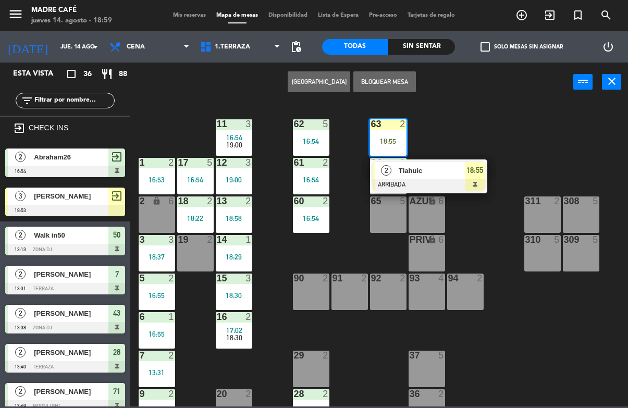
click at [444, 169] on span "Tlahuic" at bounding box center [432, 170] width 67 height 11
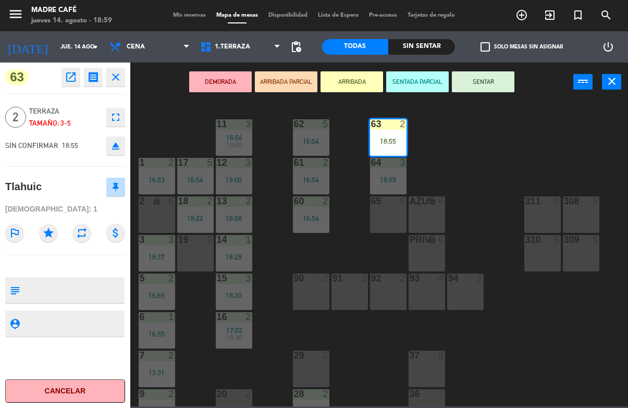
click at [492, 90] on button "SENTAR" at bounding box center [483, 81] width 63 height 21
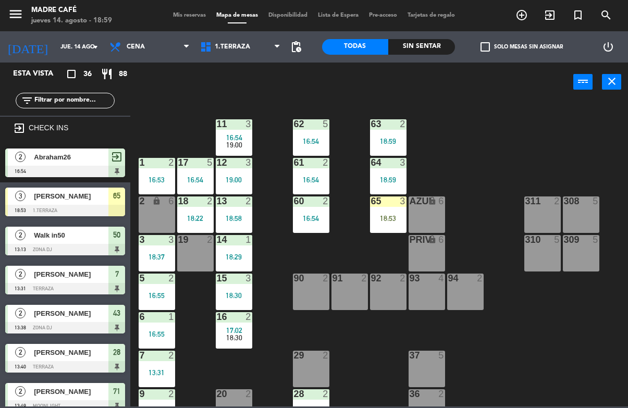
click at [382, 216] on div "18:53" at bounding box center [388, 218] width 36 height 7
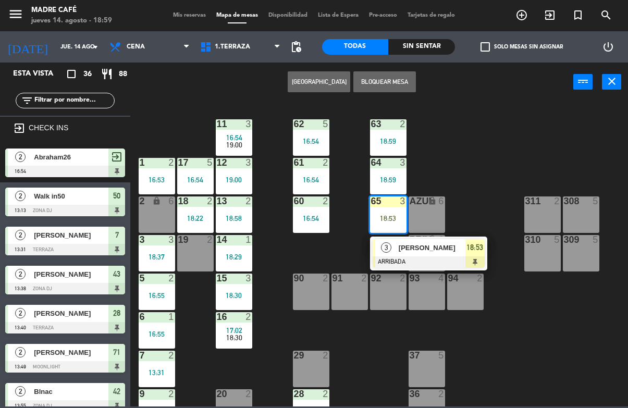
click at [403, 254] on div "[PERSON_NAME]" at bounding box center [432, 247] width 68 height 17
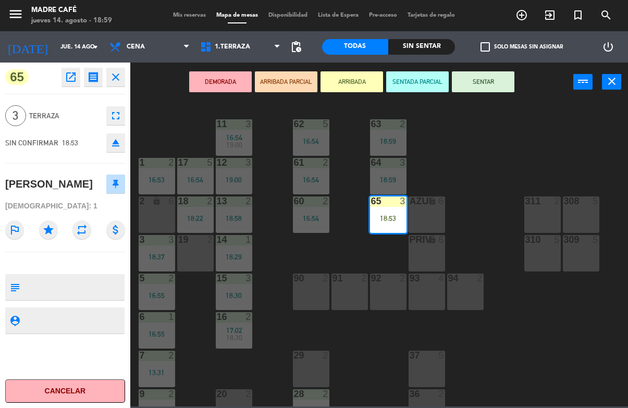
click at [497, 78] on button "SENTAR" at bounding box center [483, 81] width 63 height 21
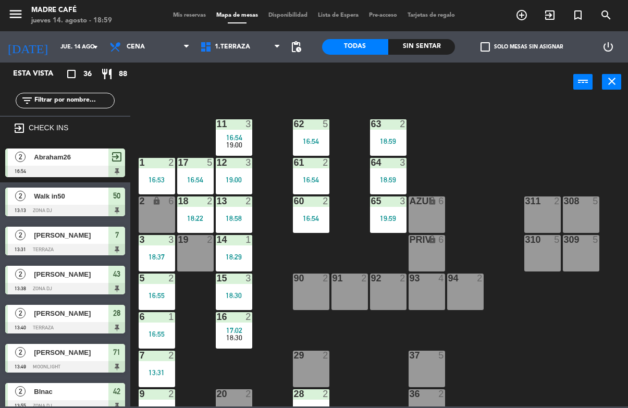
scroll to position [272, 0]
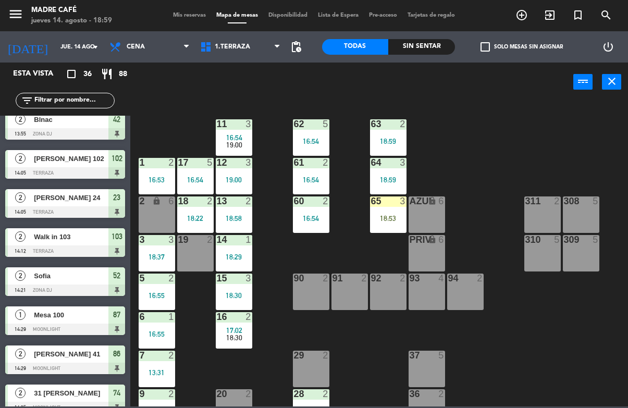
click at [84, 105] on input "text" at bounding box center [73, 100] width 81 height 11
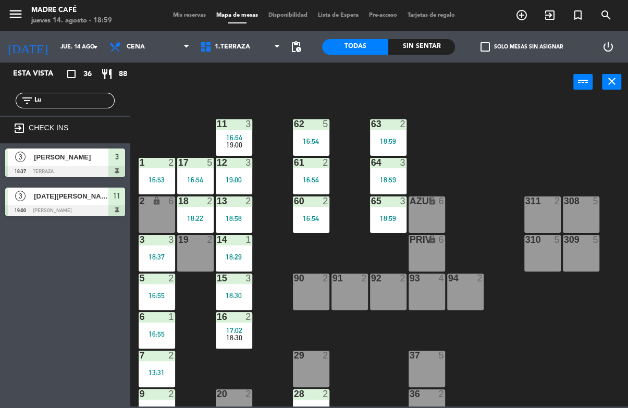
scroll to position [0, 0]
click at [508, 104] on div "11 3 16:54 19:00 63 2 18:59 62 5 16:54 12 3 19:00 1 2 16:53 61 2 16:54 64 3 18:…" at bounding box center [382, 254] width 491 height 306
click at [82, 95] on input "Lu" at bounding box center [73, 100] width 81 height 11
click at [98, 106] on input "Lu" at bounding box center [73, 100] width 81 height 11
type input "L"
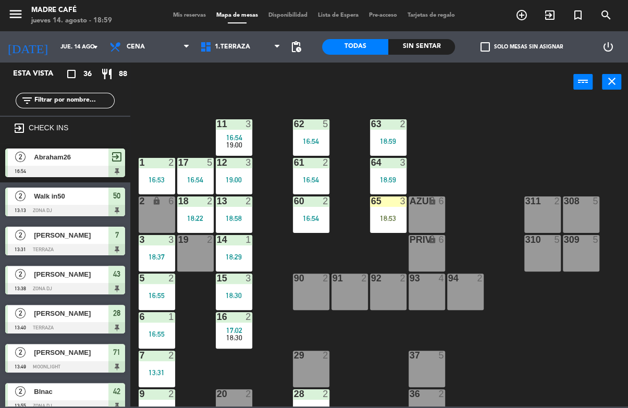
click at [538, 98] on div "power_input close" at bounding box center [351, 83] width 443 height 40
click at [382, 226] on div "65 3 18:53" at bounding box center [388, 214] width 36 height 36
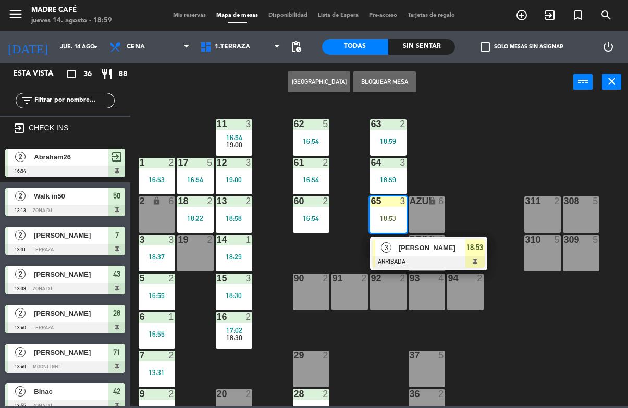
click at [439, 249] on span "[PERSON_NAME]" at bounding box center [432, 247] width 67 height 11
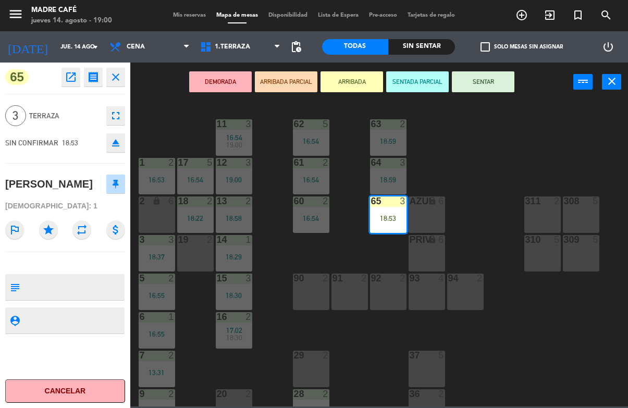
click at [478, 91] on button "SENTAR" at bounding box center [483, 81] width 63 height 21
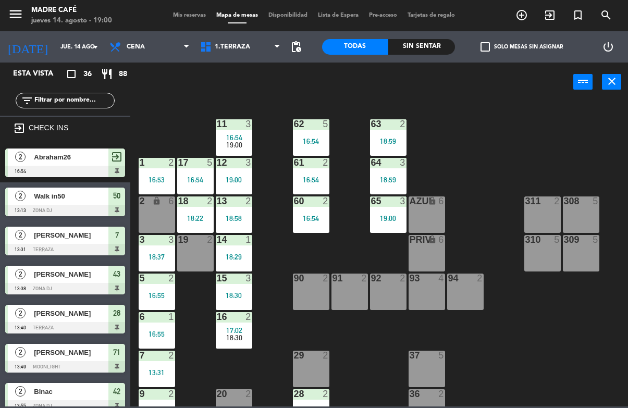
click at [70, 159] on span "Abraham26" at bounding box center [71, 157] width 75 height 11
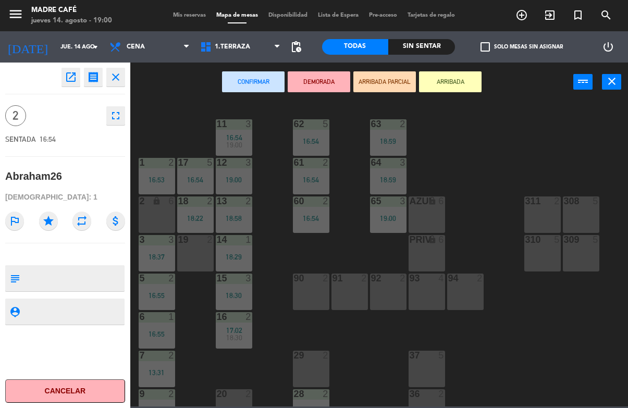
click at [124, 72] on button "close" at bounding box center [115, 77] width 19 height 19
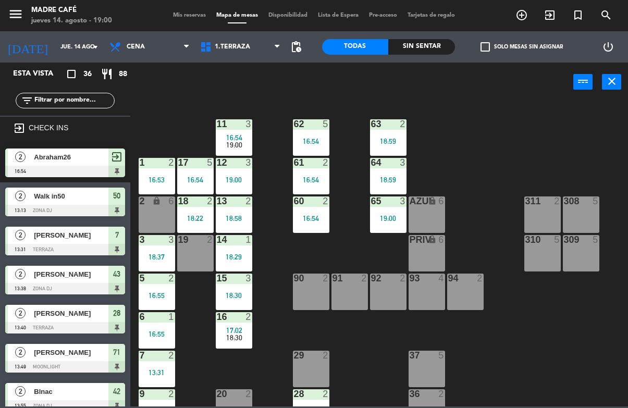
click at [64, 161] on span "Abraham26" at bounding box center [71, 157] width 75 height 11
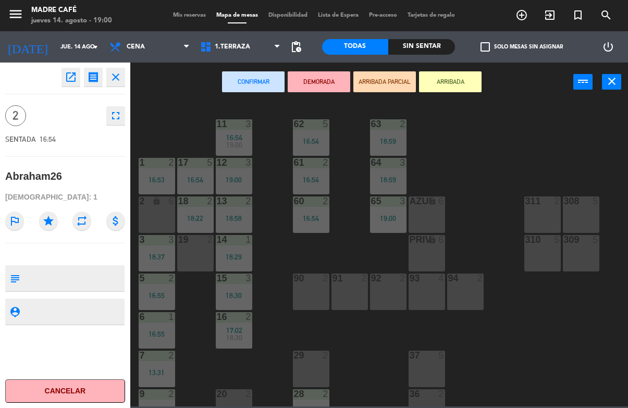
click at [122, 78] on button "close" at bounding box center [115, 77] width 19 height 19
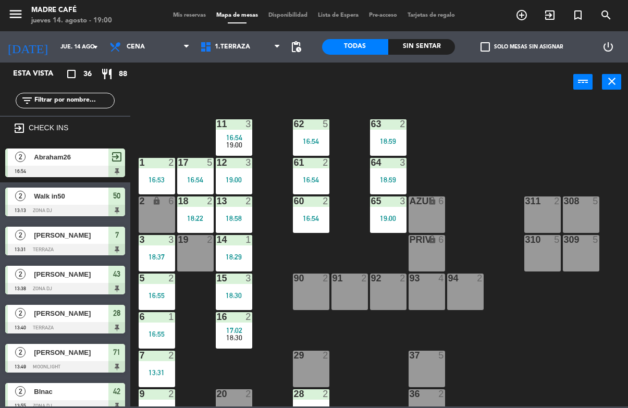
click at [69, 191] on span "Walk in50" at bounding box center [71, 196] width 75 height 11
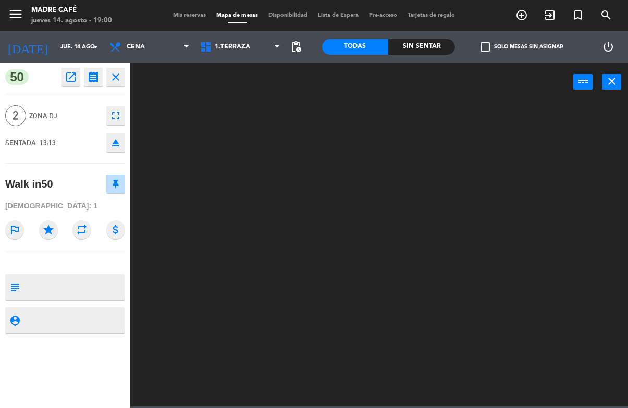
click at [121, 70] on button "close" at bounding box center [115, 77] width 19 height 19
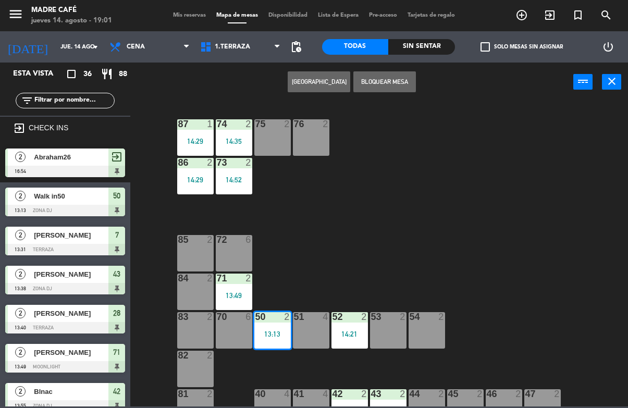
click at [74, 159] on span "Abraham26" at bounding box center [71, 157] width 75 height 11
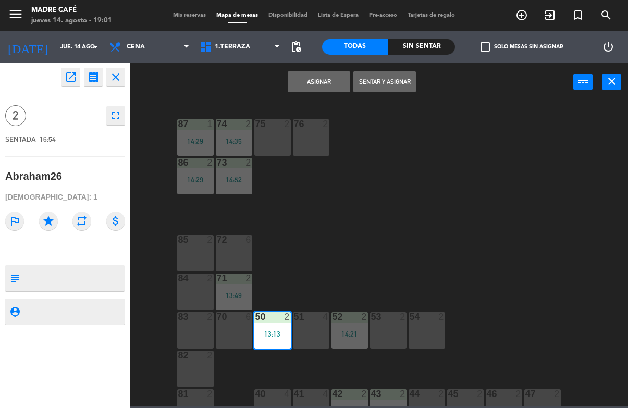
click at [120, 78] on icon "close" at bounding box center [115, 77] width 13 height 13
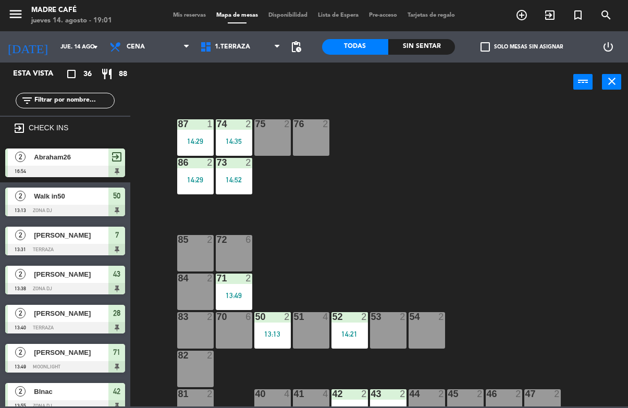
click at [64, 196] on span "Walk in50" at bounding box center [71, 196] width 75 height 11
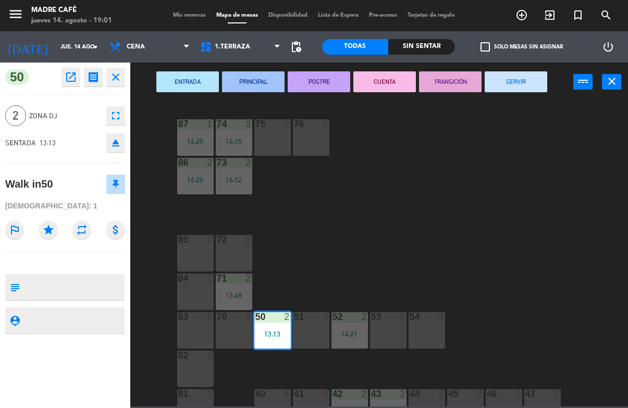
click at [508, 79] on button "SERVIR" at bounding box center [516, 81] width 63 height 21
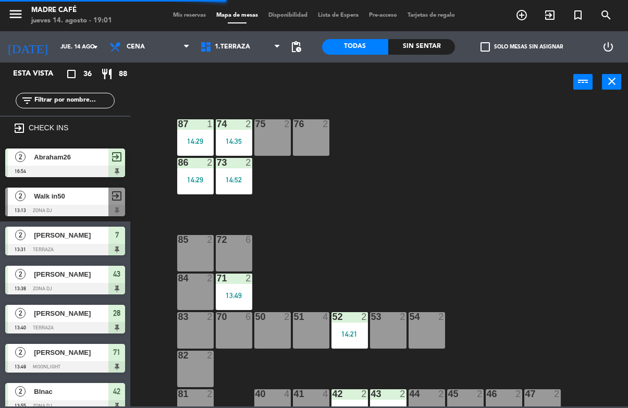
click at [68, 243] on div "[PERSON_NAME]" at bounding box center [71, 235] width 76 height 17
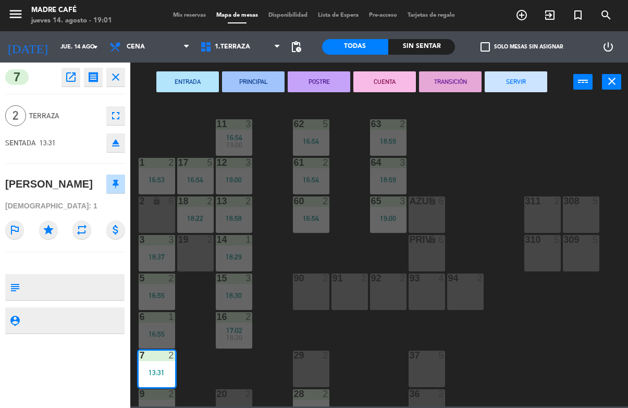
click at [515, 79] on button "SERVIR" at bounding box center [516, 81] width 63 height 21
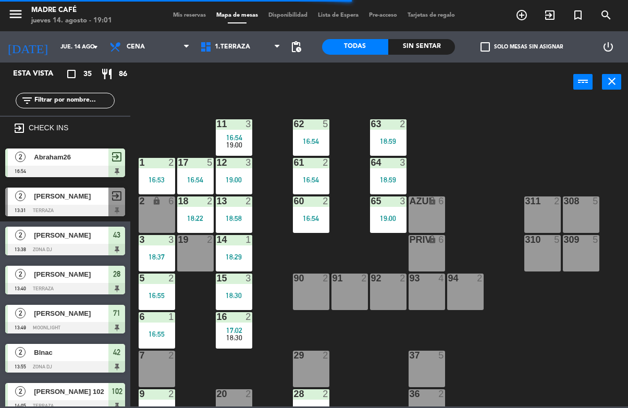
click at [79, 241] on div "[PERSON_NAME]" at bounding box center [71, 235] width 76 height 17
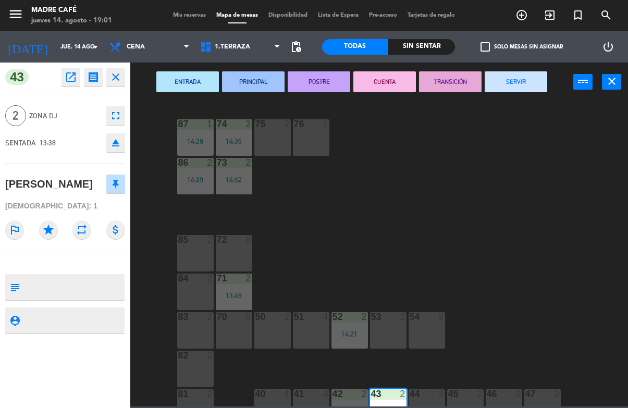
click at [512, 88] on button "SERVIR" at bounding box center [516, 81] width 63 height 21
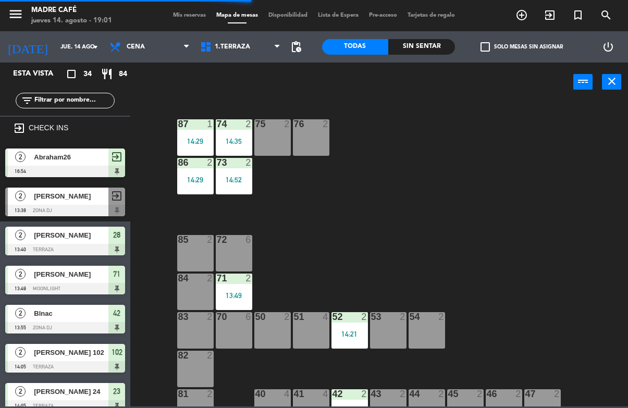
click at [78, 273] on span "[PERSON_NAME]" at bounding box center [71, 274] width 75 height 11
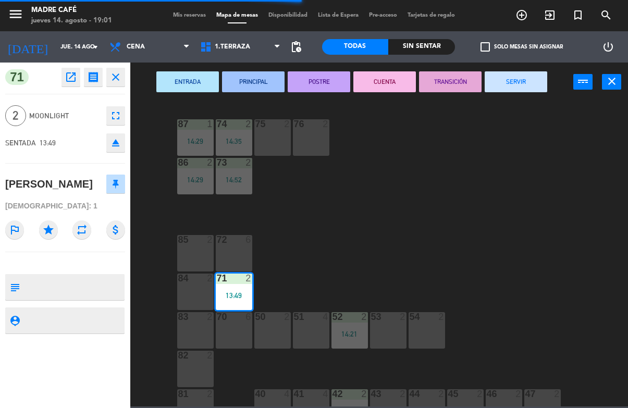
click at [521, 83] on button "SERVIR" at bounding box center [516, 81] width 63 height 21
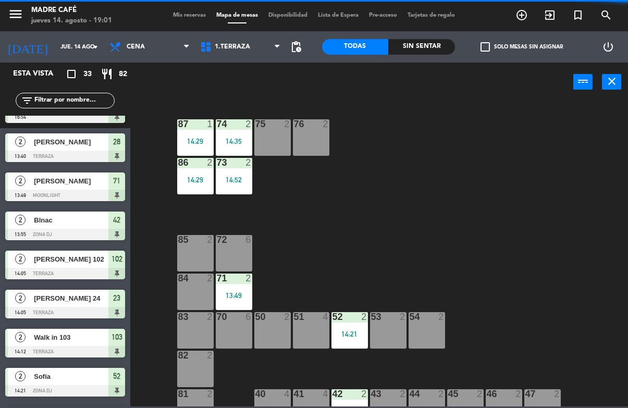
scroll to position [94, 0]
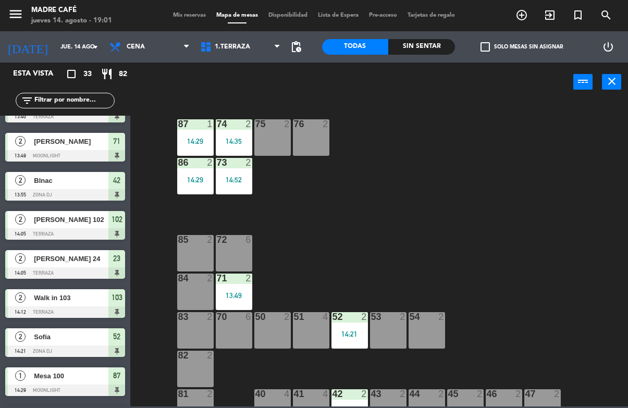
click at [58, 225] on div "[PERSON_NAME] 102" at bounding box center [71, 219] width 76 height 17
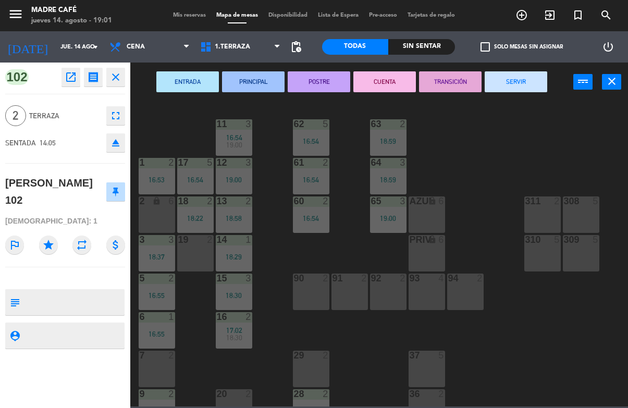
click at [511, 91] on button "SERVIR" at bounding box center [516, 81] width 63 height 21
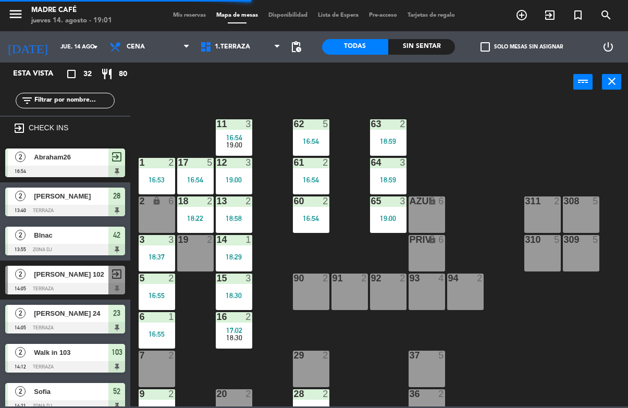
click at [101, 318] on span "[PERSON_NAME] 24" at bounding box center [71, 313] width 75 height 11
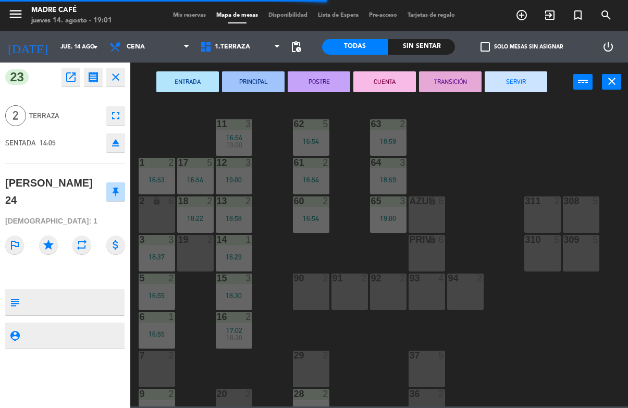
click at [515, 77] on button "SERVIR" at bounding box center [516, 81] width 63 height 21
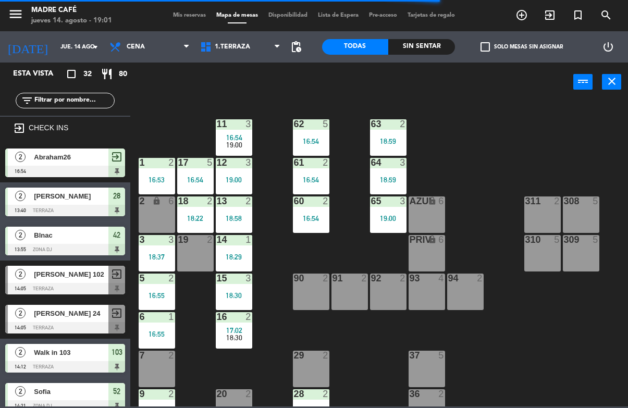
click at [65, 167] on div at bounding box center [65, 171] width 120 height 11
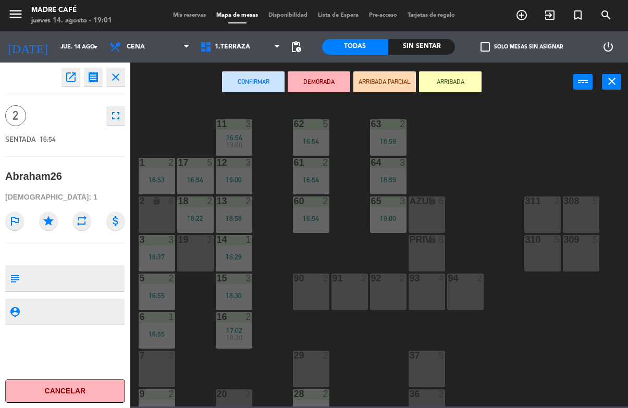
click at [112, 78] on icon "close" at bounding box center [115, 77] width 13 height 13
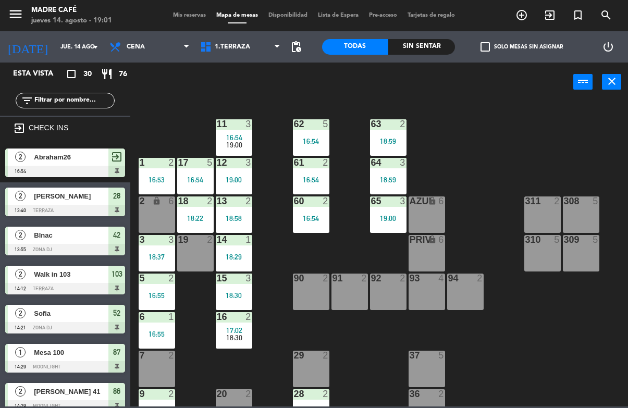
click at [145, 243] on div "3" at bounding box center [139, 239] width 17 height 9
click at [163, 114] on div "11 3 16:54 19:00 63 2 18:59 62 5 16:54 12 3 19:00 1 2 16:53 61 2 16:54 64 3 18:…" at bounding box center [382, 254] width 491 height 306
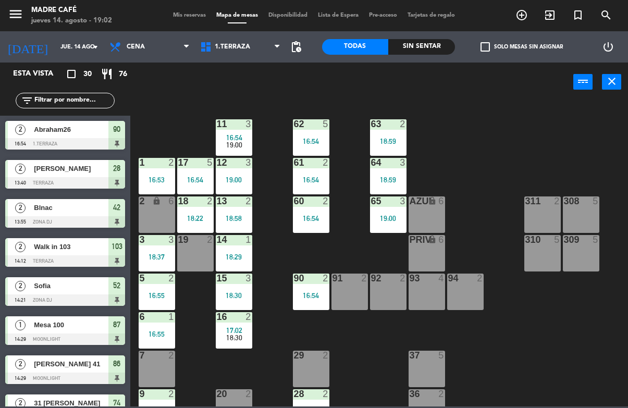
click at [306, 292] on div "16:54" at bounding box center [311, 295] width 36 height 7
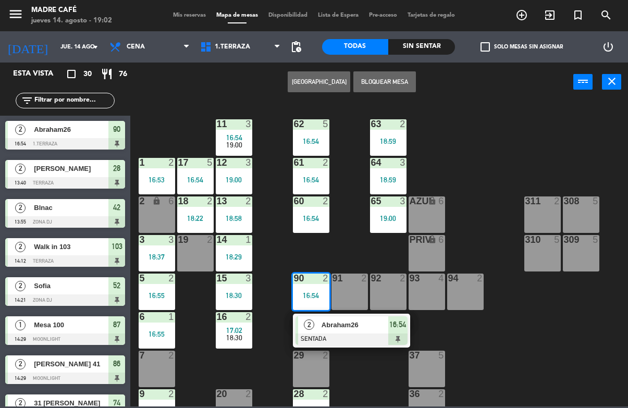
click at [345, 320] on span "Abraham26" at bounding box center [354, 324] width 67 height 11
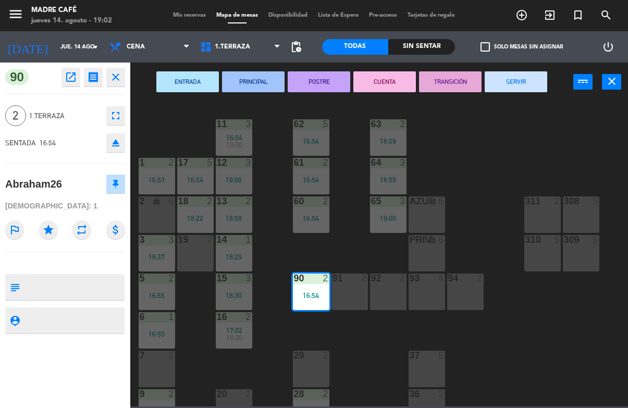
click at [514, 78] on button "SERVIR" at bounding box center [516, 81] width 63 height 21
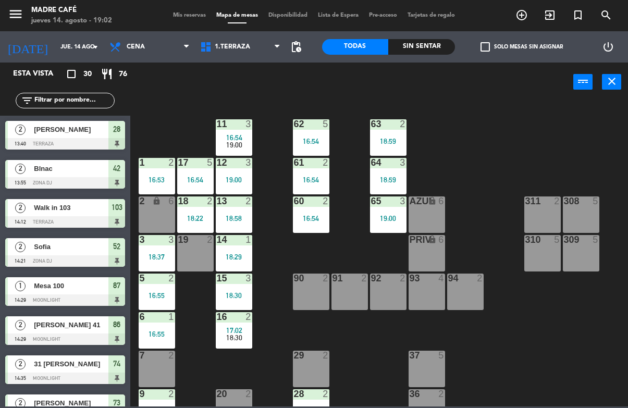
click at [65, 149] on div at bounding box center [65, 143] width 120 height 11
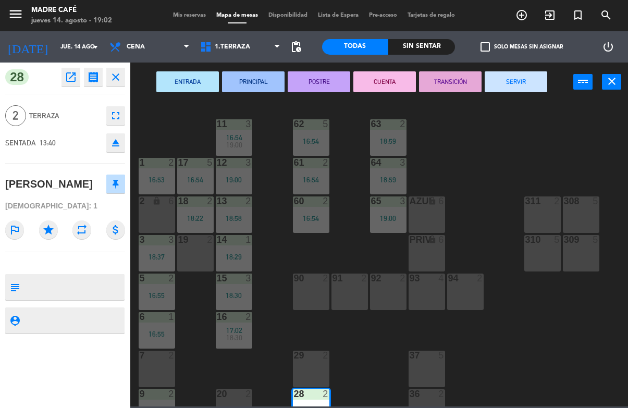
click at [524, 78] on button "SERVIR" at bounding box center [516, 81] width 63 height 21
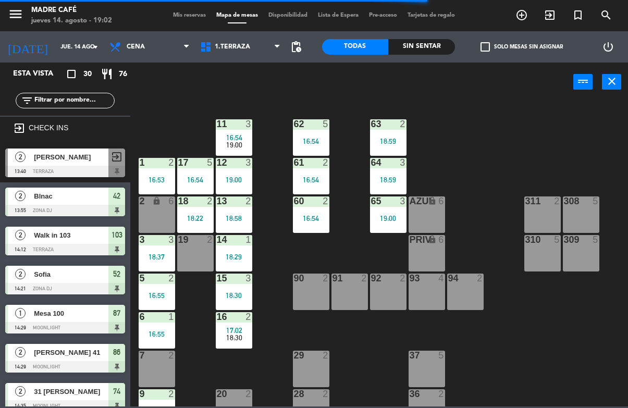
click at [71, 197] on span "Blnac" at bounding box center [71, 196] width 75 height 11
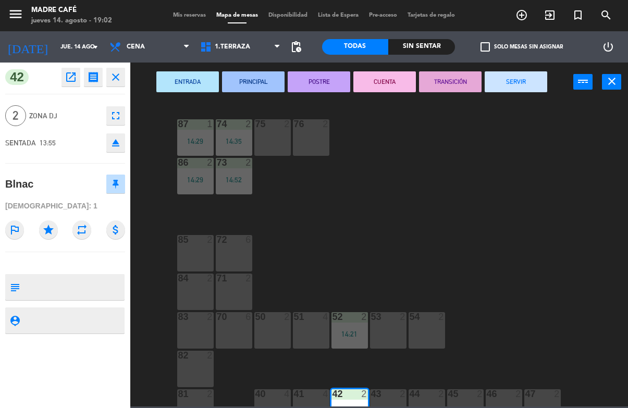
click at [514, 79] on button "SERVIR" at bounding box center [516, 81] width 63 height 21
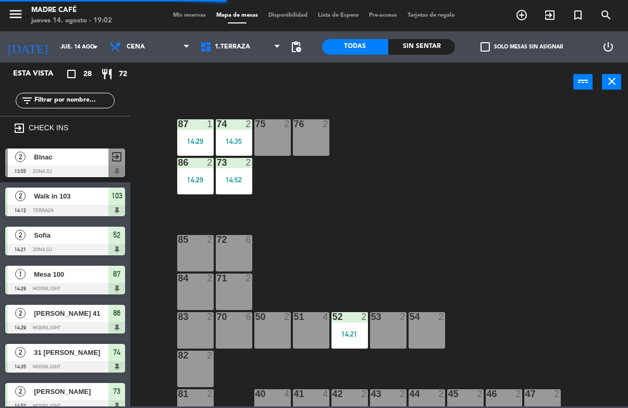
click at [79, 236] on span "Sofia" at bounding box center [71, 235] width 75 height 11
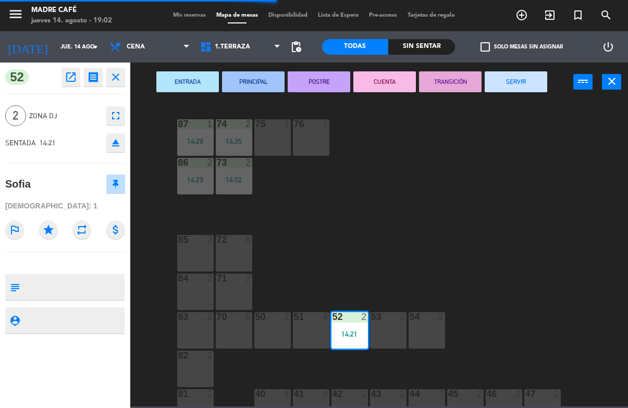
click at [502, 86] on button "SERVIR" at bounding box center [516, 81] width 63 height 21
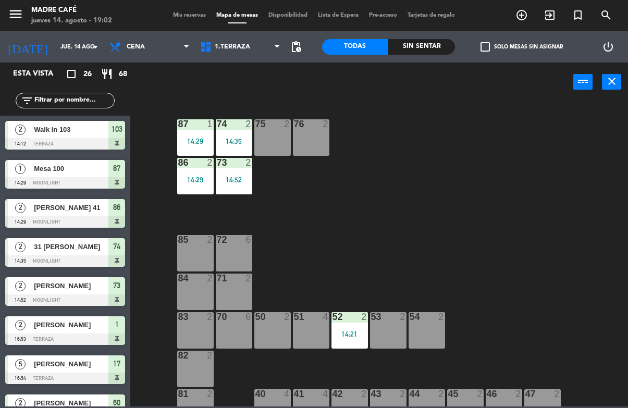
click at [48, 241] on span "31 [PERSON_NAME]" at bounding box center [71, 246] width 75 height 11
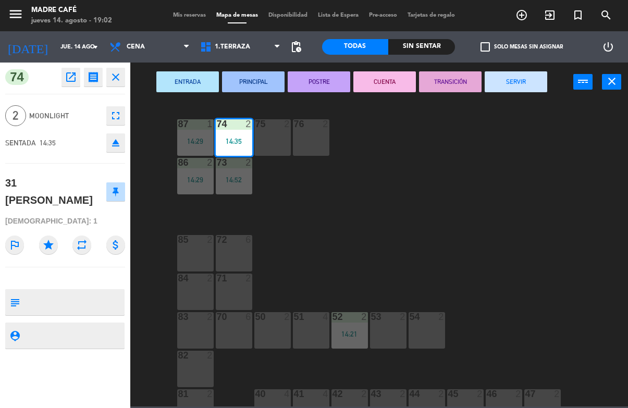
click at [533, 85] on button "SERVIR" at bounding box center [516, 81] width 63 height 21
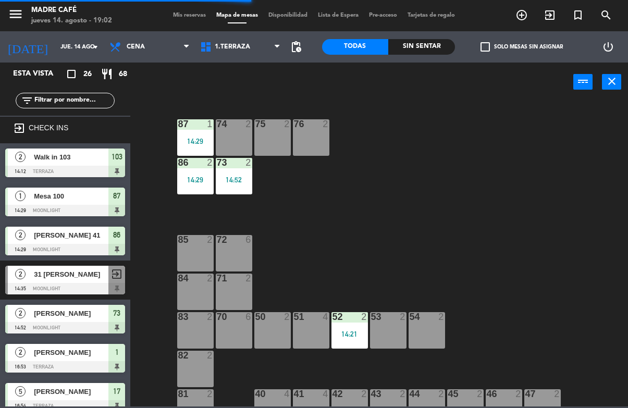
click at [73, 197] on span "Mesa 100" at bounding box center [71, 196] width 75 height 11
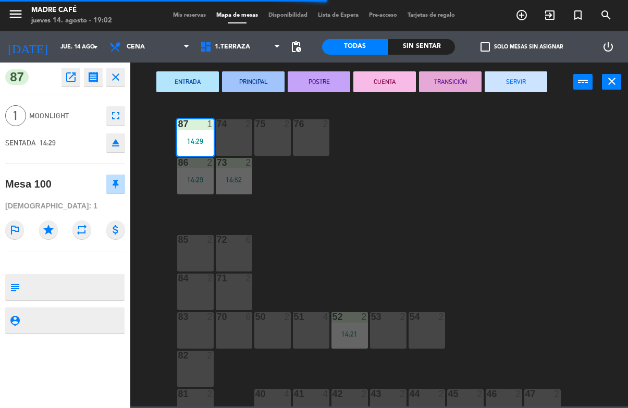
click at [499, 62] on div "check_box_outline_blank Solo mesas sin asignar" at bounding box center [521, 46] width 133 height 31
click at [520, 80] on button "SERVIR" at bounding box center [516, 81] width 63 height 21
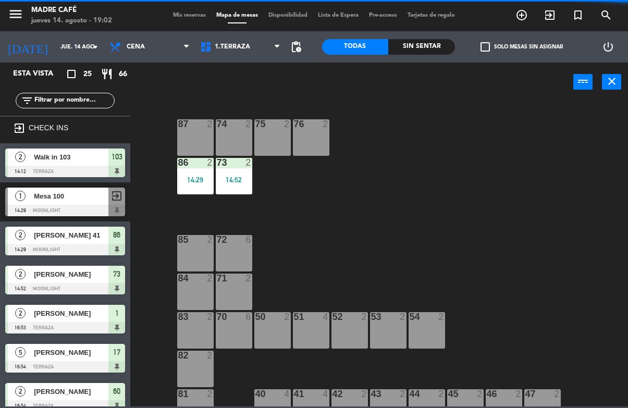
click at [77, 284] on div at bounding box center [65, 288] width 120 height 11
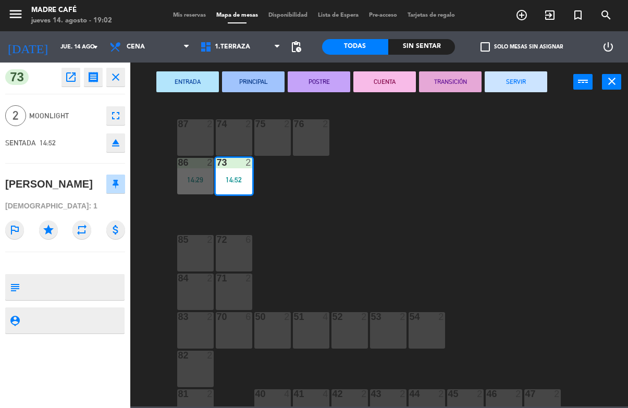
click at [505, 86] on button "SERVIR" at bounding box center [516, 81] width 63 height 21
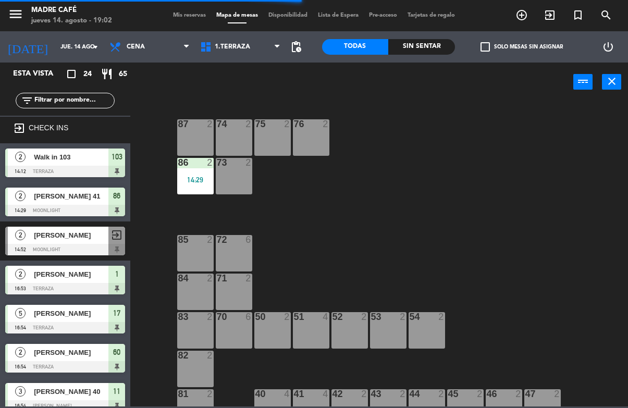
click at [53, 195] on span "[PERSON_NAME] 41" at bounding box center [71, 196] width 75 height 11
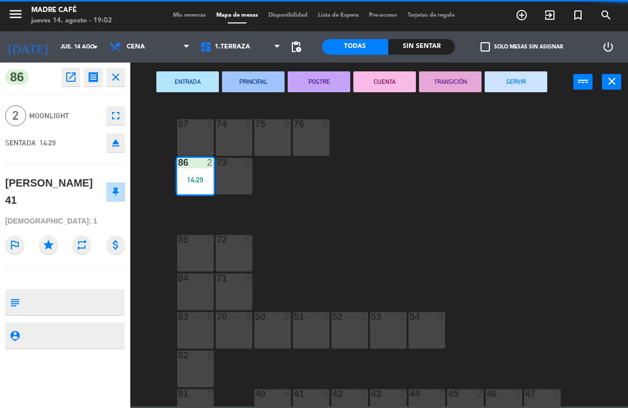
click at [511, 72] on button "SERVIR" at bounding box center [516, 81] width 63 height 21
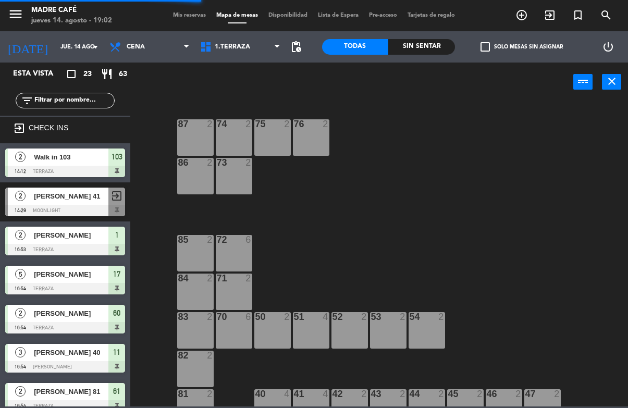
click at [80, 154] on span "Walk in 103" at bounding box center [71, 157] width 75 height 11
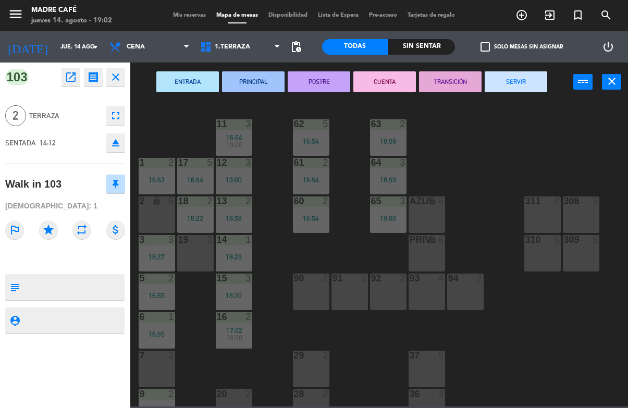
click at [518, 91] on button "SERVIR" at bounding box center [516, 81] width 63 height 21
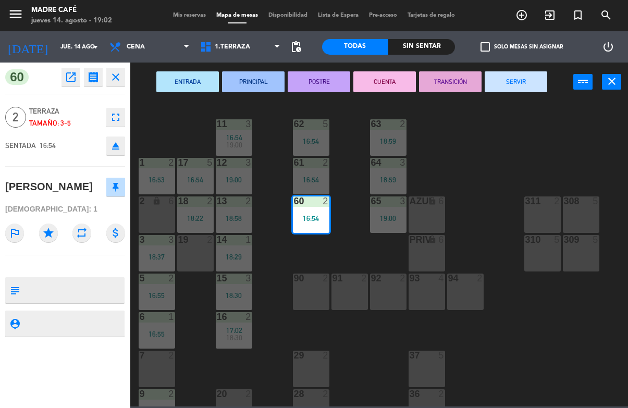
click at [505, 88] on button "SERVIR" at bounding box center [516, 81] width 63 height 21
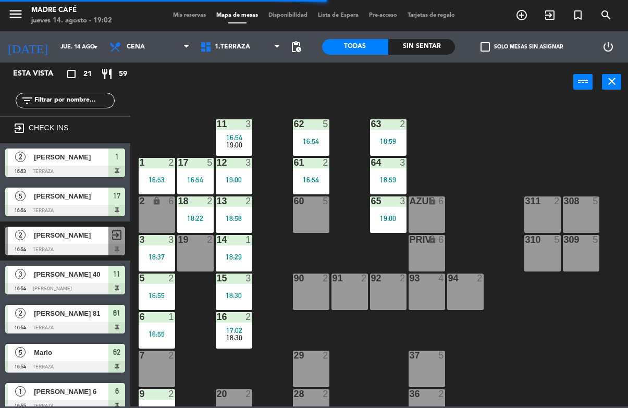
click at [82, 205] on div at bounding box center [65, 210] width 120 height 11
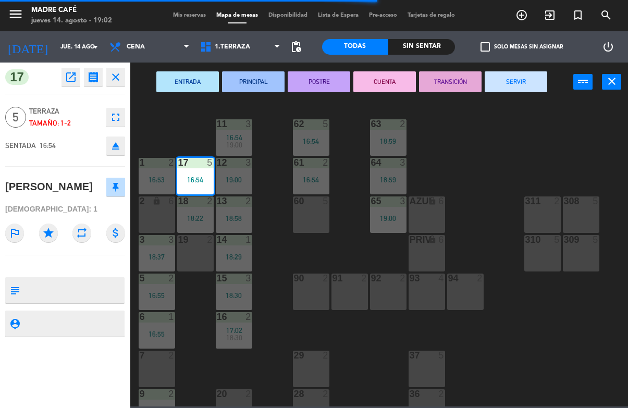
click at [517, 77] on button "SERVIR" at bounding box center [516, 81] width 63 height 21
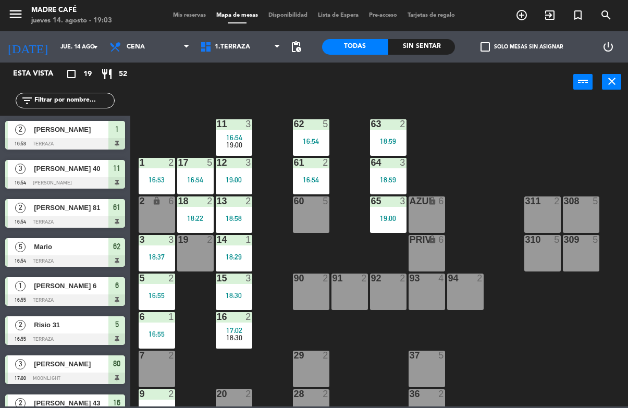
click at [85, 178] on div at bounding box center [65, 182] width 120 height 11
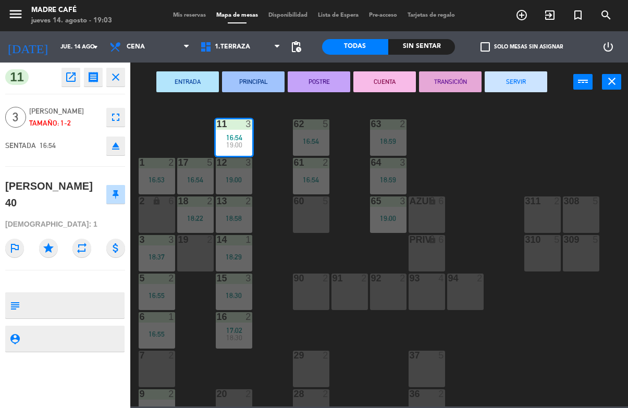
click at [508, 91] on button "SERVIR" at bounding box center [516, 81] width 63 height 21
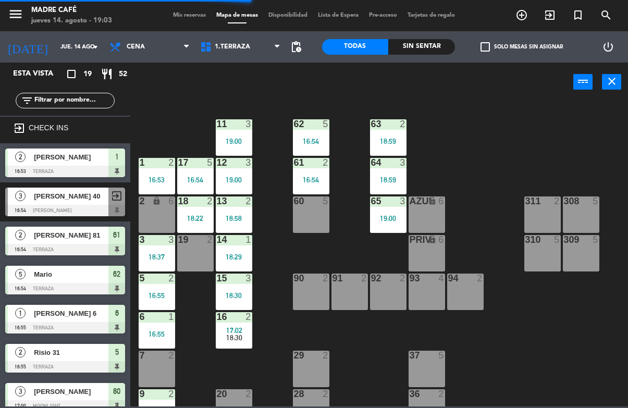
click at [94, 235] on span "[PERSON_NAME] 81" at bounding box center [71, 235] width 75 height 11
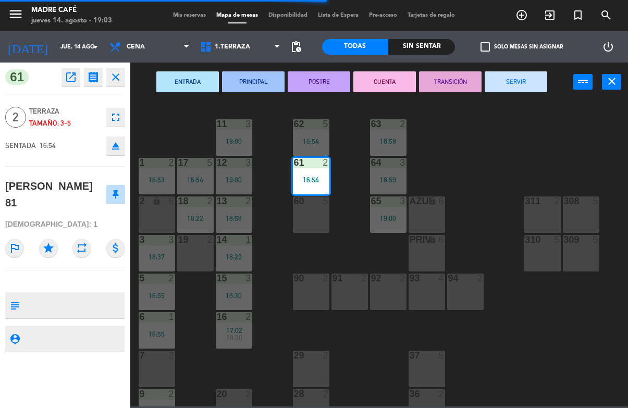
click at [513, 83] on button "SERVIR" at bounding box center [516, 81] width 63 height 21
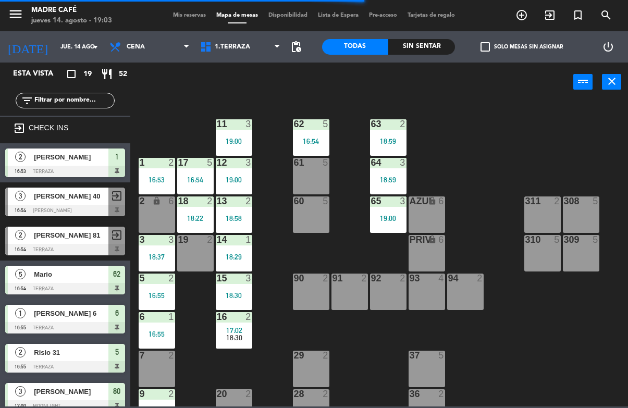
click at [79, 276] on span "Mario" at bounding box center [71, 274] width 75 height 11
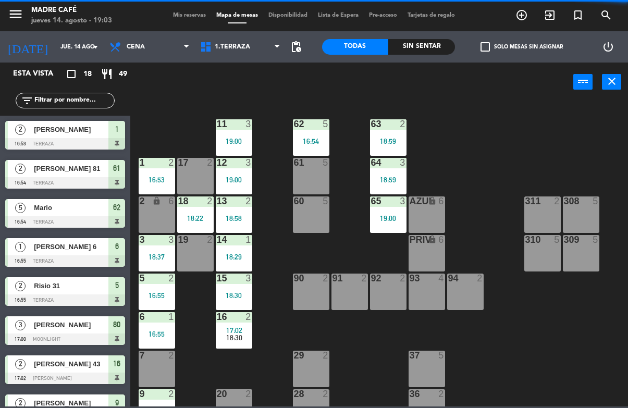
click at [91, 163] on span "[PERSON_NAME] 81" at bounding box center [71, 168] width 75 height 11
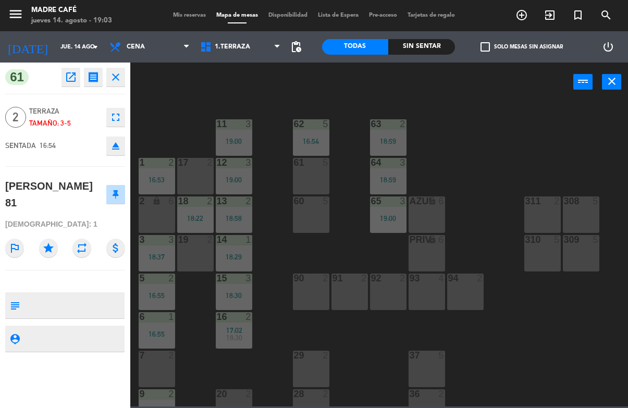
click at [123, 70] on button "close" at bounding box center [115, 77] width 19 height 19
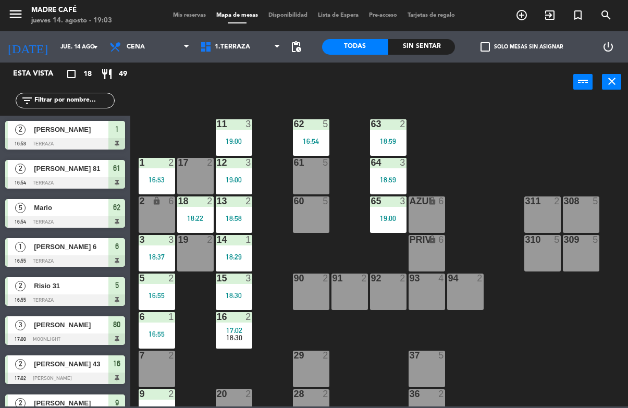
click at [108, 133] on span "[PERSON_NAME]" at bounding box center [71, 129] width 75 height 11
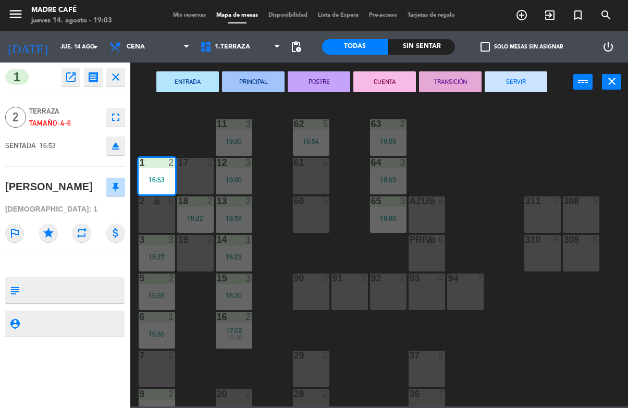
click at [509, 81] on button "SERVIR" at bounding box center [516, 81] width 63 height 21
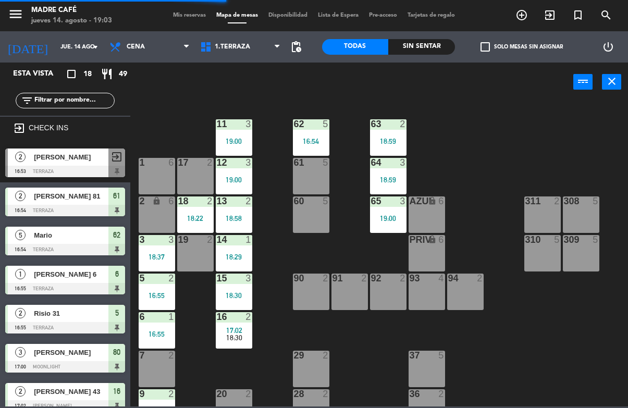
click at [84, 198] on span "[PERSON_NAME] 81" at bounding box center [71, 196] width 75 height 11
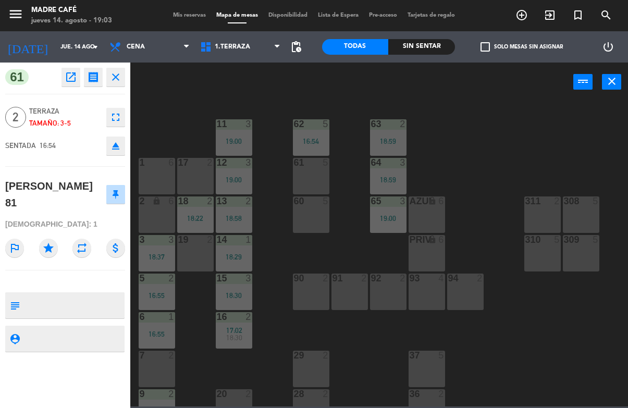
click at [115, 77] on icon "close" at bounding box center [115, 77] width 13 height 13
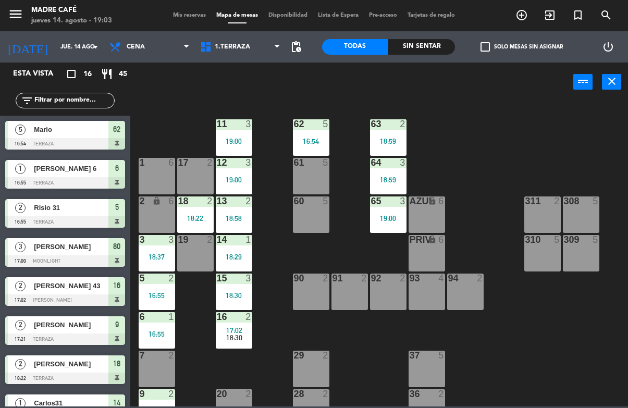
click at [559, 15] on span "exit_to_app" at bounding box center [550, 15] width 28 height 18
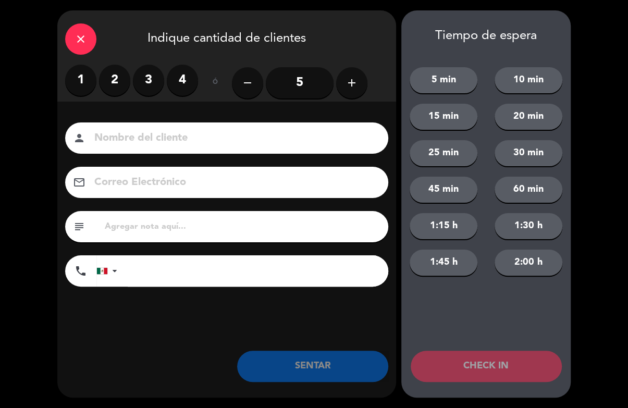
click at [185, 84] on label "4" at bounding box center [182, 80] width 31 height 31
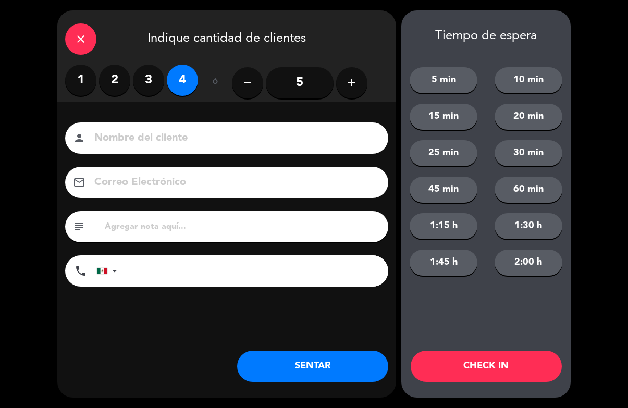
click at [360, 83] on button "add" at bounding box center [351, 82] width 31 height 31
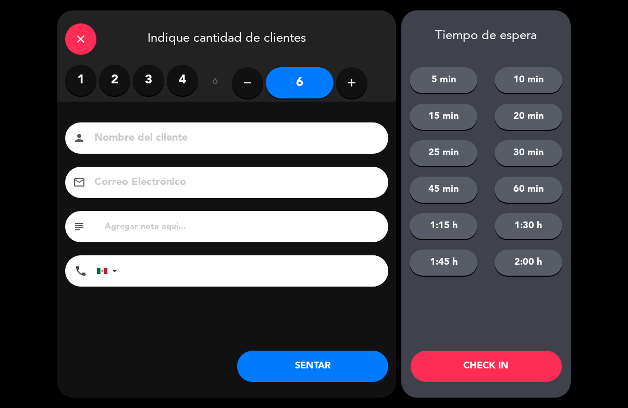
click at [363, 85] on button "add" at bounding box center [351, 82] width 31 height 31
type input "7"
click at [284, 147] on input at bounding box center [233, 138] width 281 height 18
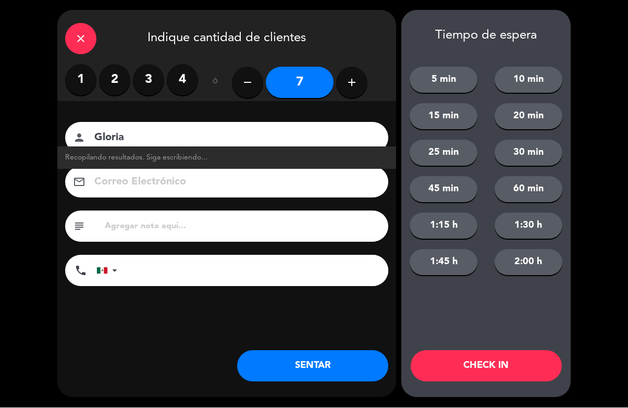
type input "Gloria"
click at [494, 369] on button "CHECK IN" at bounding box center [486, 366] width 151 height 31
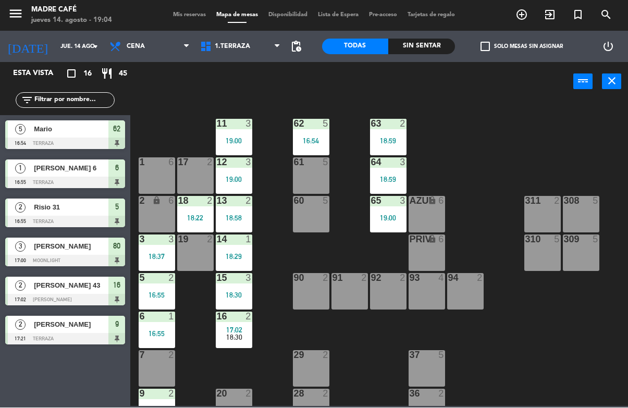
click at [553, 23] on span "exit_to_app" at bounding box center [550, 15] width 28 height 18
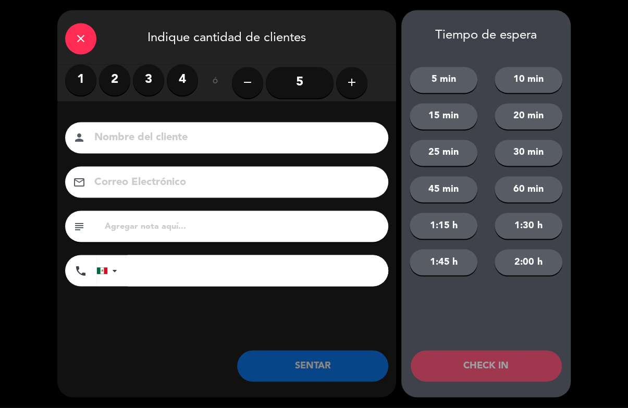
click at [124, 75] on label "2" at bounding box center [114, 80] width 31 height 31
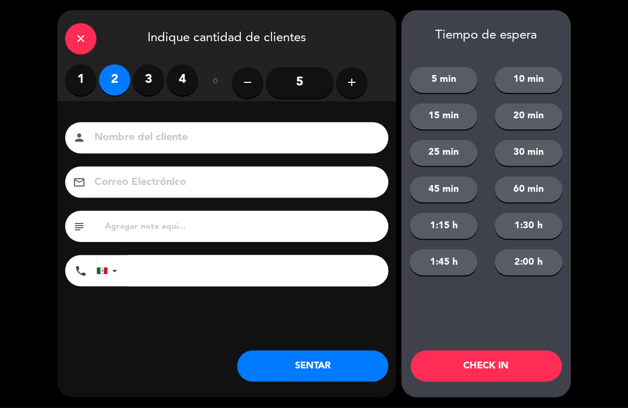
click at [159, 141] on input at bounding box center [233, 138] width 281 height 18
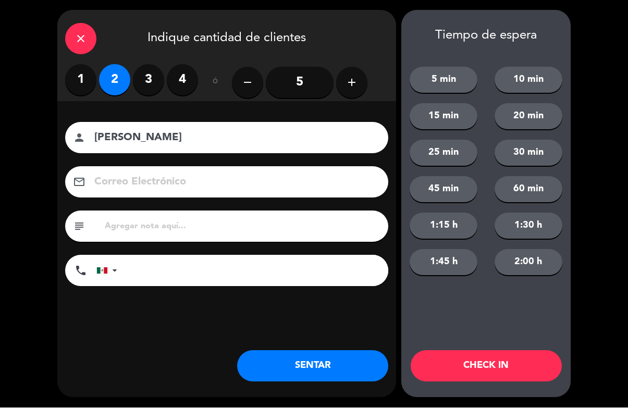
type input "[PERSON_NAME]"
click at [502, 367] on button "CHECK IN" at bounding box center [486, 366] width 151 height 31
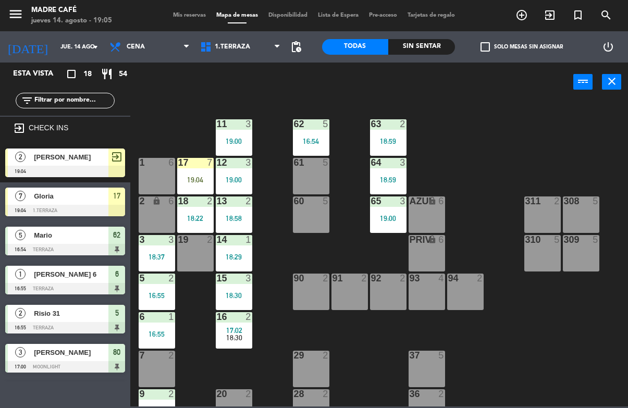
click at [196, 179] on div "19:04" at bounding box center [195, 179] width 36 height 7
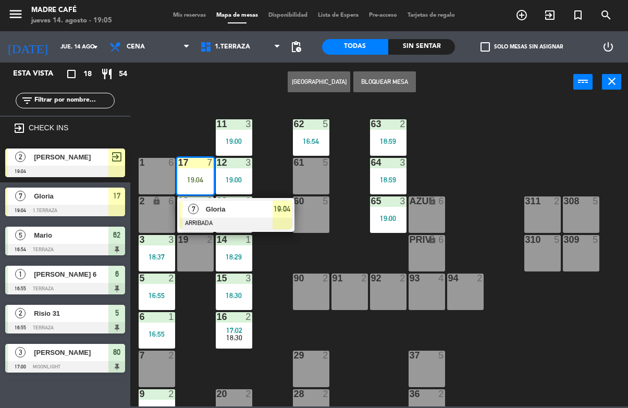
click at [246, 212] on span "Gloria" at bounding box center [239, 209] width 67 height 11
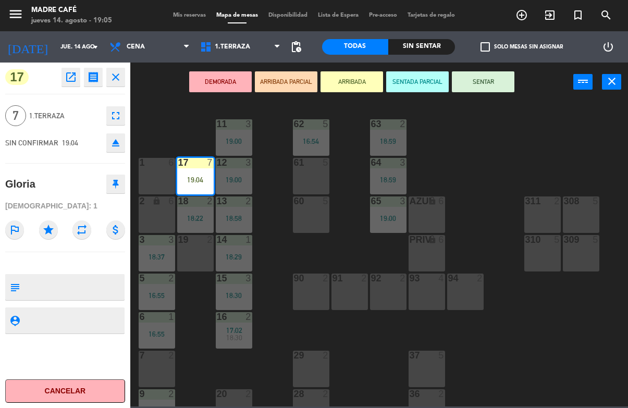
click at [492, 84] on button "SENTAR" at bounding box center [483, 81] width 63 height 21
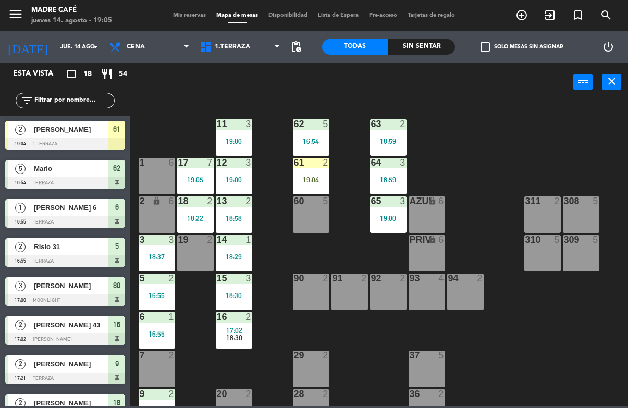
click at [305, 178] on div "19:04" at bounding box center [311, 179] width 36 height 7
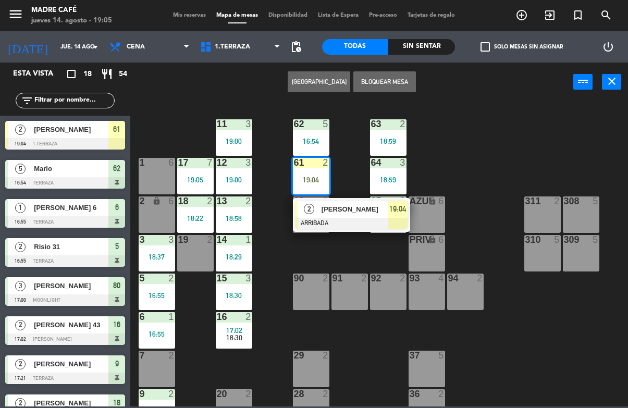
click at [352, 213] on span "[PERSON_NAME]" at bounding box center [354, 209] width 67 height 11
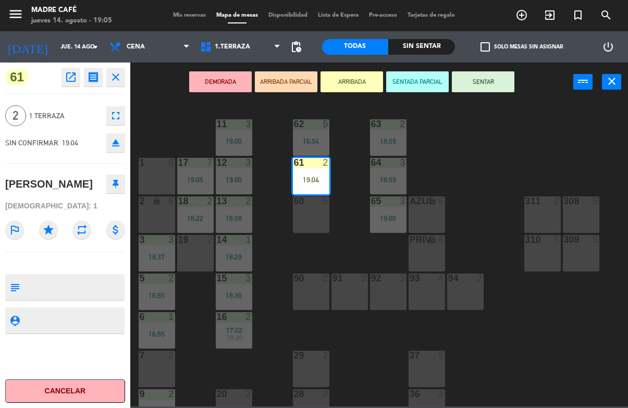
click at [484, 91] on button "SENTAR" at bounding box center [483, 81] width 63 height 21
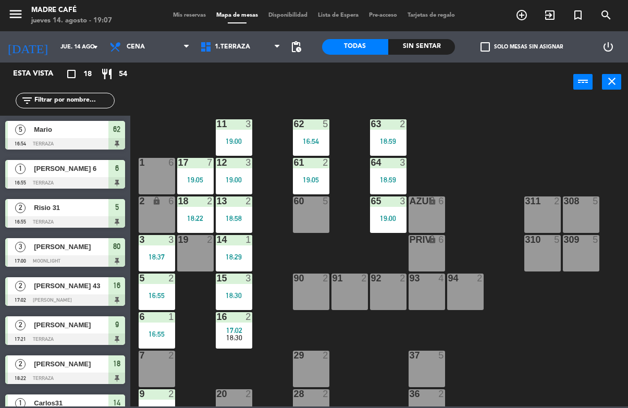
click at [103, 147] on div at bounding box center [65, 143] width 120 height 11
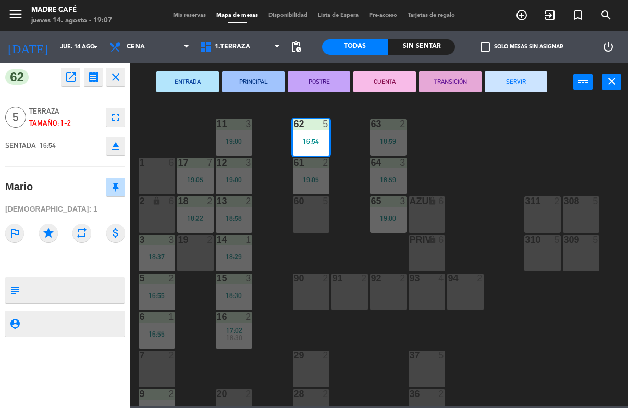
click at [530, 81] on button "SERVIR" at bounding box center [516, 81] width 63 height 21
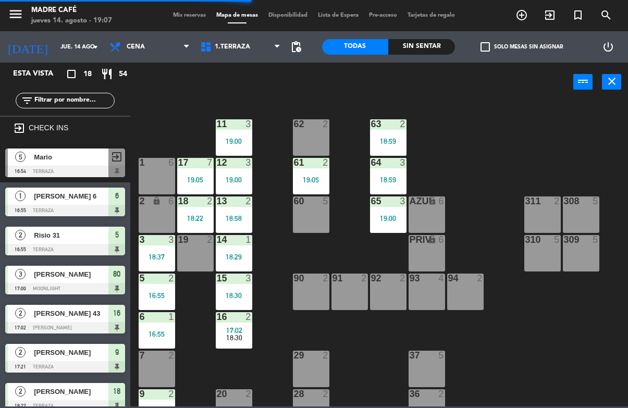
click at [91, 199] on span "[PERSON_NAME] 6" at bounding box center [71, 196] width 75 height 11
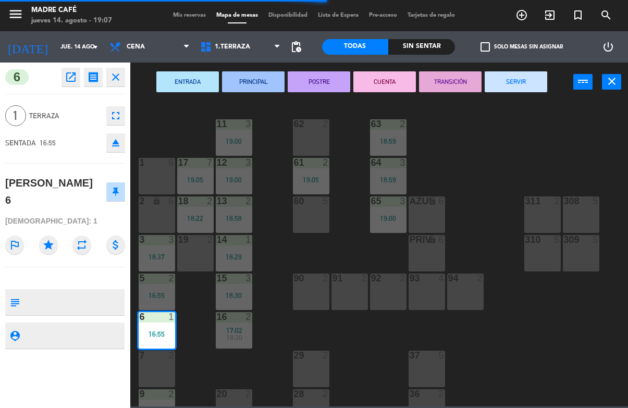
click at [517, 79] on button "SERVIR" at bounding box center [516, 81] width 63 height 21
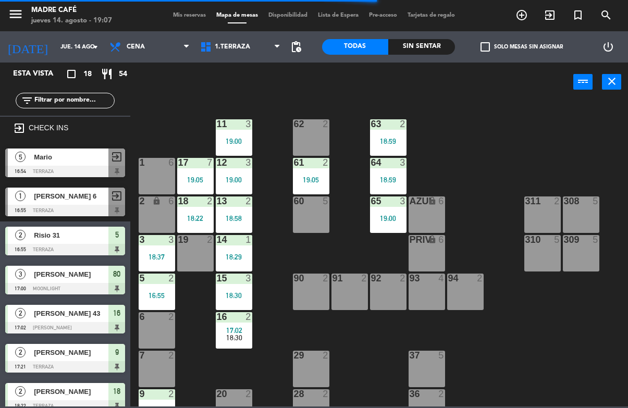
click at [102, 254] on div at bounding box center [65, 249] width 120 height 11
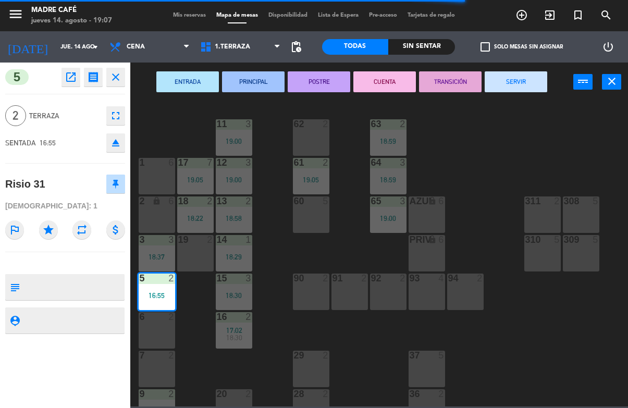
click at [510, 92] on button "SERVIR" at bounding box center [516, 81] width 63 height 21
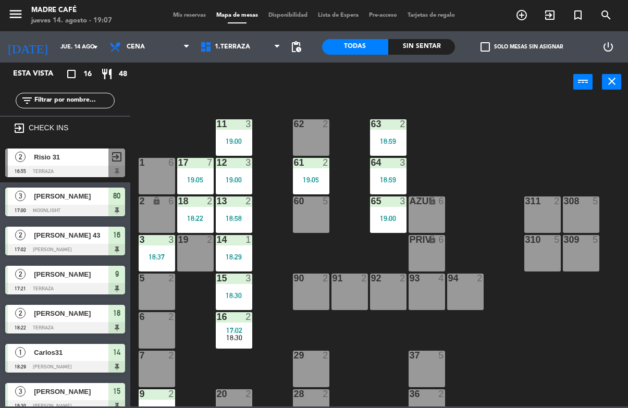
click at [97, 209] on div at bounding box center [65, 210] width 120 height 11
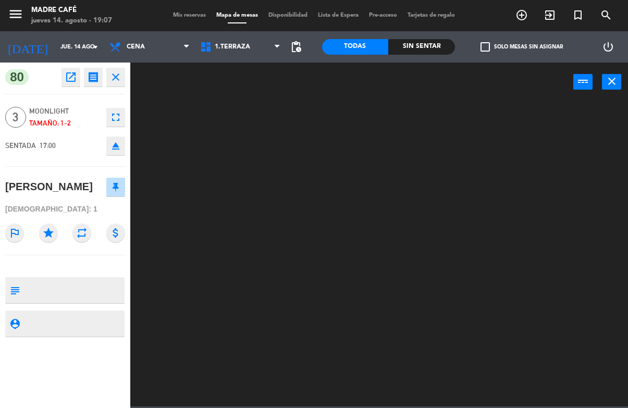
click at [134, 74] on div "80 open_in_new receipt 5:00 PM jue., 14 ago. 3 personas [PERSON_NAME] Mesa 80 c…" at bounding box center [65, 235] width 146 height 345
click at [117, 73] on icon "close" at bounding box center [115, 77] width 13 height 13
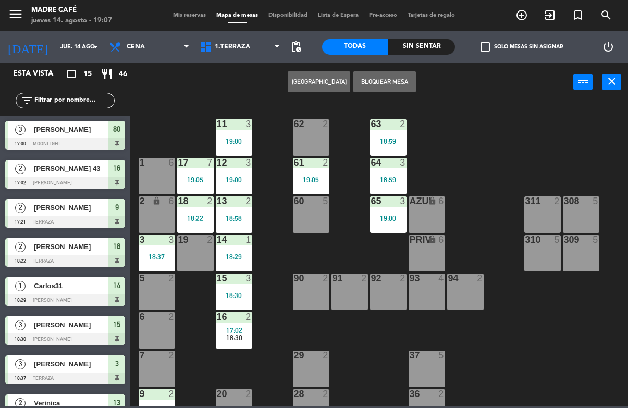
click at [76, 174] on span "[PERSON_NAME] 43" at bounding box center [71, 168] width 75 height 11
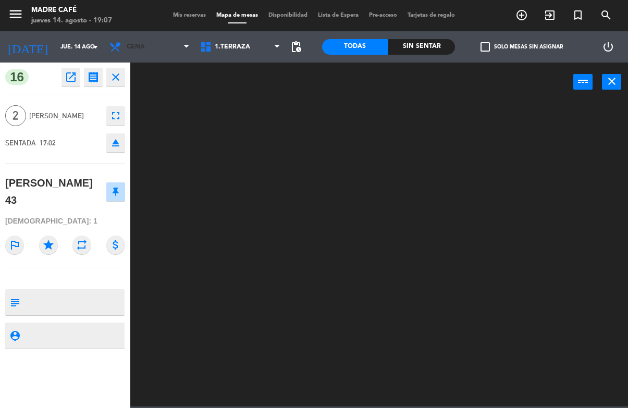
click at [127, 58] on span "Cena" at bounding box center [149, 46] width 91 height 23
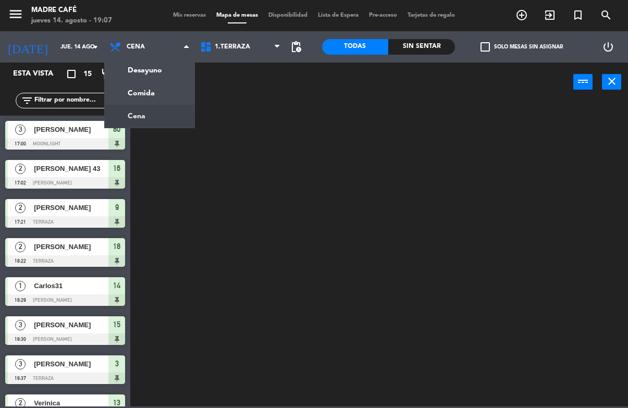
click at [230, 228] on div at bounding box center [382, 254] width 491 height 306
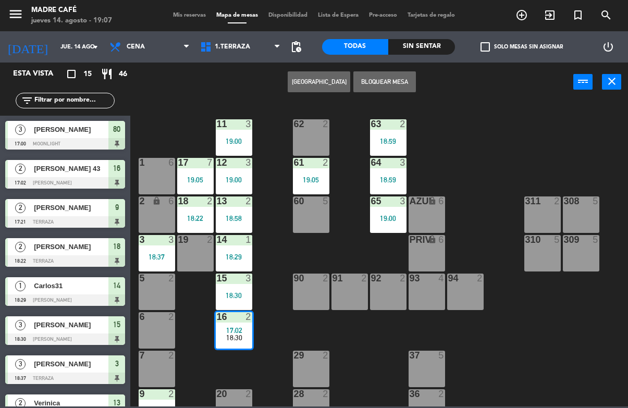
click at [85, 137] on div "[PERSON_NAME]" at bounding box center [71, 129] width 76 height 17
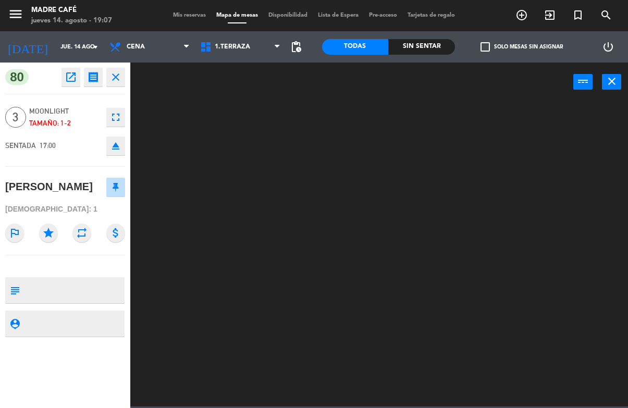
click at [124, 77] on button "close" at bounding box center [115, 77] width 19 height 19
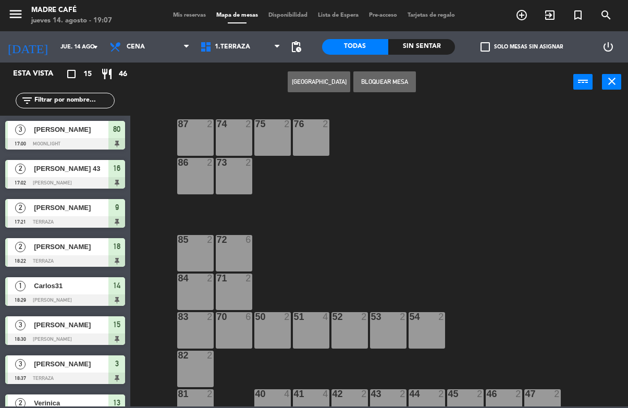
click at [75, 100] on input "text" at bounding box center [73, 100] width 81 height 11
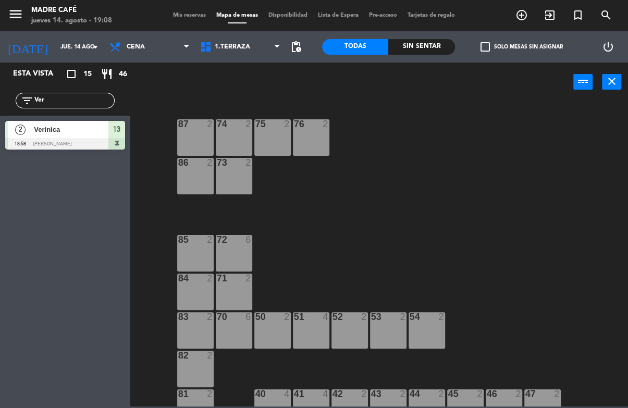
click at [459, 117] on div "87 2 74 2 75 2 76 2 86 2 73 2 72 6 85 2 71 2 84 2 70 6 83 2 50 2 51 4 52 2 53 2…" at bounding box center [382, 254] width 491 height 306
click at [93, 96] on input "Ver" at bounding box center [73, 100] width 81 height 11
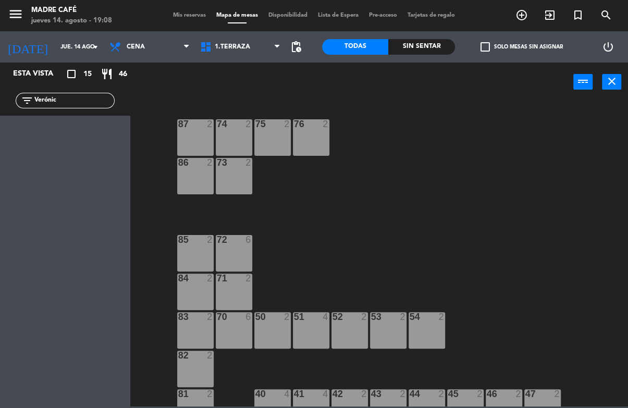
type input "Veróni"
click at [76, 105] on input "Veróni" at bounding box center [73, 100] width 81 height 11
